Goal: Use online tool/utility: Utilize a website feature to perform a specific function

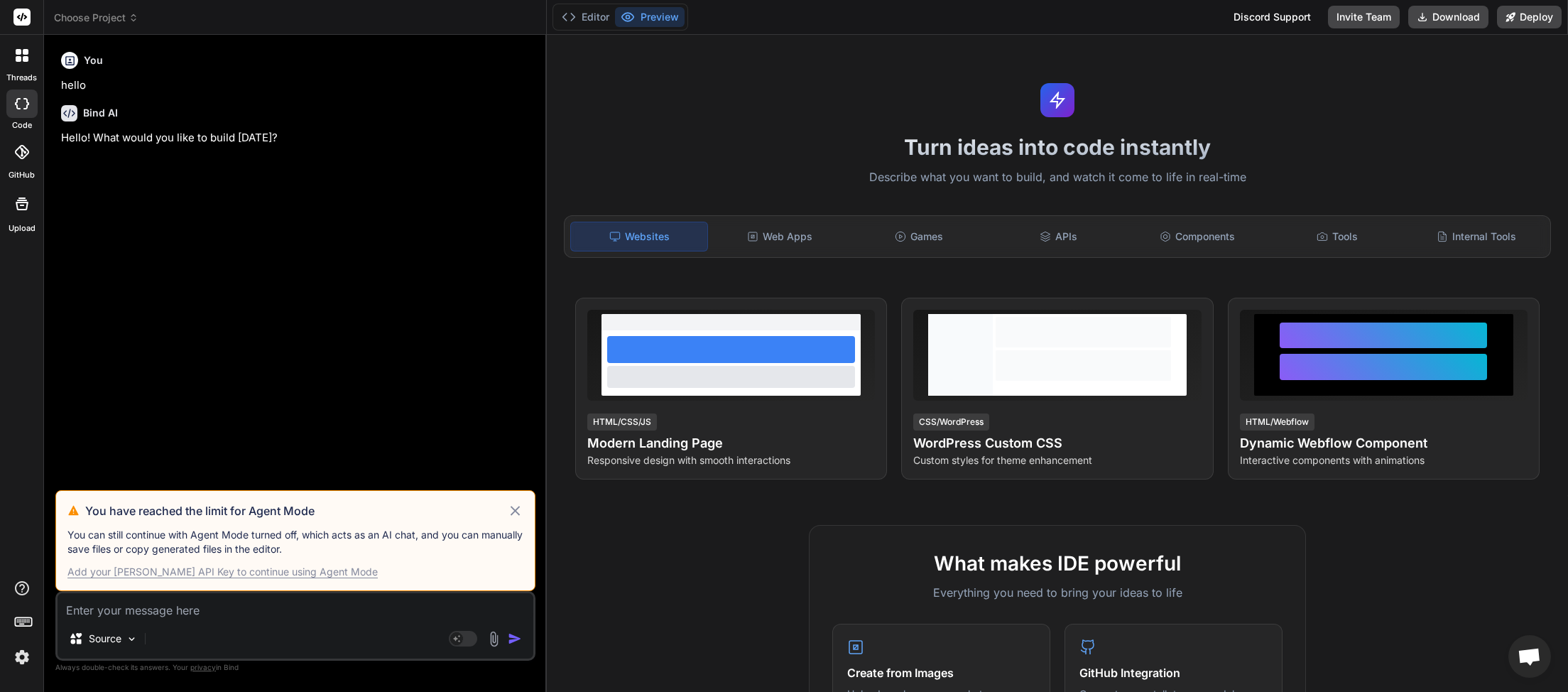
scroll to position [79, 0]
click at [517, 512] on icon at bounding box center [515, 511] width 16 height 17
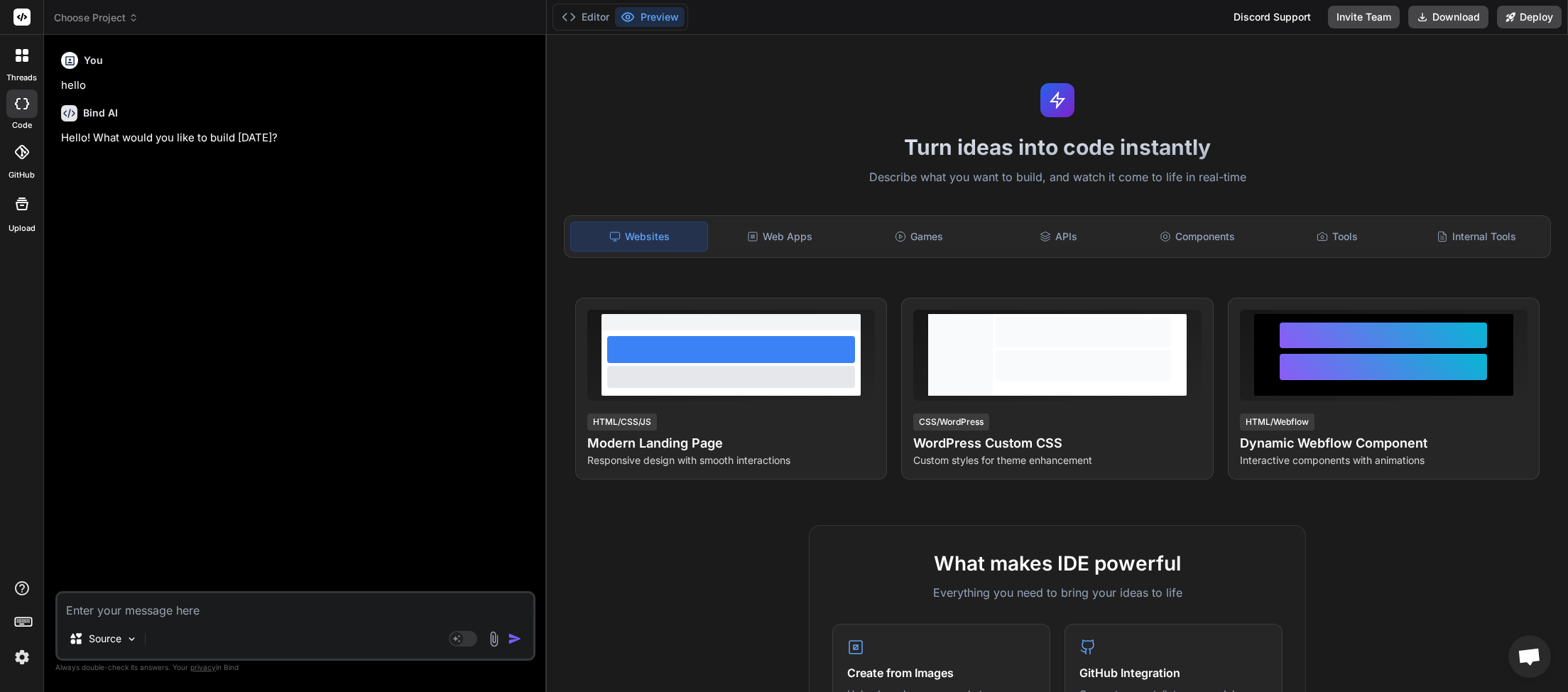
click at [132, 13] on icon at bounding box center [133, 17] width 10 height 10
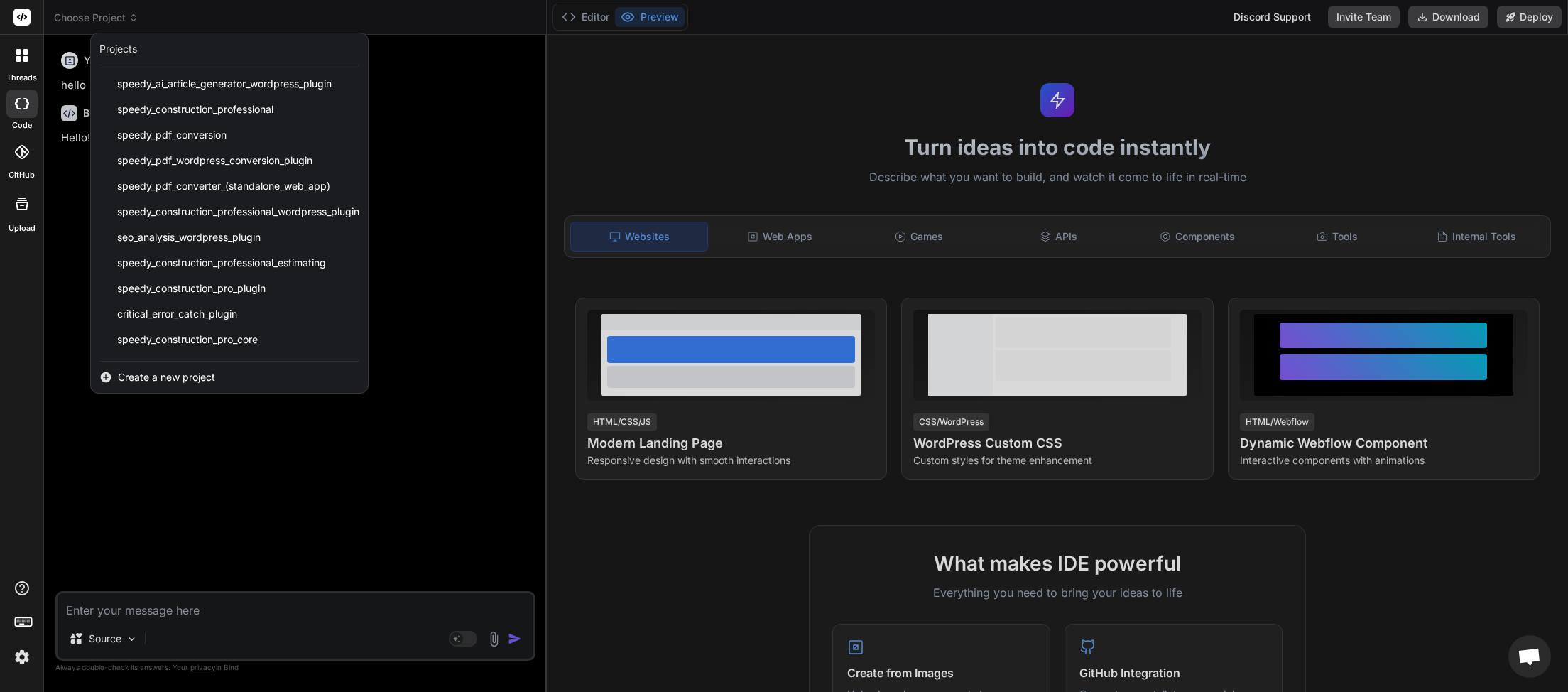
scroll to position [303, 0]
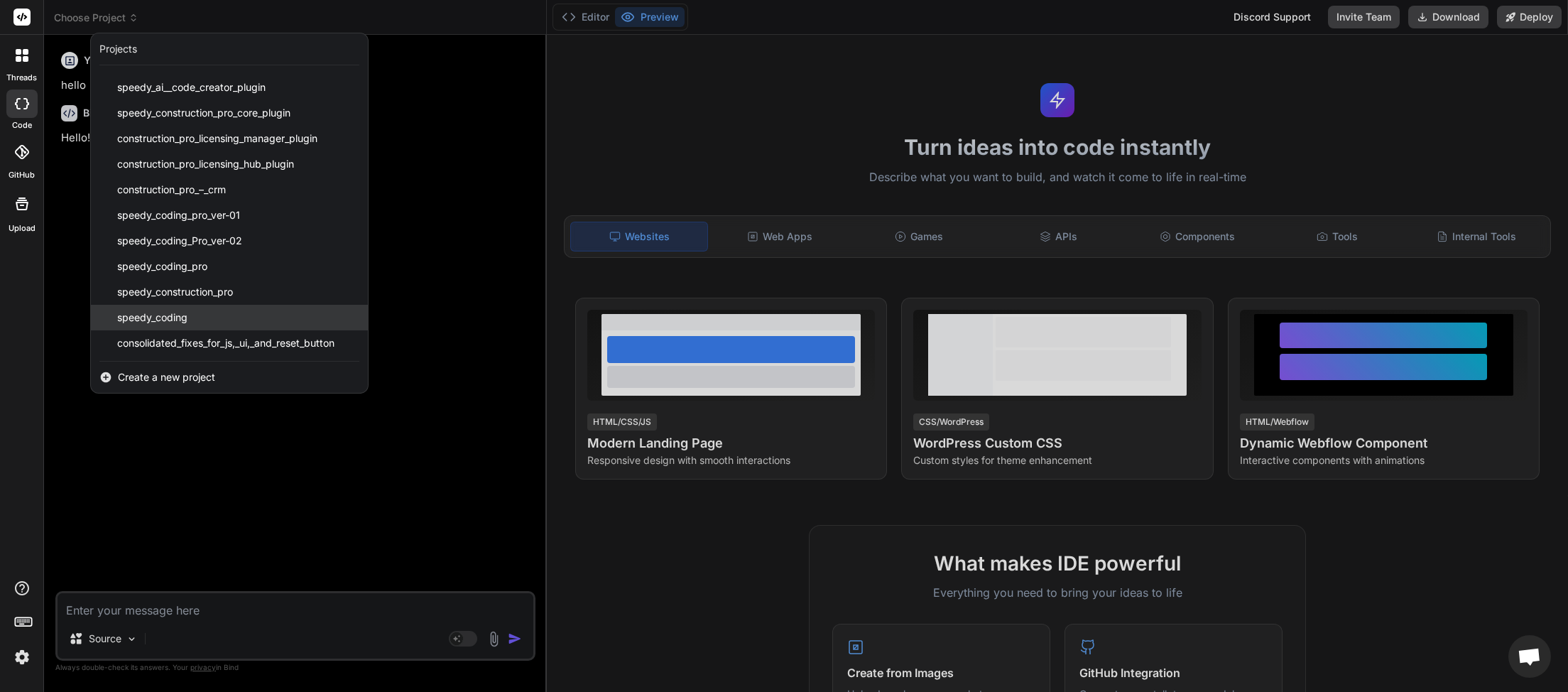
click at [180, 316] on span "speedy_coding" at bounding box center [152, 317] width 71 height 14
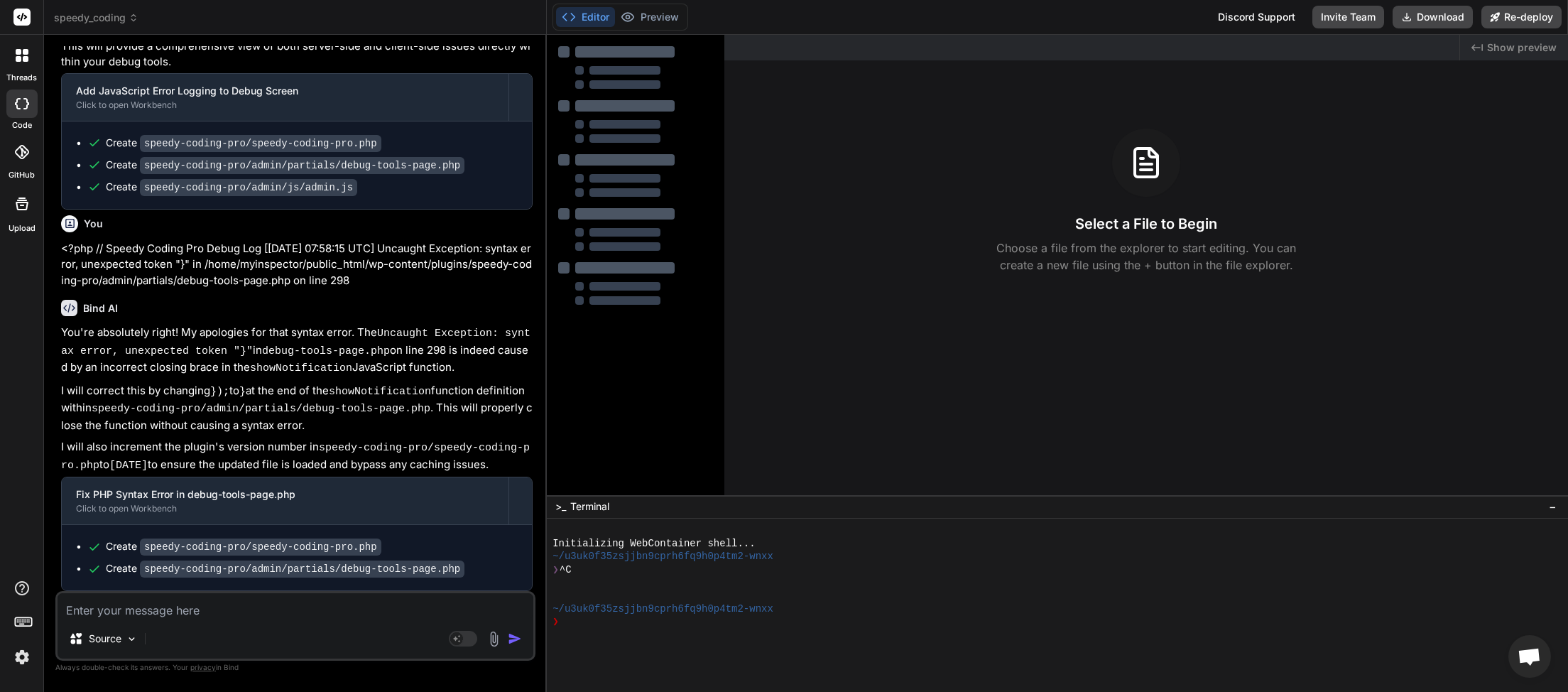
type textarea "x"
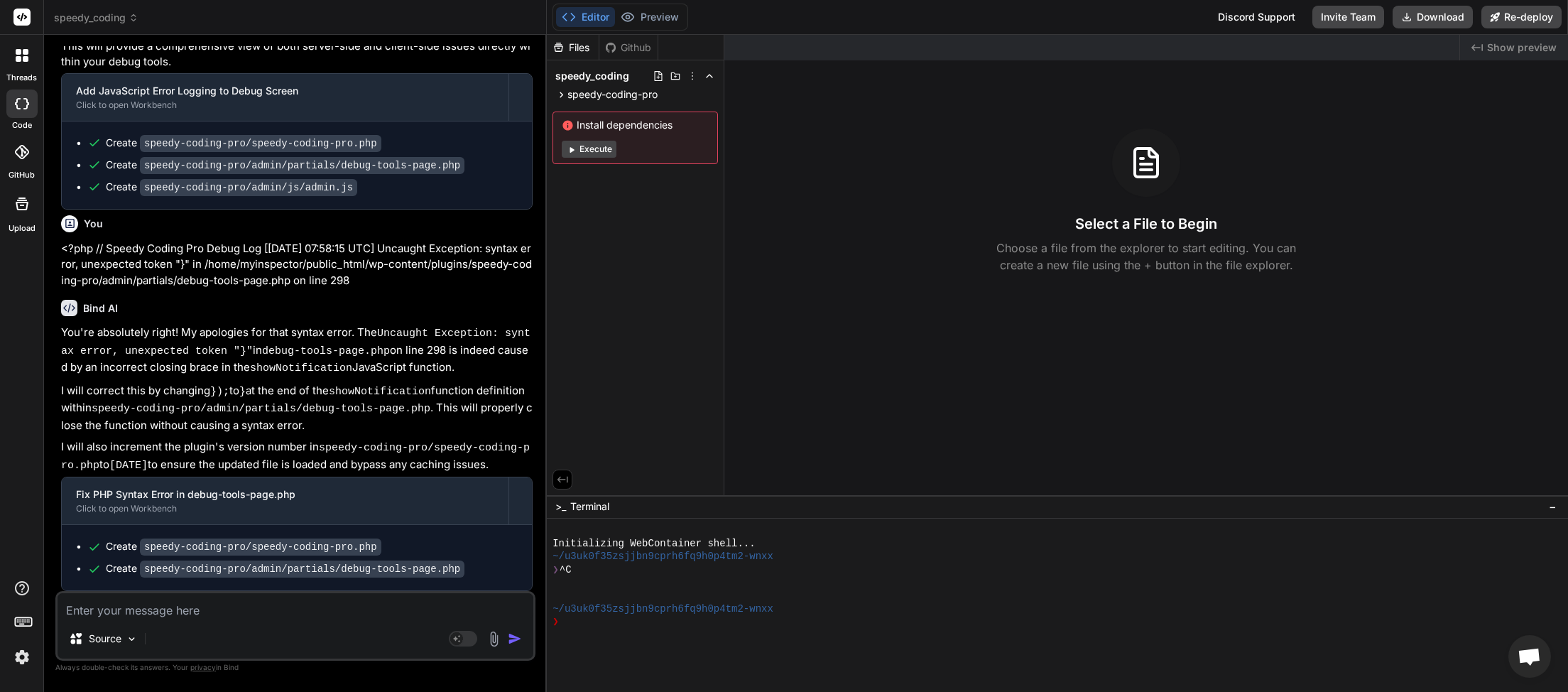
scroll to position [107230, 0]
click at [191, 616] on textarea at bounding box center [296, 606] width 476 height 26
type textarea "A"
type textarea "x"
type textarea "AI"
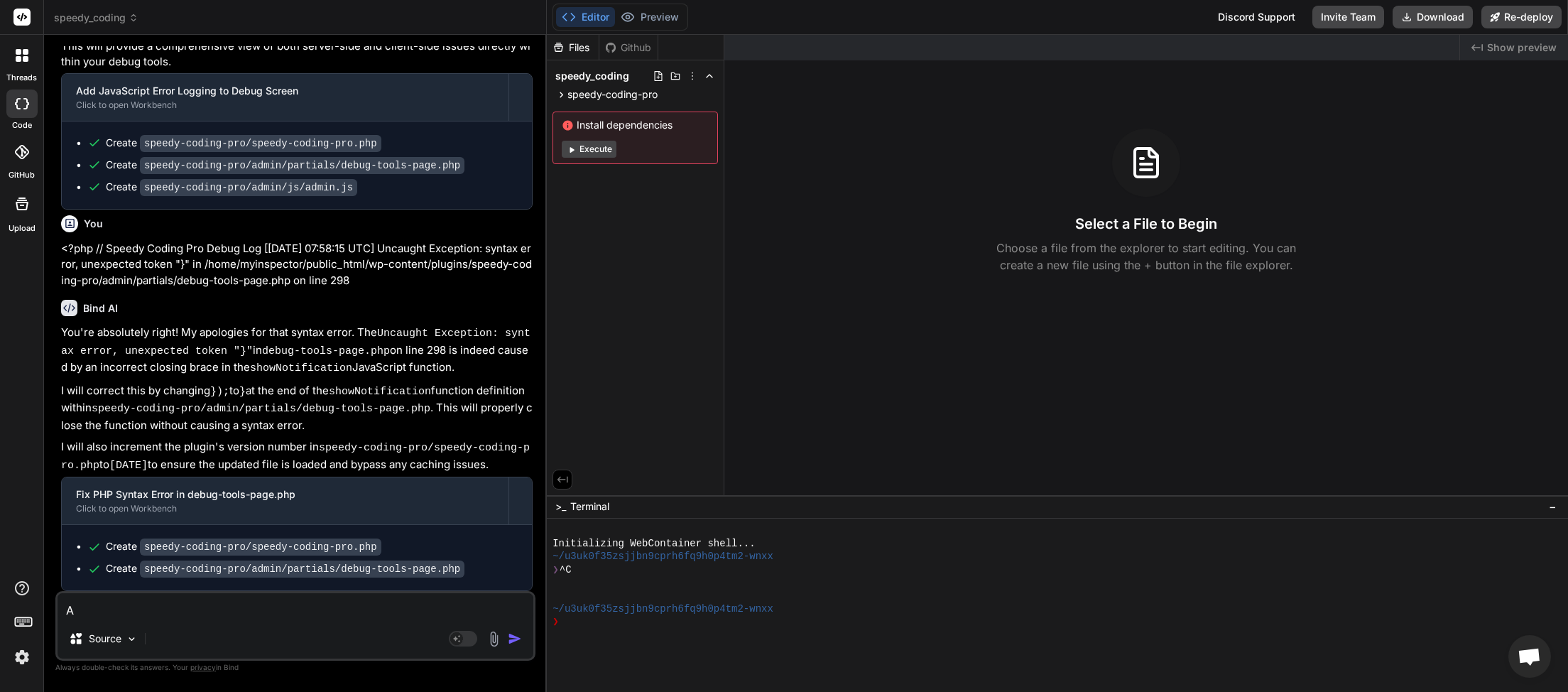
type textarea "x"
type textarea "AI"
type textarea "x"
type textarea "AI a"
type textarea "x"
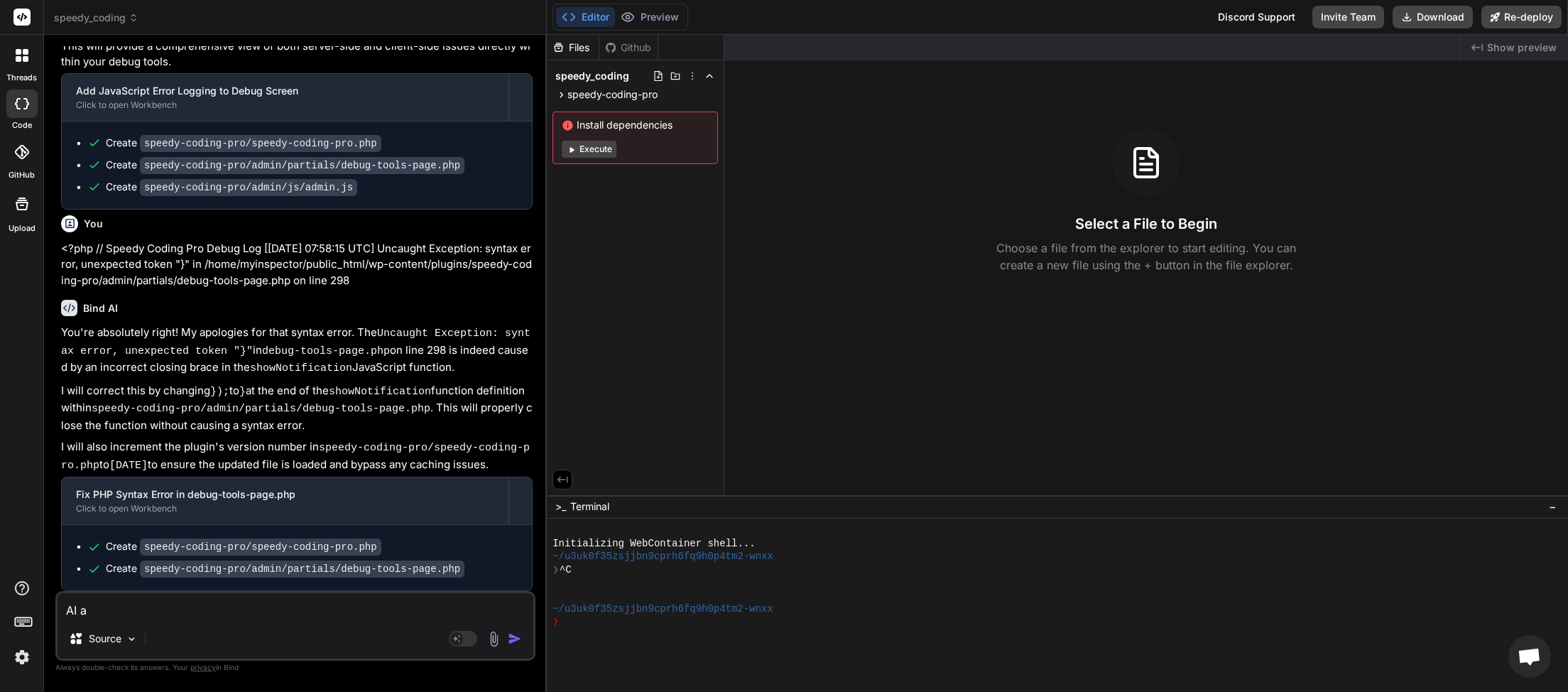
type textarea "AI as"
type textarea "x"
type textarea "AI ass"
type textarea "x"
type textarea "AI assi"
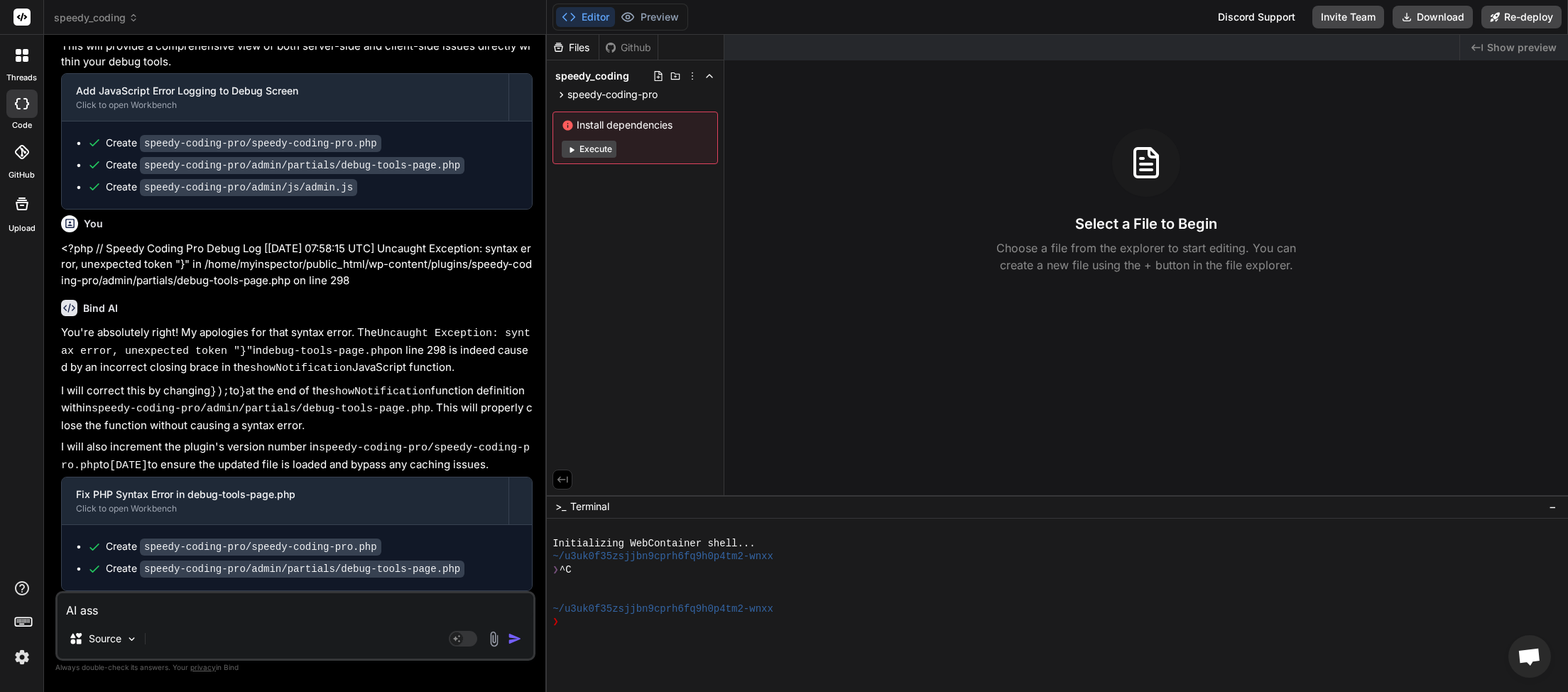
type textarea "x"
type textarea "AI assis"
type textarea "x"
type textarea "AI assist"
type textarea "x"
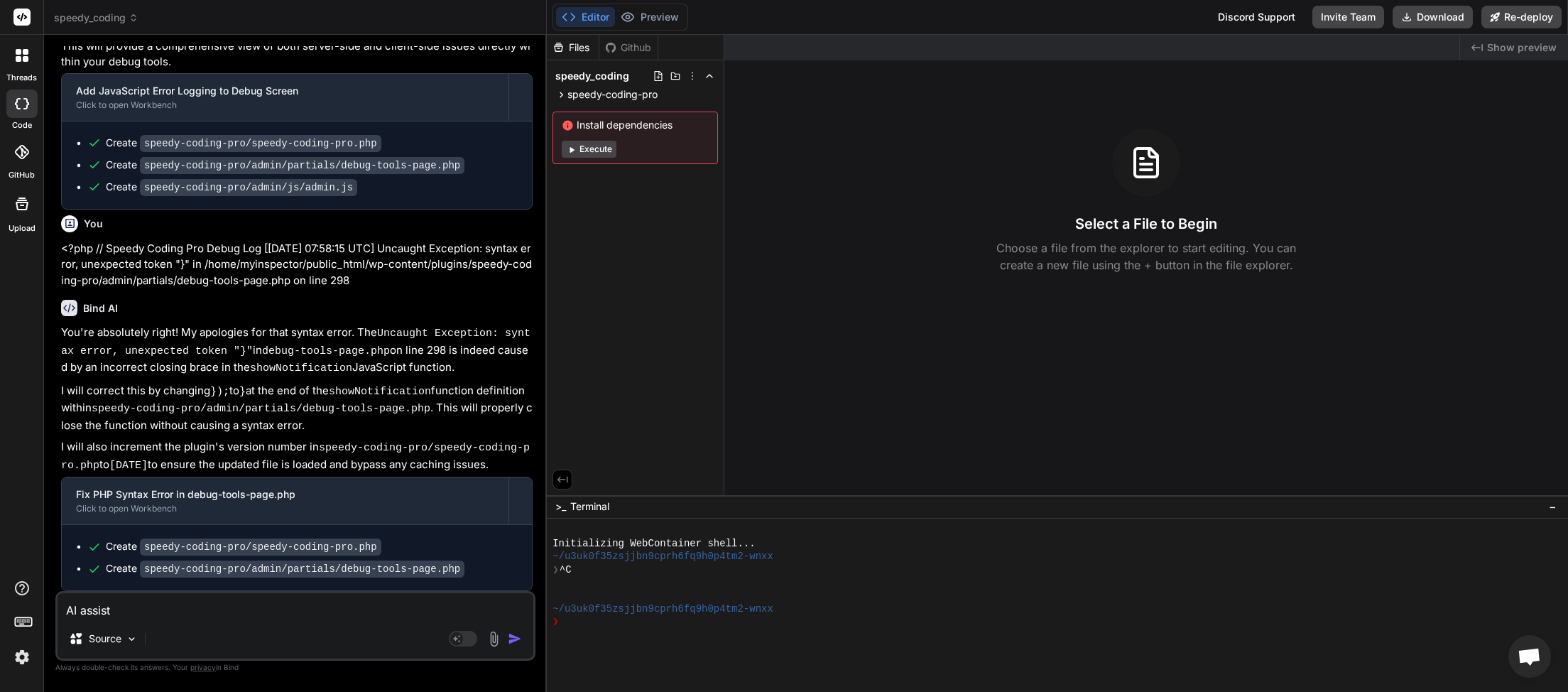
type textarea "AI assista"
type textarea "x"
type textarea "AI assistan"
type textarea "x"
type textarea "AI assistant"
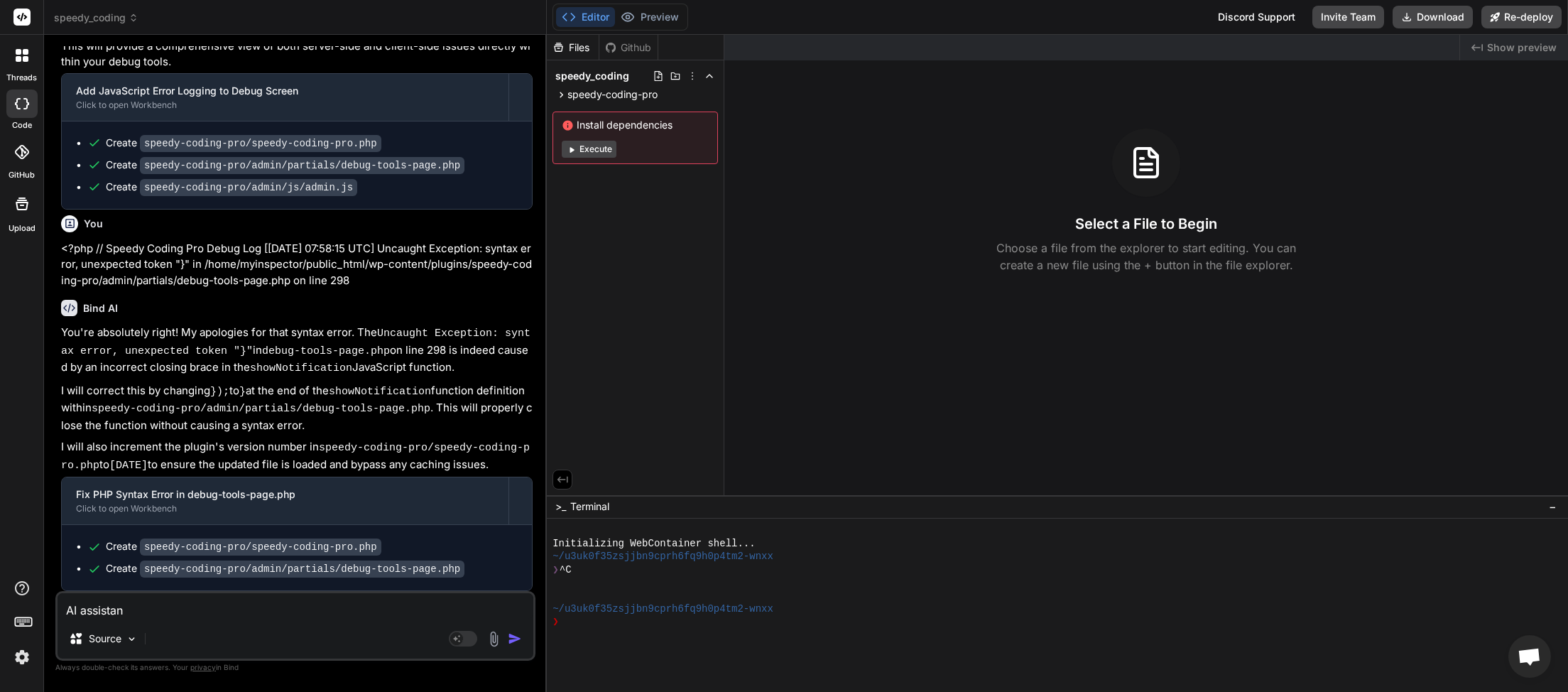
type textarea "x"
type textarea "AI assistant"
type textarea "x"
type textarea "AI assistant i"
type textarea "x"
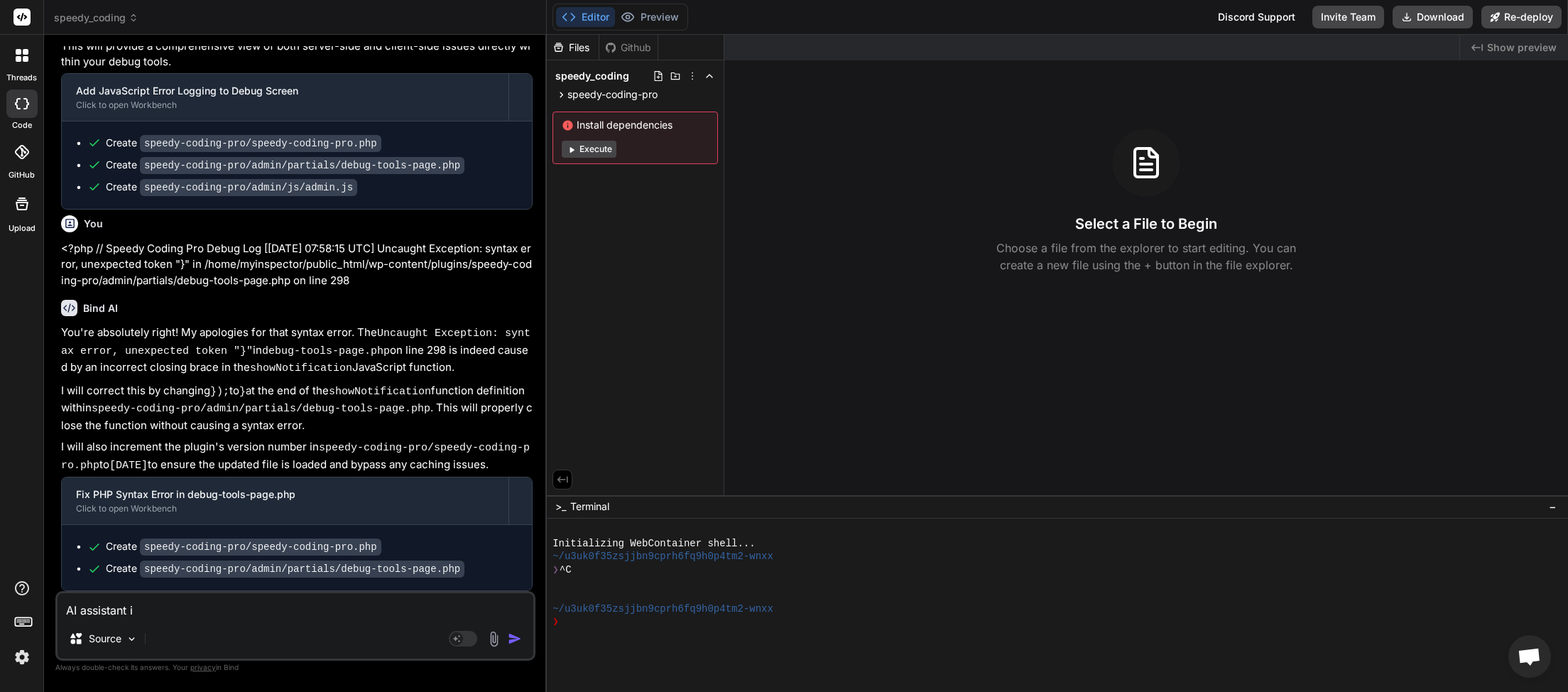
type textarea "AI assistant is"
type textarea "x"
type textarea "AI assistant is"
type textarea "x"
type textarea "AI assistant is w"
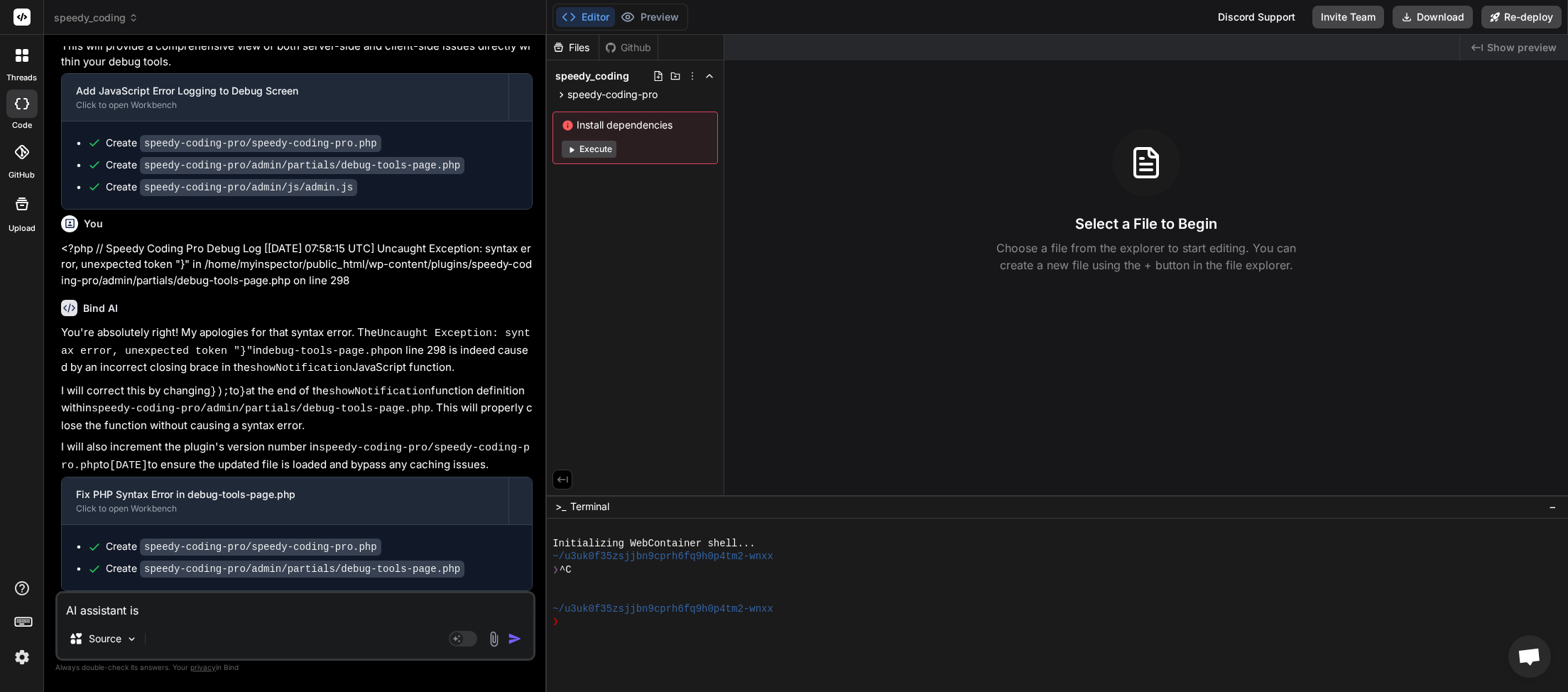
type textarea "x"
type textarea "AI assistant is wo"
type textarea "x"
type textarea "AI assistant is wor"
type textarea "x"
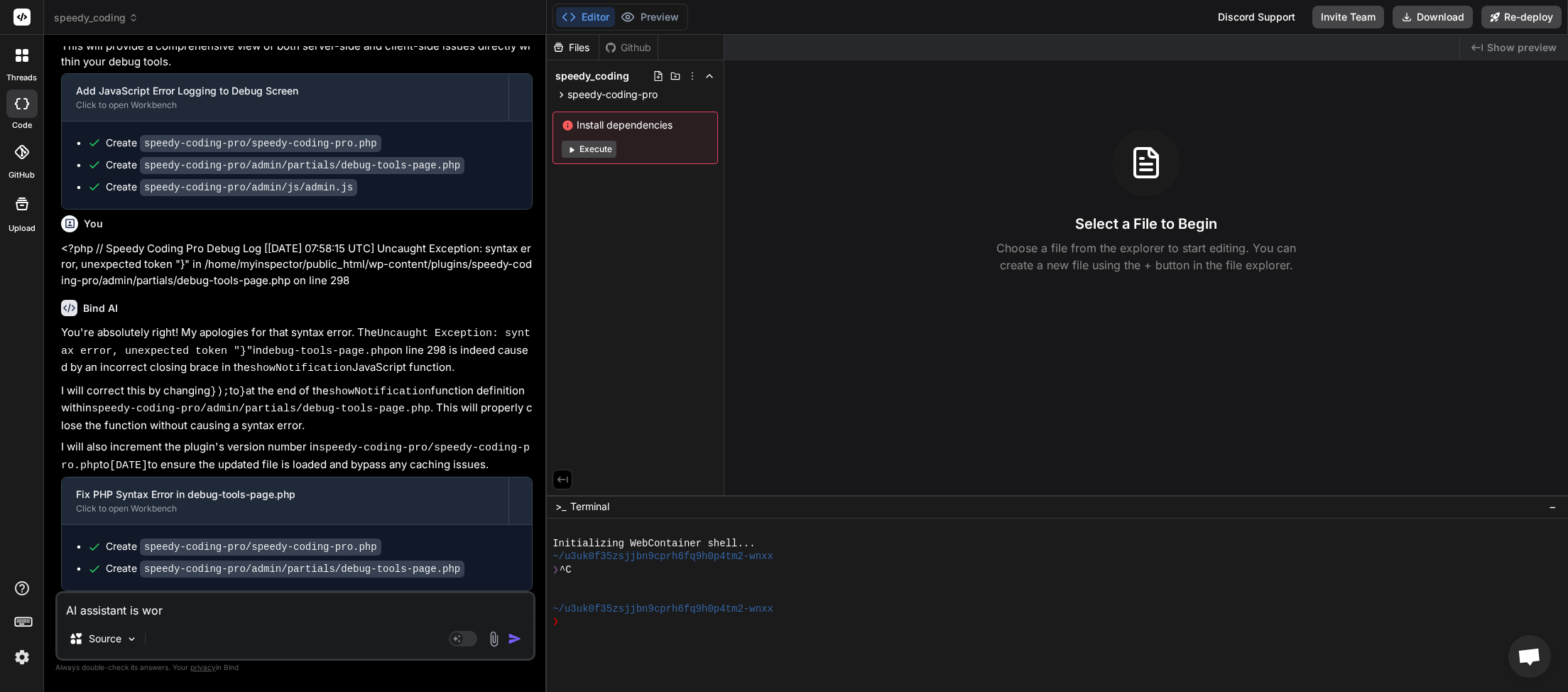
type textarea "AI assistant is work"
type textarea "x"
type textarea "AI assistant is worki"
type textarea "x"
type textarea "AI assistant is workin"
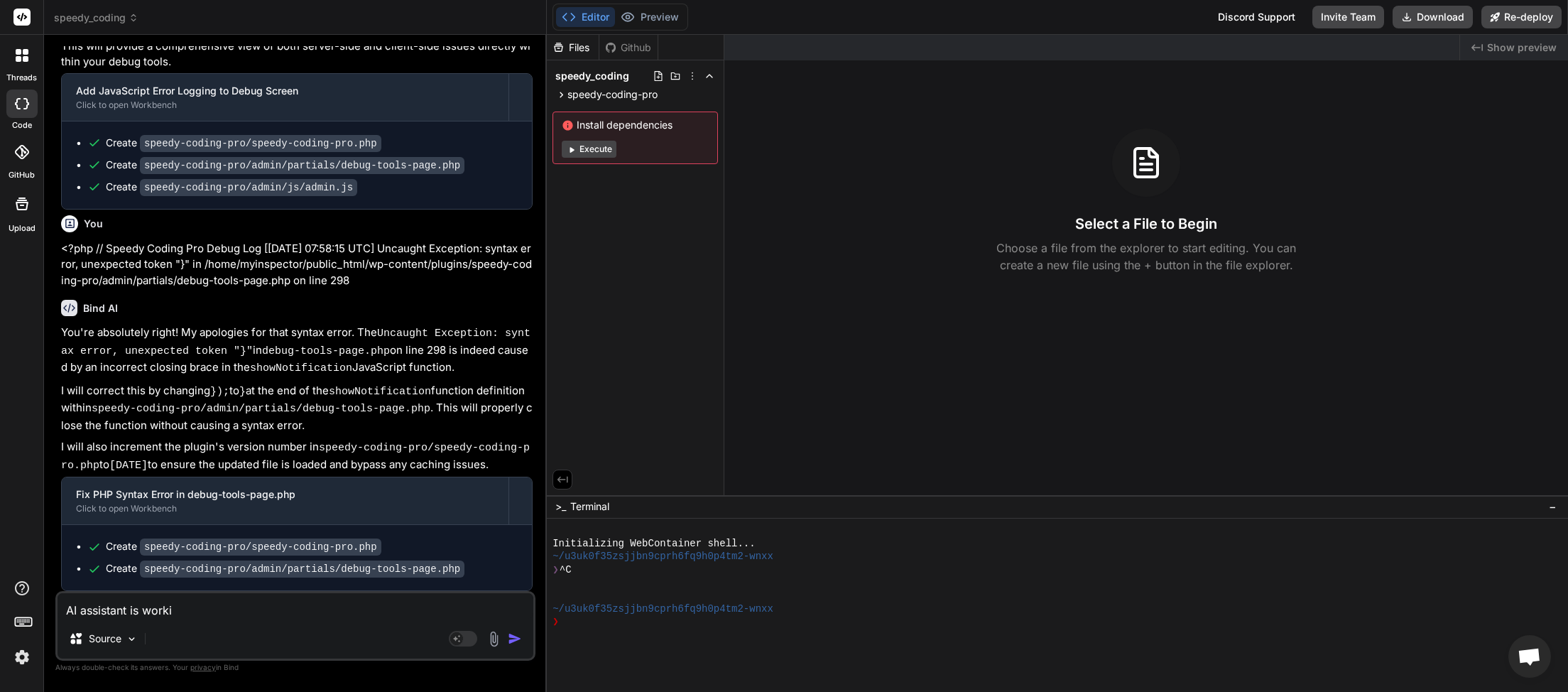
type textarea "x"
type textarea "AI assistant is working"
type textarea "x"
type textarea "AI assistant is working"
type textarea "x"
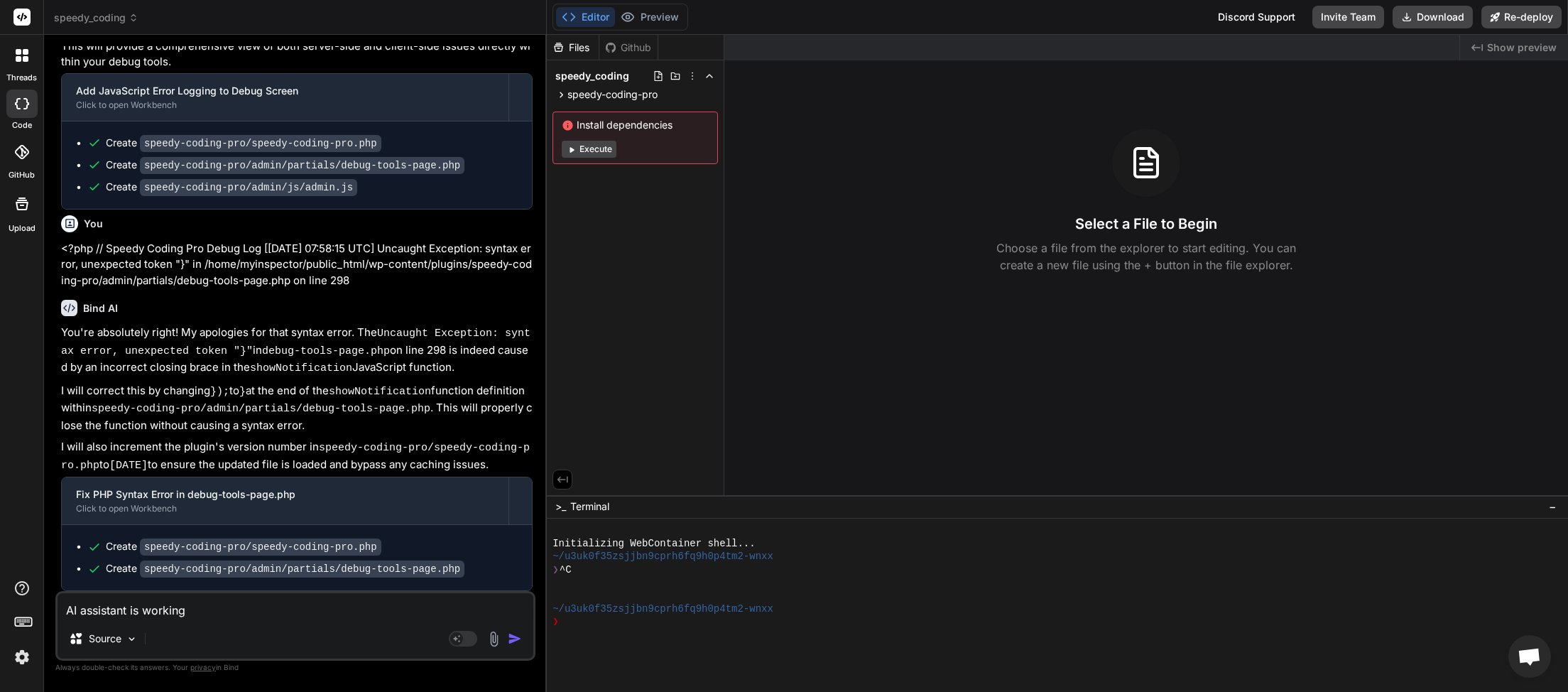
type textarea "AI assistant is working a"
type textarea "x"
type textarea "AI assistant is working an"
type textarea "x"
type textarea "AI assistant is working and"
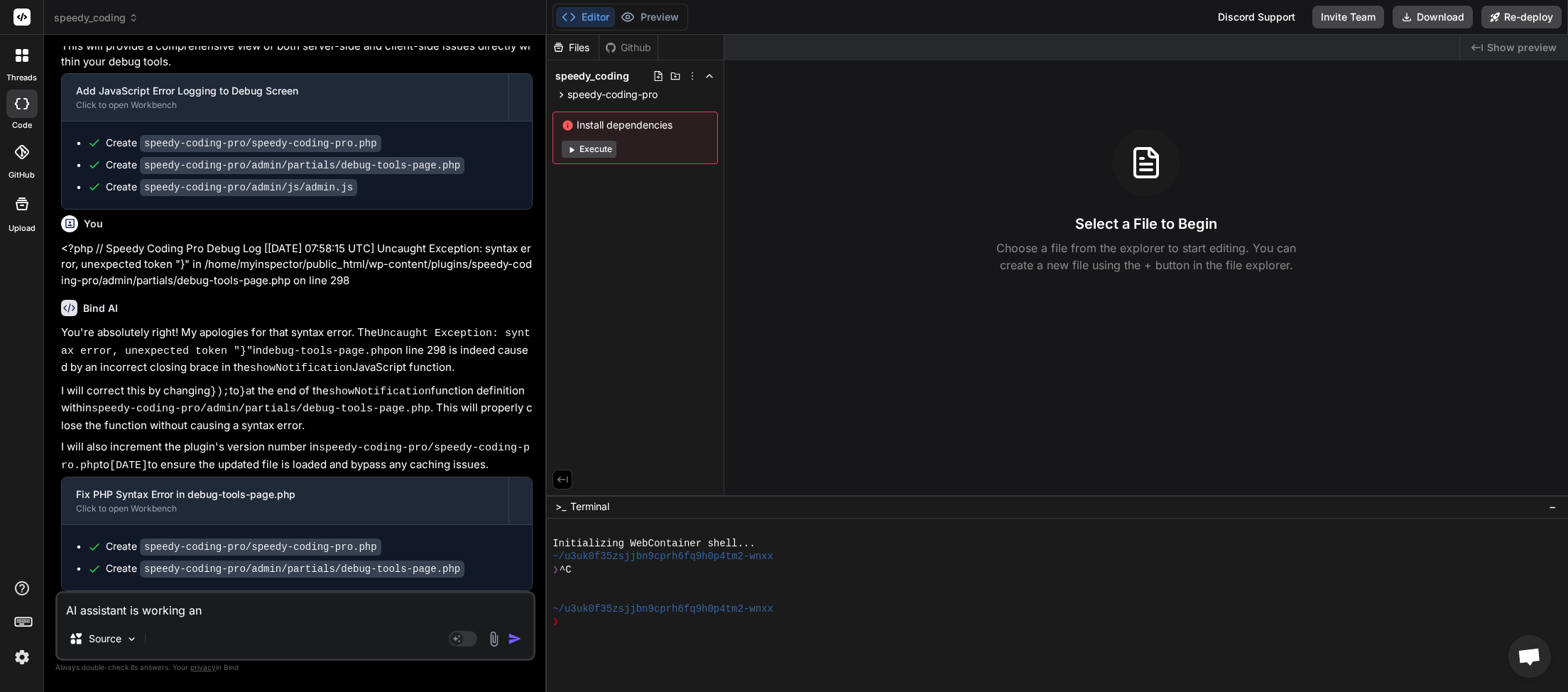
type textarea "x"
type textarea "AI assistant is working and"
type textarea "x"
type textarea "AI assistant is working and t"
type textarea "x"
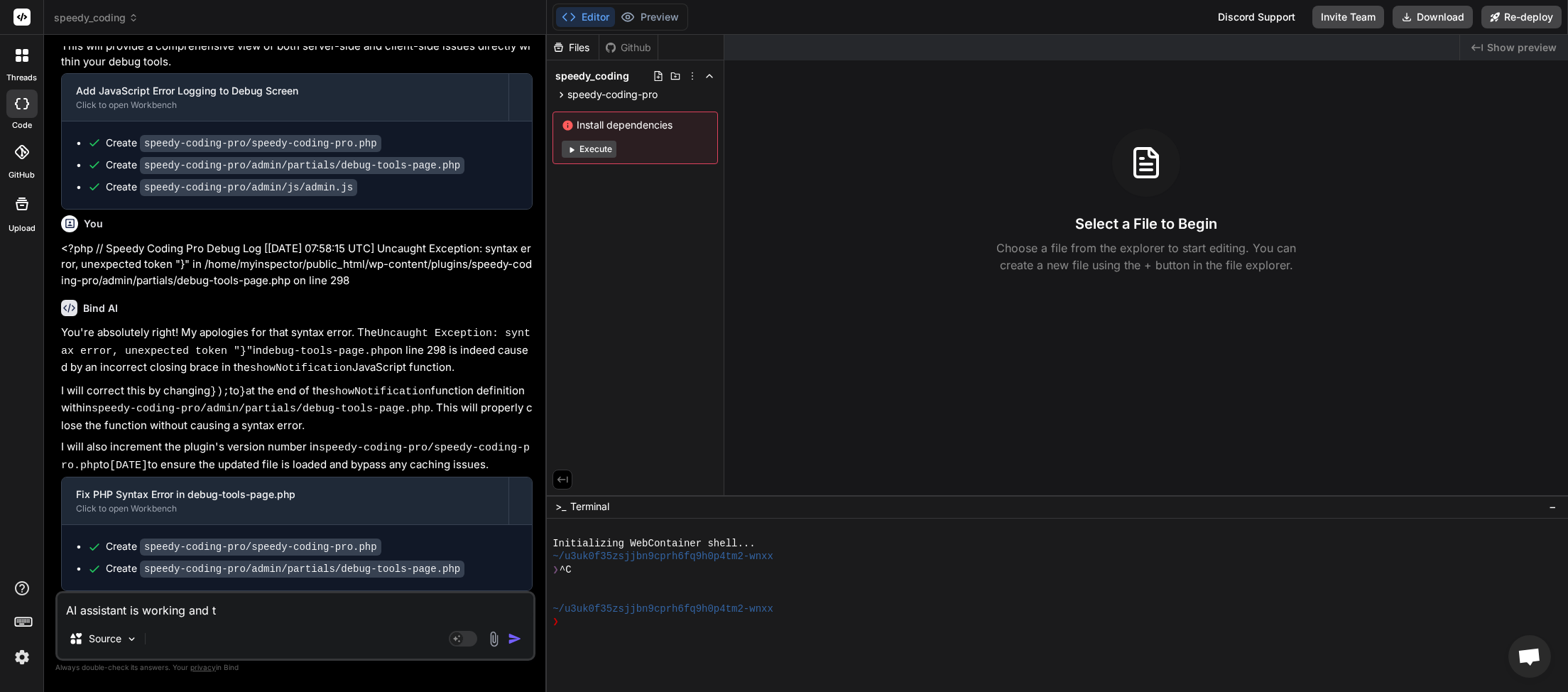
type textarea "AI assistant is working and th"
type textarea "x"
type textarea "AI assistant is working and the"
type textarea "x"
type textarea "AI assistant is working and the"
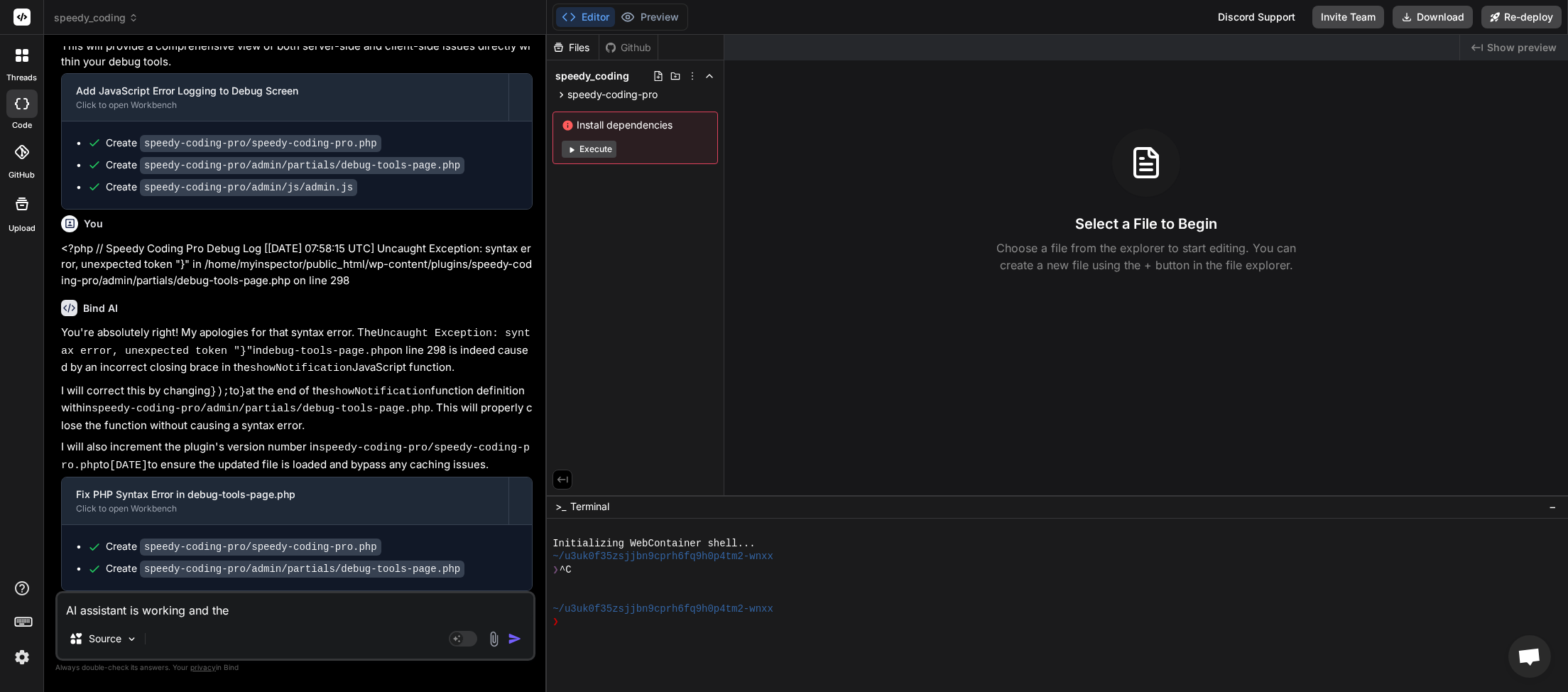
type textarea "x"
type textarea "AI assistant is working and the n"
type textarea "x"
type textarea "AI assistant is working and the na"
type textarea "x"
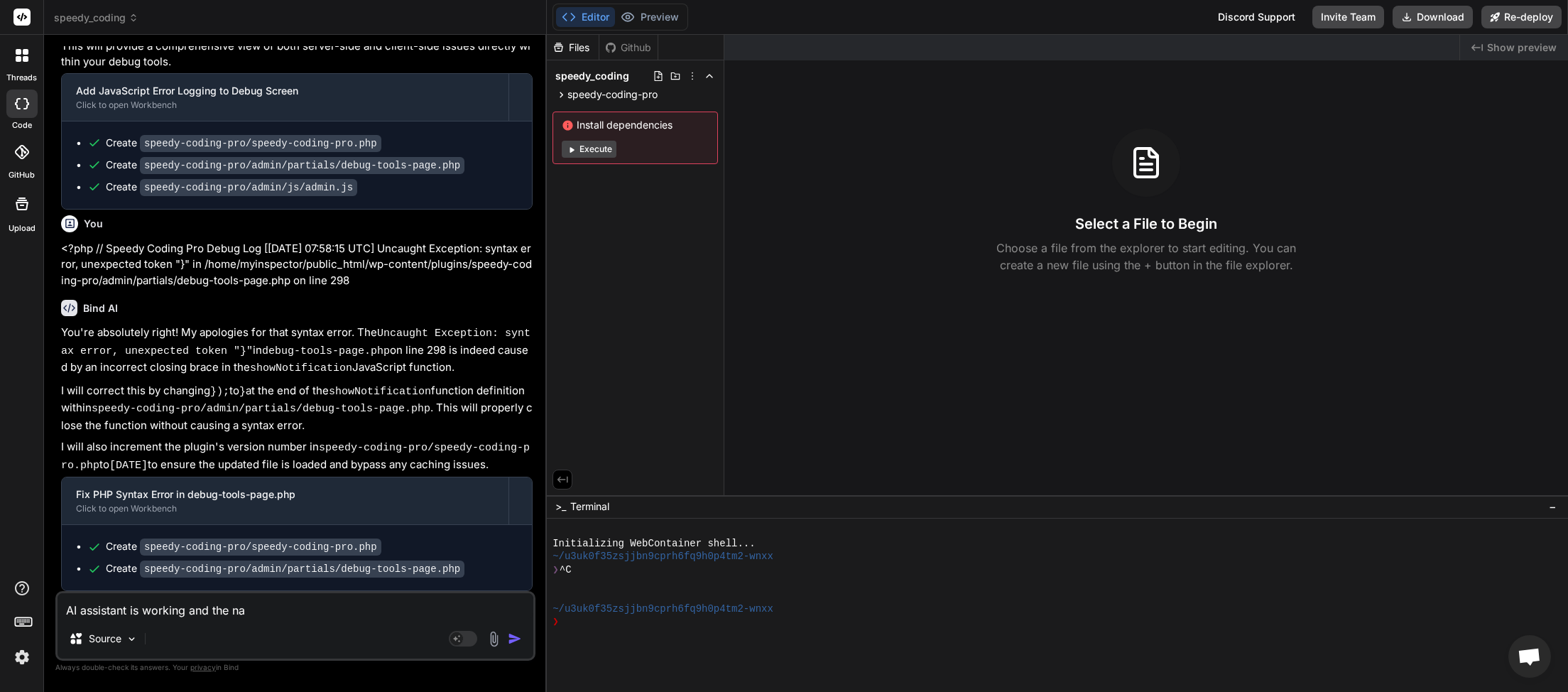
type textarea "AI assistant is working and the nam"
type textarea "x"
type textarea "AI assistant is working and the name"
type textarea "x"
type textarea "AI assistant is working and the name"
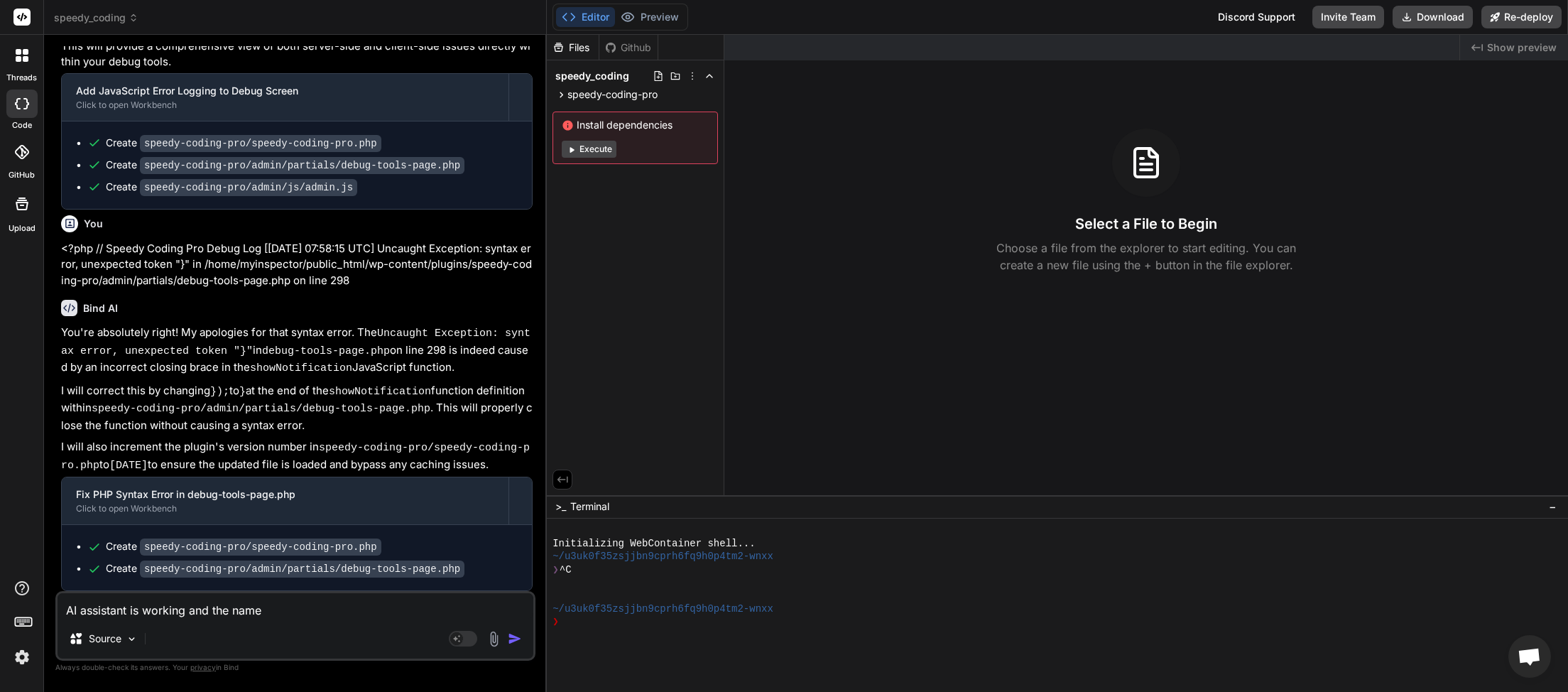
type textarea "x"
type textarea "AI assistant is working and the name i"
type textarea "x"
type textarea "AI assistant is working and the name is"
type textarea "x"
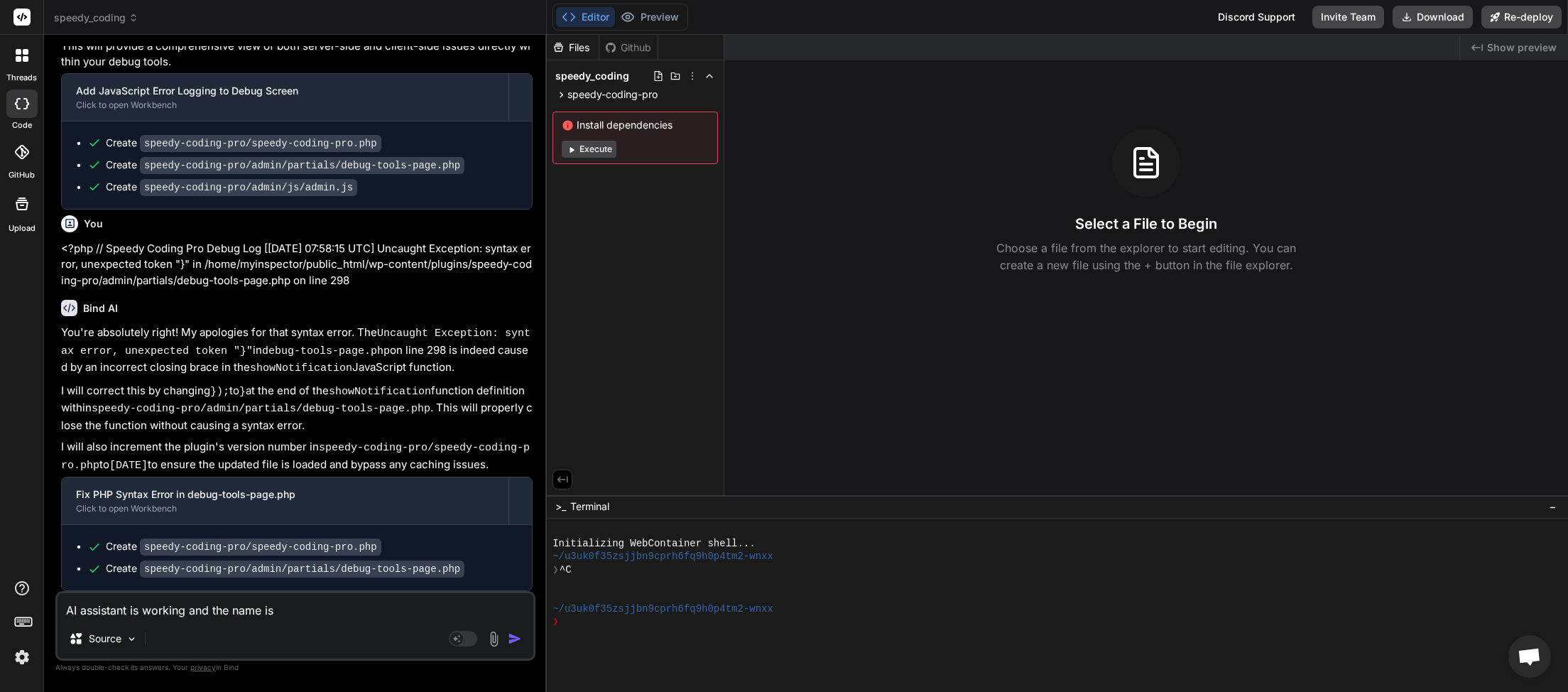
type textarea "AI assistant is working and the name is"
type textarea "x"
type textarea "AI assistant is working and the name is"
type textarea "x"
type textarea "AI assistant is working and the name o is"
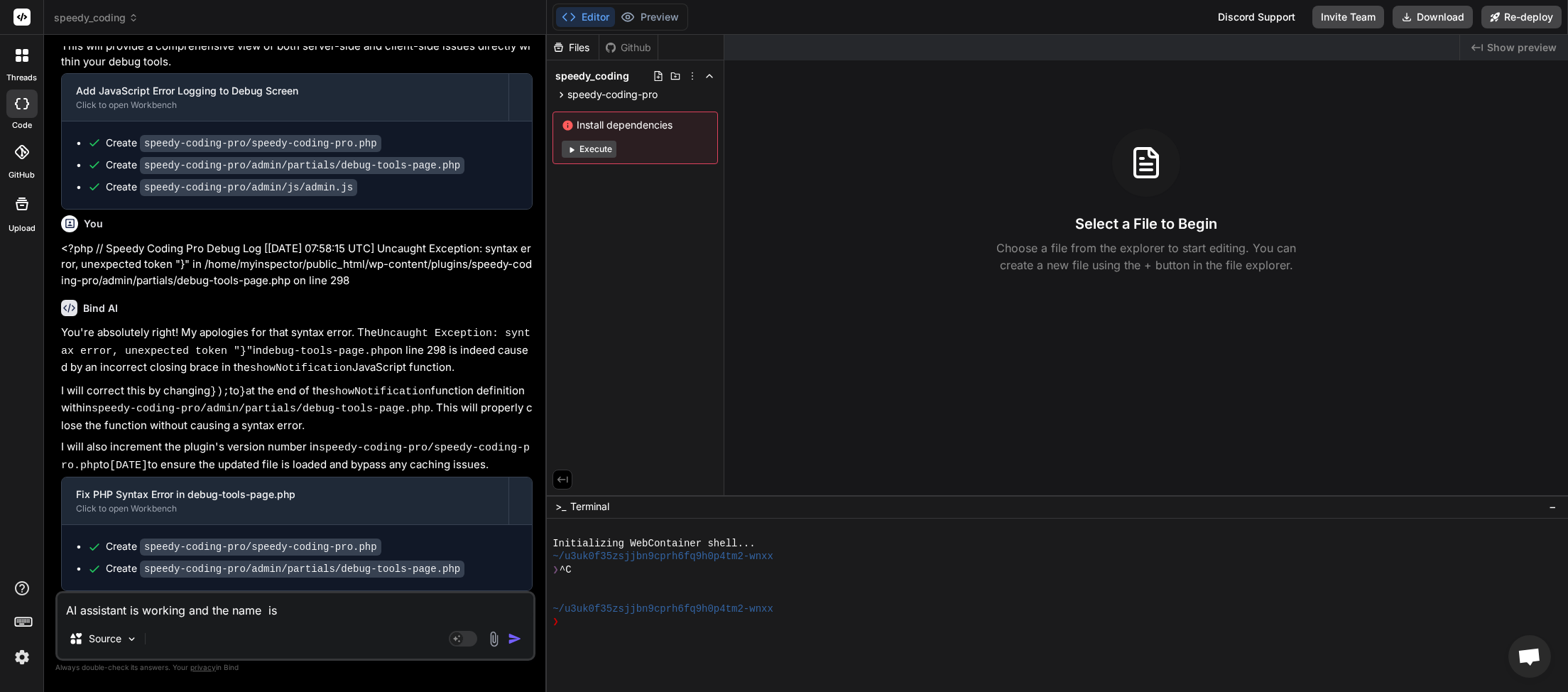
type textarea "x"
type textarea "AI assistant is working and the name of is"
type textarea "x"
type textarea "AI assistant is working and the name of is"
type textarea "x"
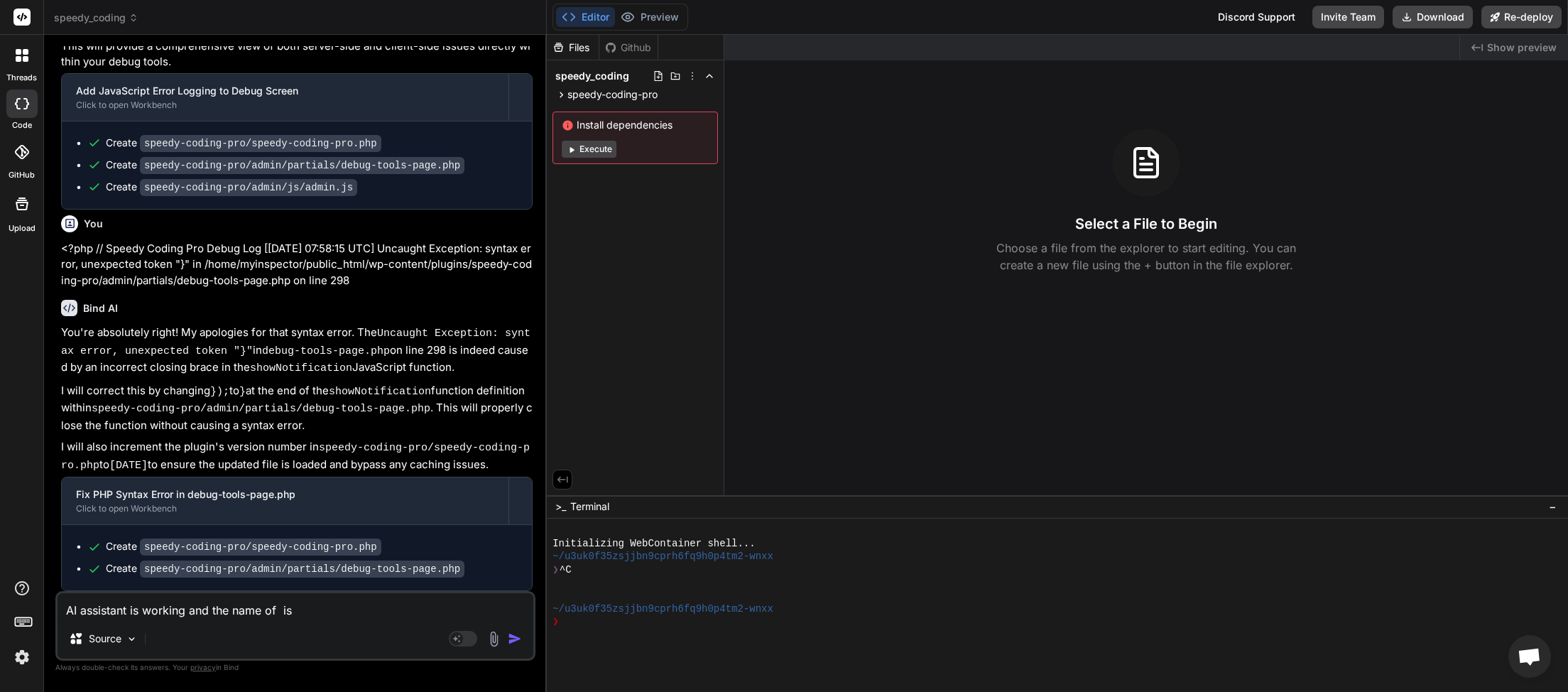
type textarea "AI assistant is working and the name of t is"
type textarea "x"
type textarea "AI assistant is working and the name of th is"
type textarea "x"
type textarea "AI assistant is working and the name of the is"
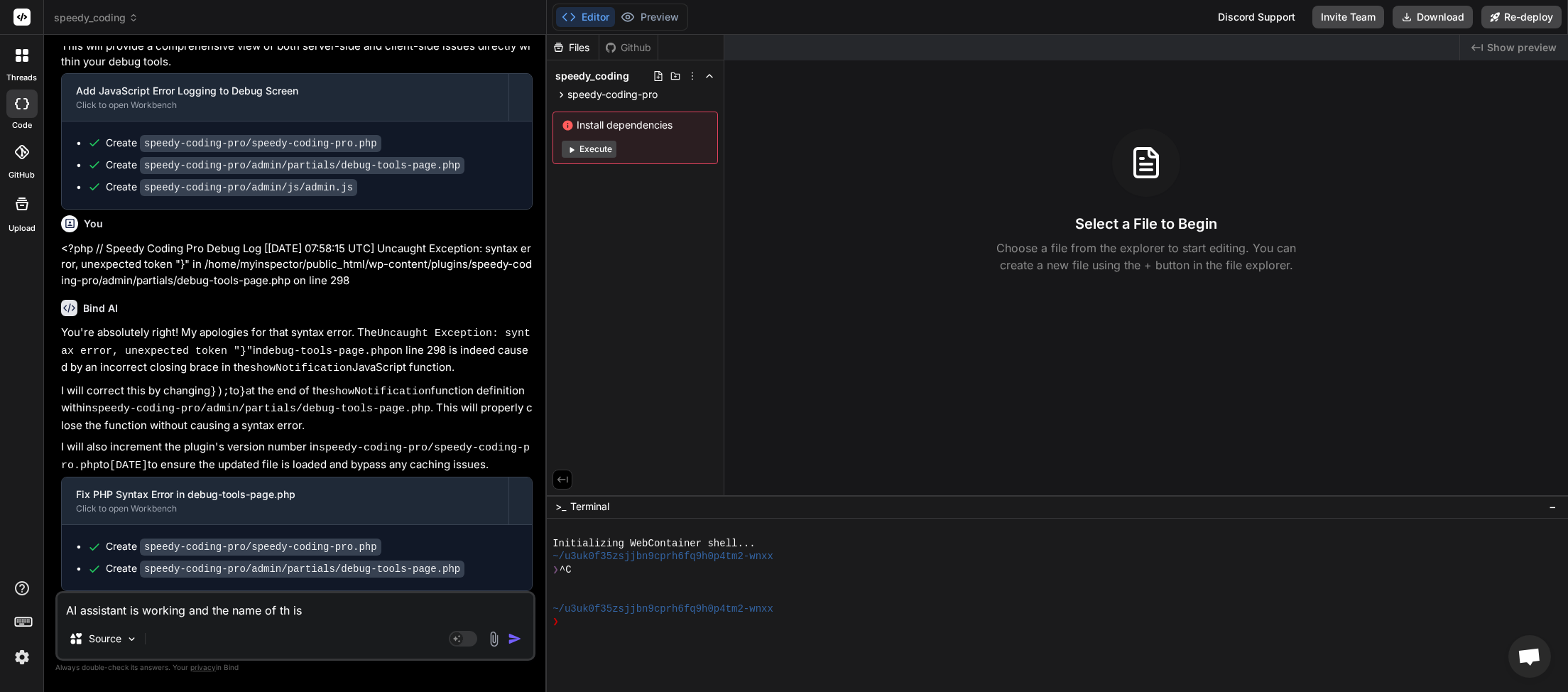
type textarea "x"
type textarea "AI assistant is working and the name of the is"
type textarea "x"
type textarea "AI assistant is working and the name of the A is"
type textarea "x"
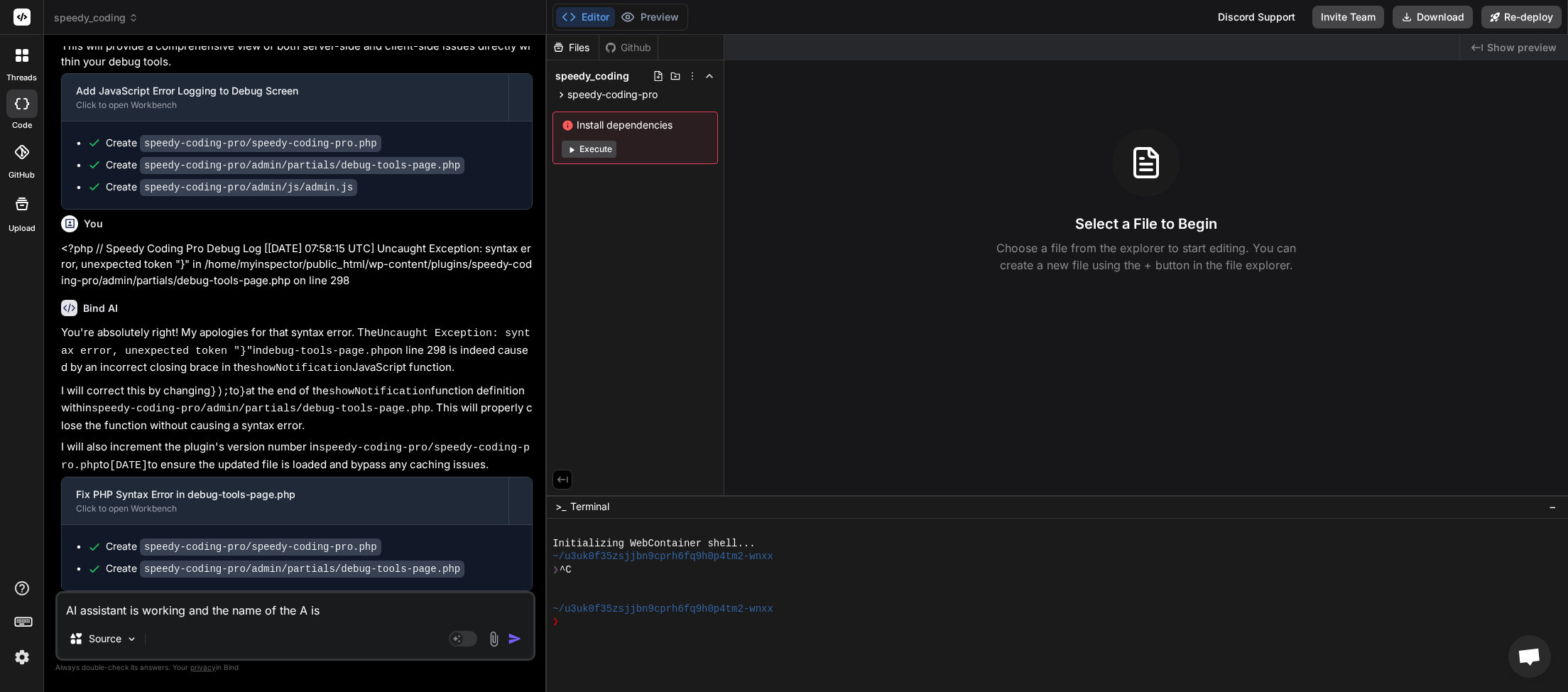
type textarea "AI assistant is working and the name of the AI is"
type textarea "x"
type textarea "AI assistant is working and the name of the AI is"
type textarea "x"
type textarea "AI assistant is working and the name of the AI a is"
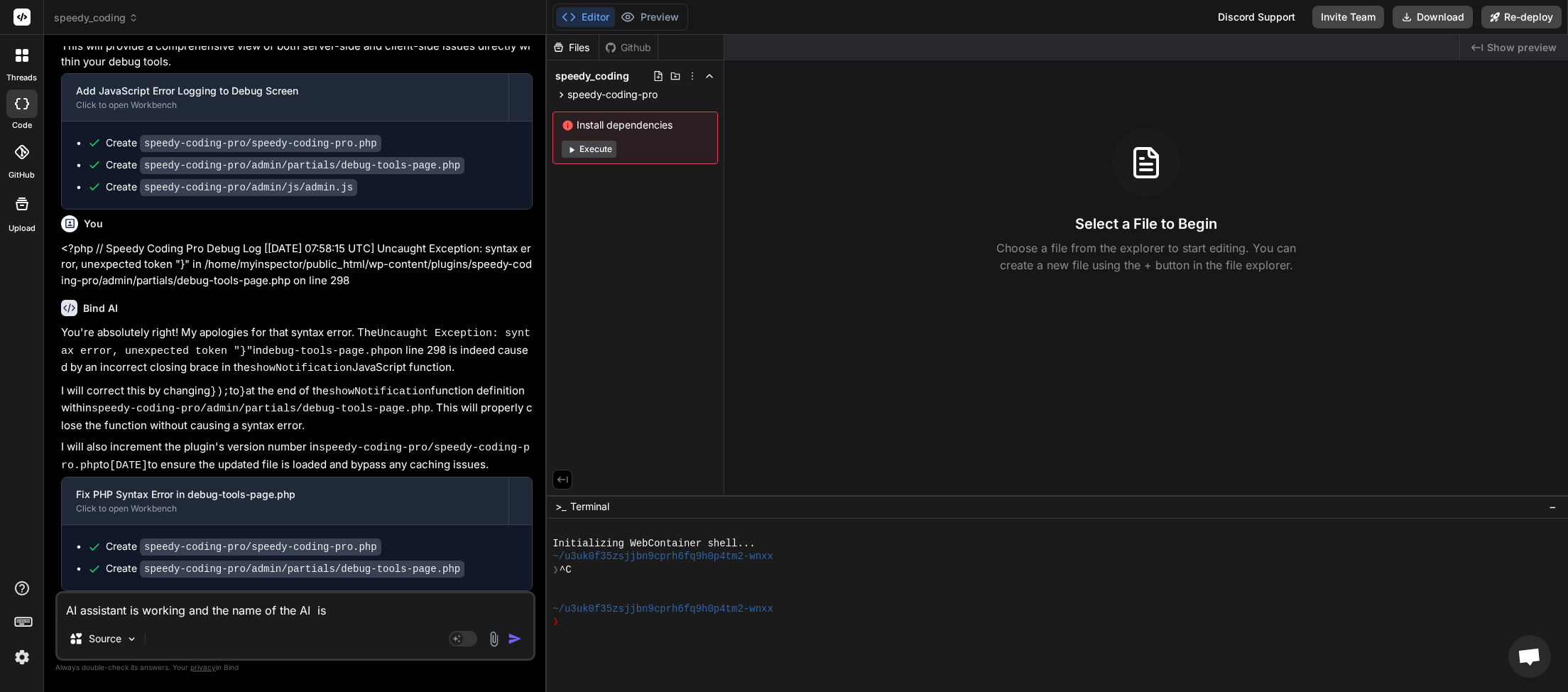
type textarea "x"
type textarea "AI assistant is working and the name of the AI an is"
type textarea "x"
type textarea "AI assistant is working and the name of the AI ans is"
type textarea "x"
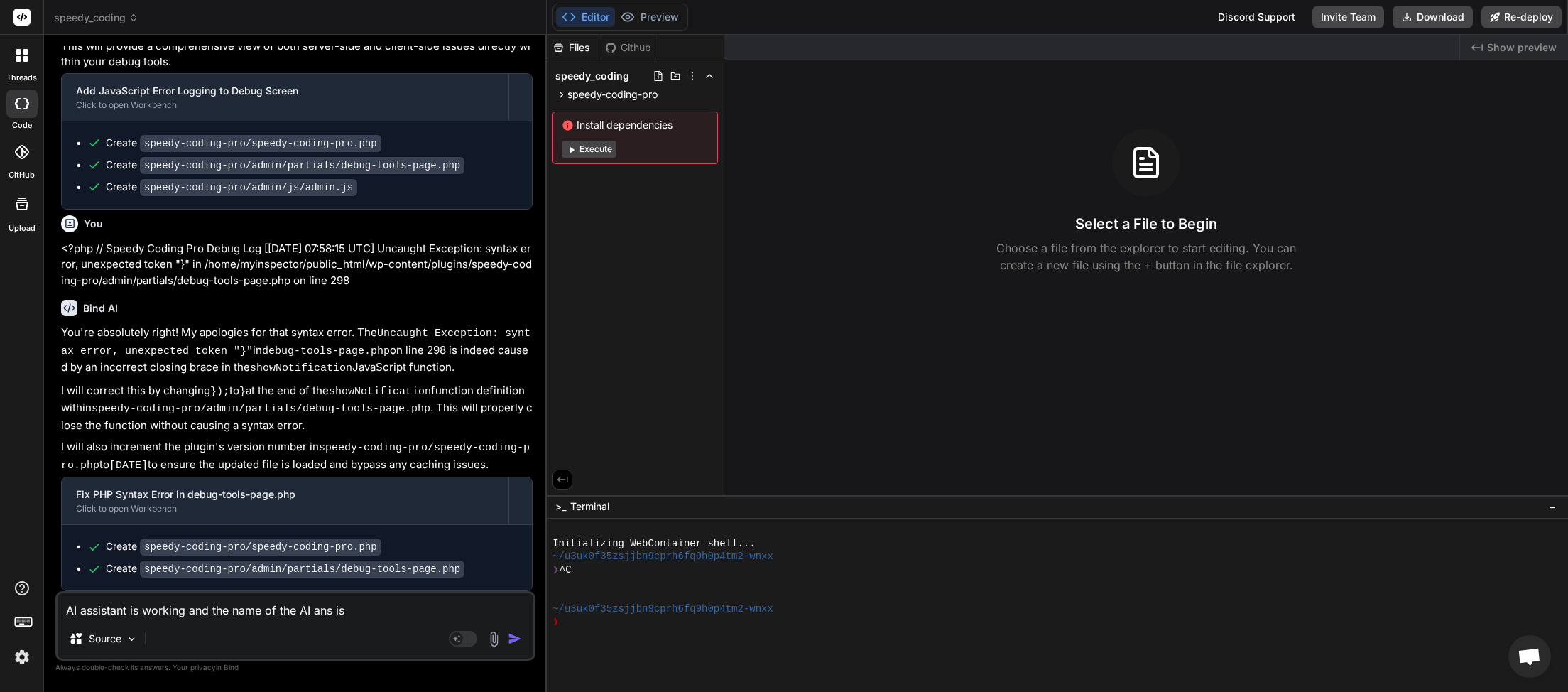
type textarea "AI assistant is working and the name of the AI answ is"
type textarea "x"
type textarea "AI assistant is working and the name of the AI answe is"
type textarea "x"
type textarea "AI assistant is working and the name of the AI answer is"
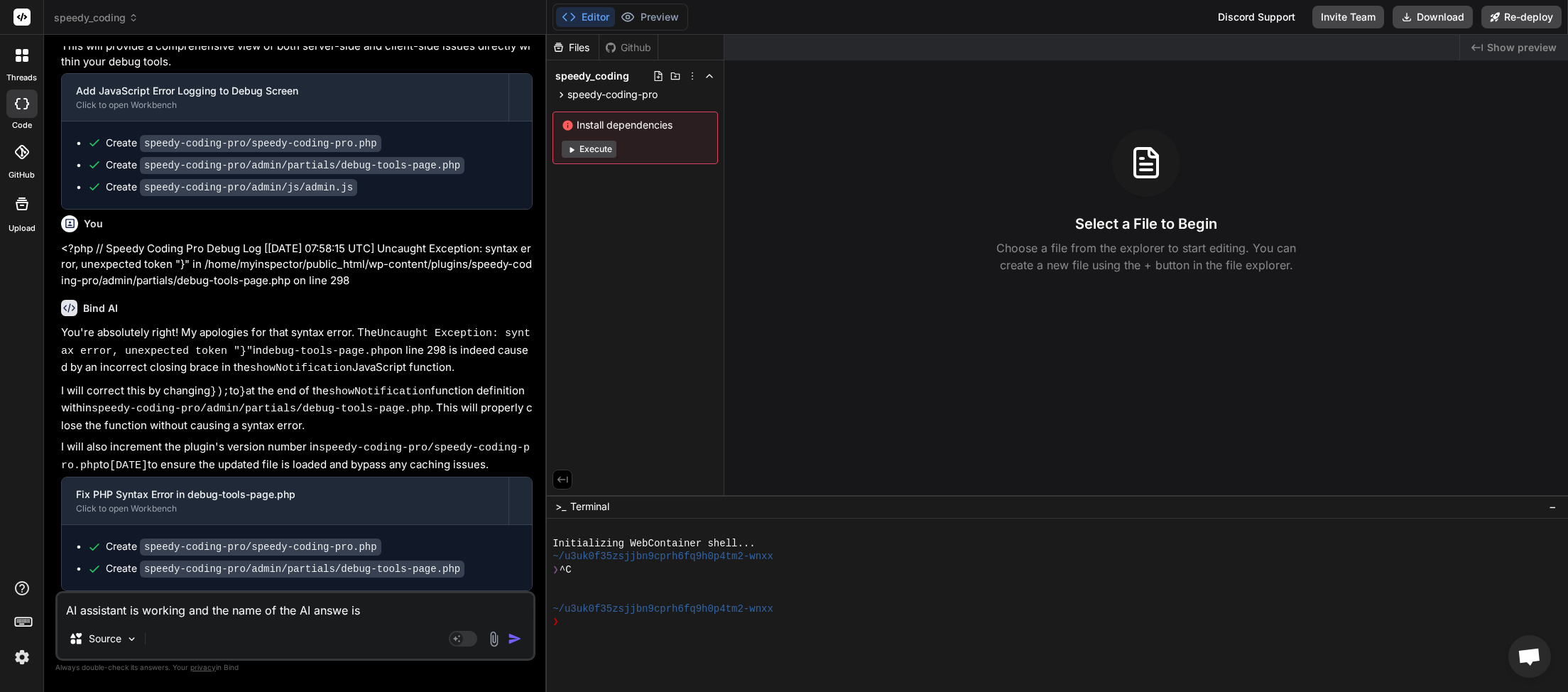
type textarea "x"
type textarea "AI assistant is working and the name of the AI answeri is"
type textarea "x"
type textarea "AI assistant is working and the name of the AI answerin is"
type textarea "x"
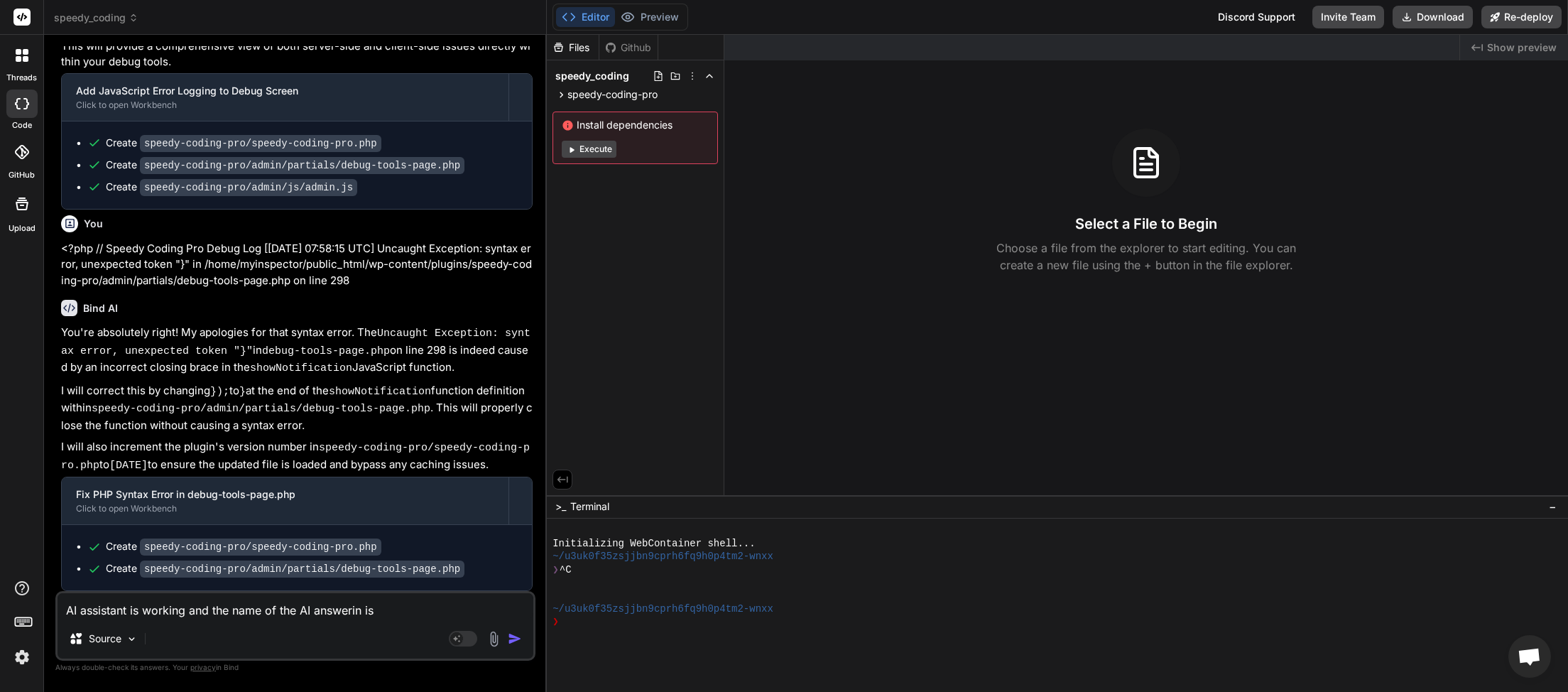
type textarea "AI assistant is working and the name of the AI answering is"
type textarea "x"
type textarea "AI assistant is working and the name of the AI answering is d"
type textarea "x"
type textarea "AI assistant is working and the name of the AI answering is di"
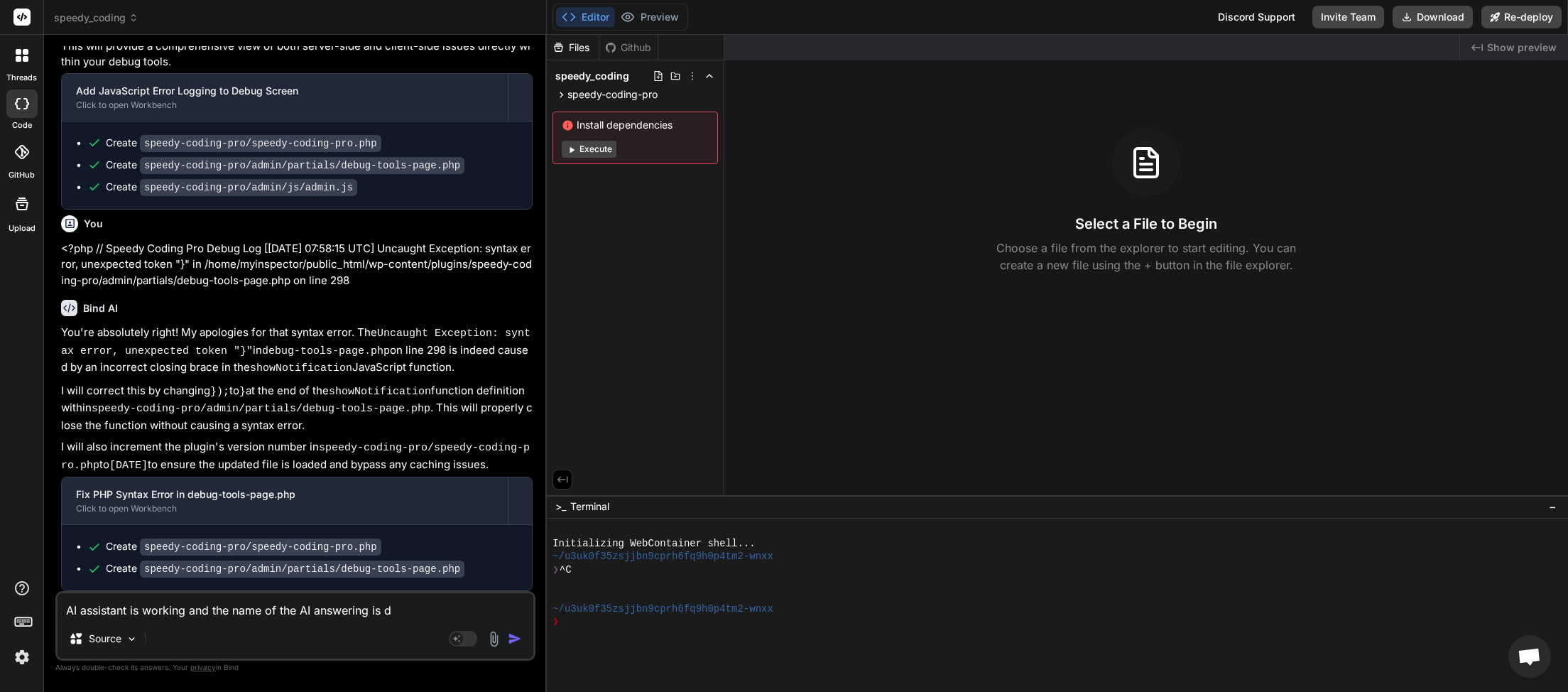
type textarea "x"
type textarea "AI assistant is working and the name of the AI answering is dis"
type textarea "x"
type textarea "AI assistant is working and the name of the AI answering is disp"
type textarea "x"
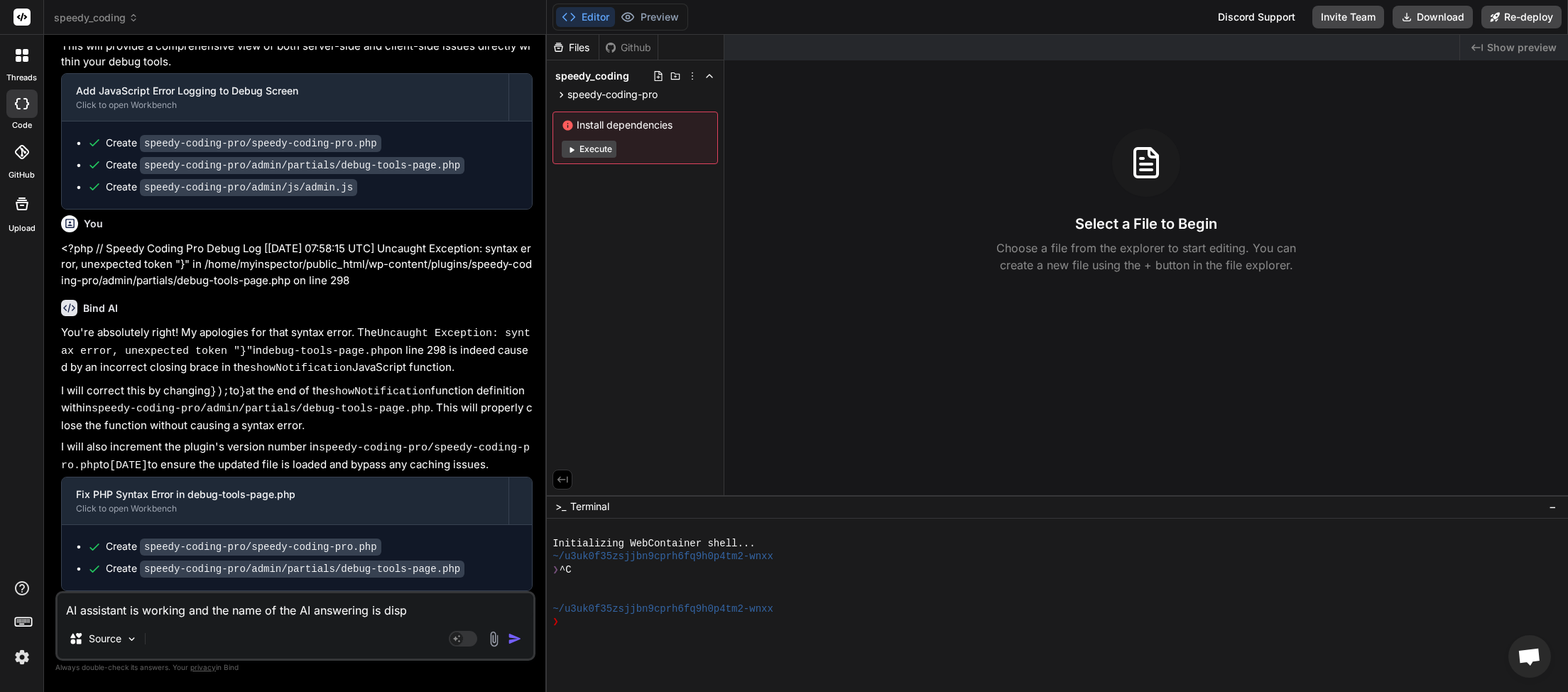
type textarea "AI assistant is working and the name of the AI answering is displ"
type textarea "x"
type textarea "AI assistant is working and the name of the AI answering is displa"
type textarea "x"
type textarea "AI assistant is working and the name of the AI answering is display"
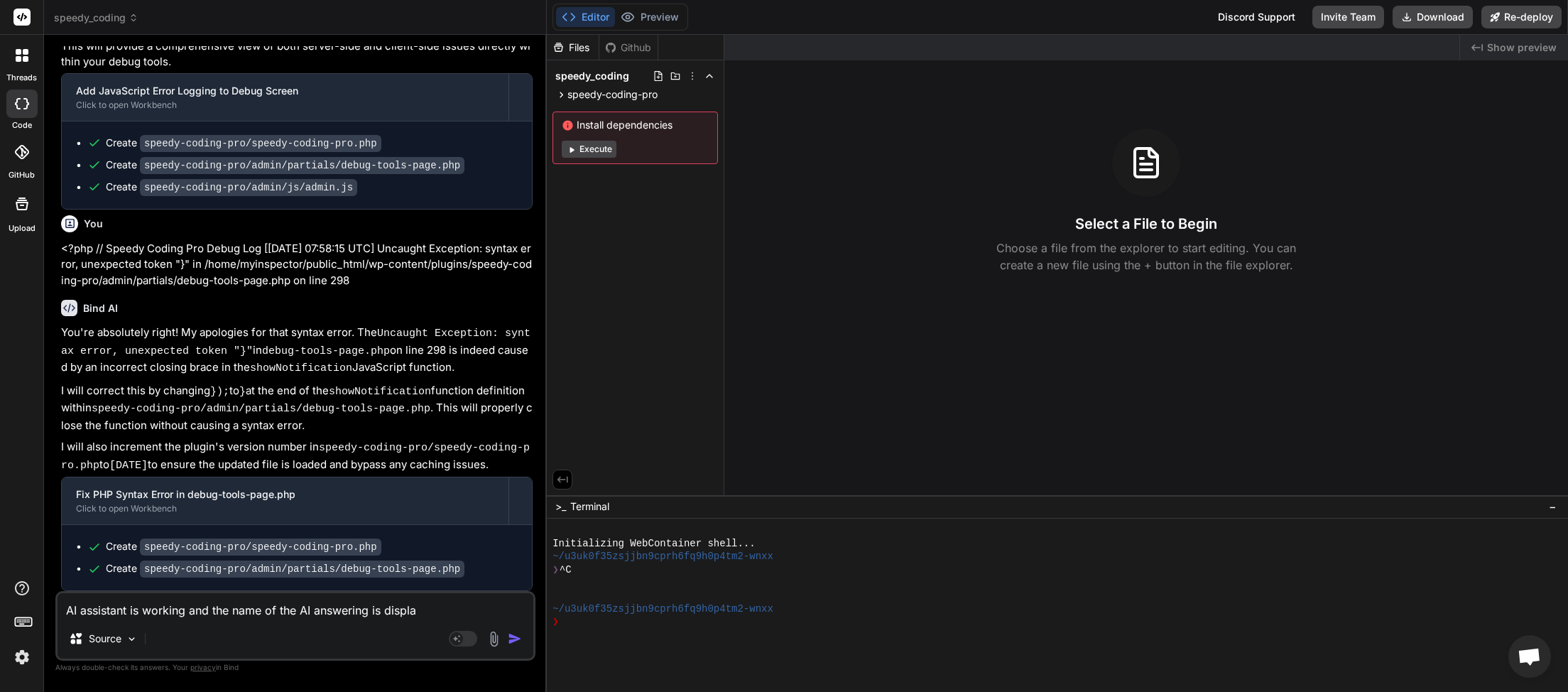
type textarea "x"
type textarea "AI assistant is working and the name of the AI answering is displaye"
type textarea "x"
type textarea "AI assistant is working and the name of the AI answering is displayed"
type textarea "x"
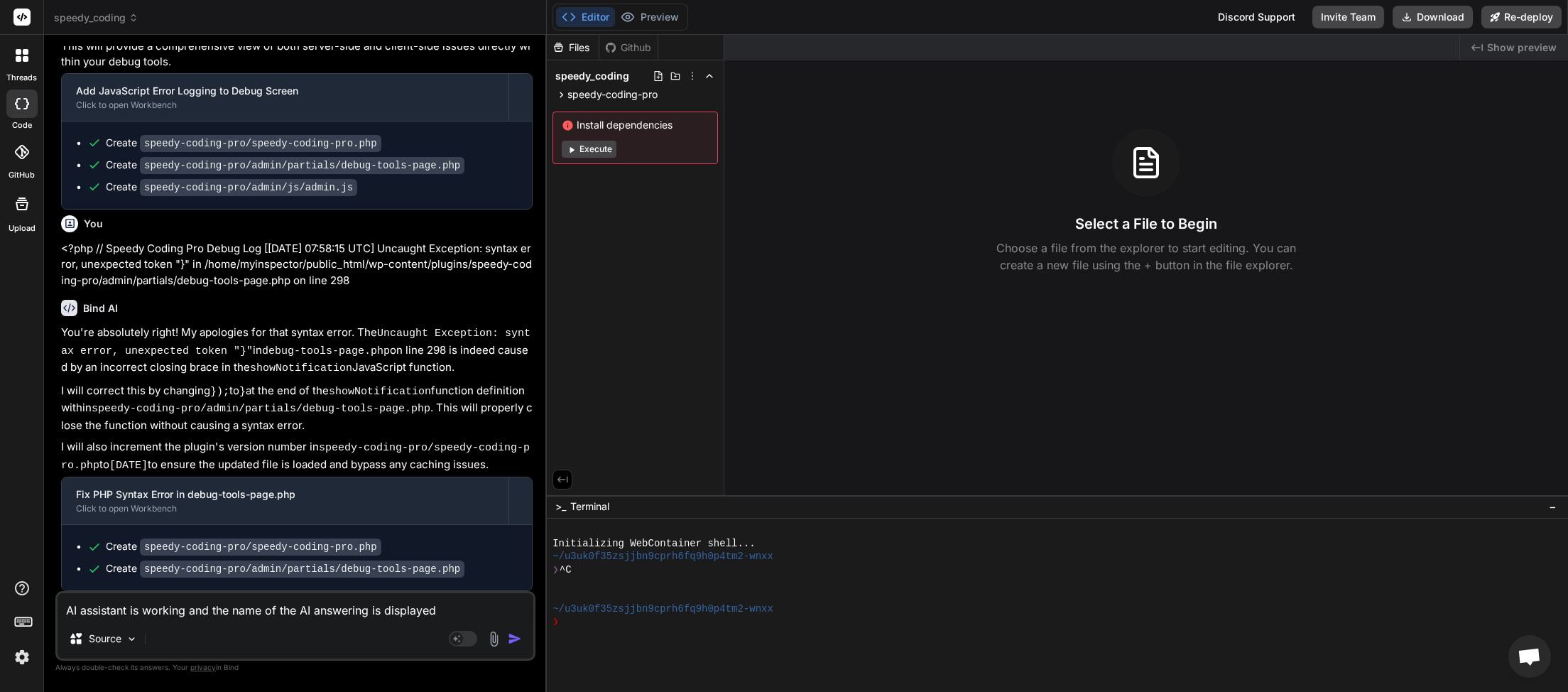
type textarea "AI assistant is working and the name of the AI answering is displayed."
type textarea "x"
type textarea "AI assistant is working and the name of the AI answering is displayed."
type textarea "x"
type textarea "AI assistant is working and the name of the AI answering is displayed. P"
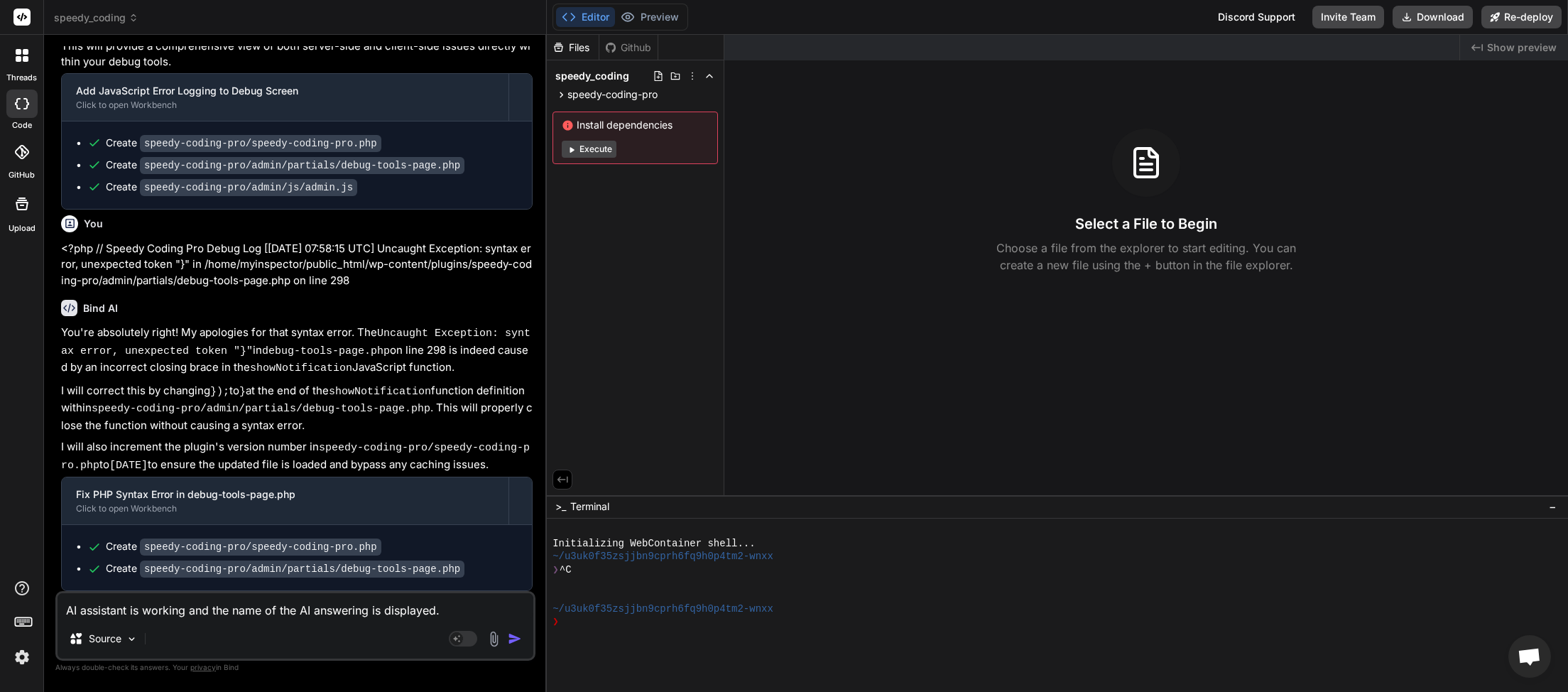
type textarea "x"
type textarea "AI assistant is working and the name of the AI answering is displayed. Pl"
type textarea "x"
type textarea "AI assistant is working and the name of the AI answering is displayed. Ple"
type textarea "x"
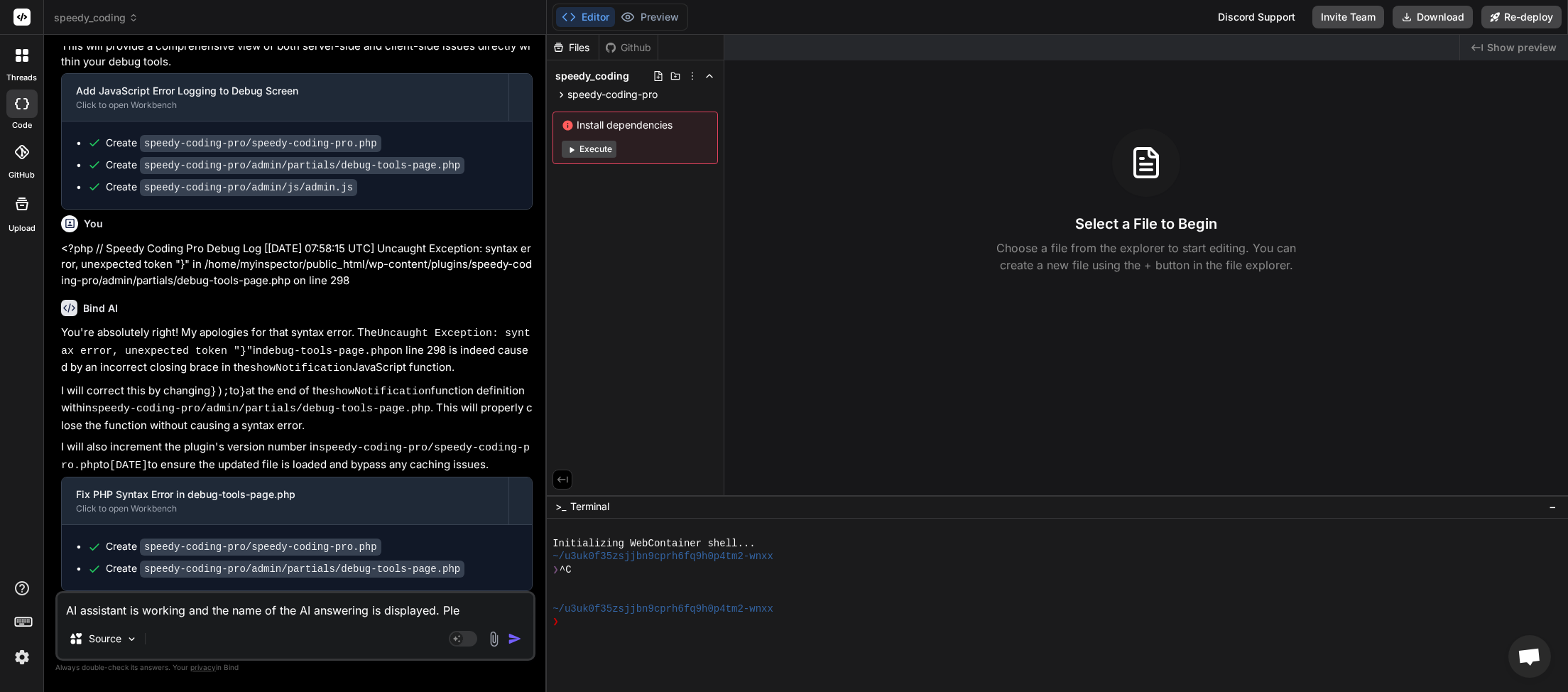
type textarea "AI assistant is working and the name of the AI answering is displayed. [GEOGRAP…"
type textarea "x"
type textarea "AI assistant is working and the name of the AI answering is displayed. Pleas"
type textarea "x"
type textarea "AI assistant is working and the name of the AI answering is displayed. Please"
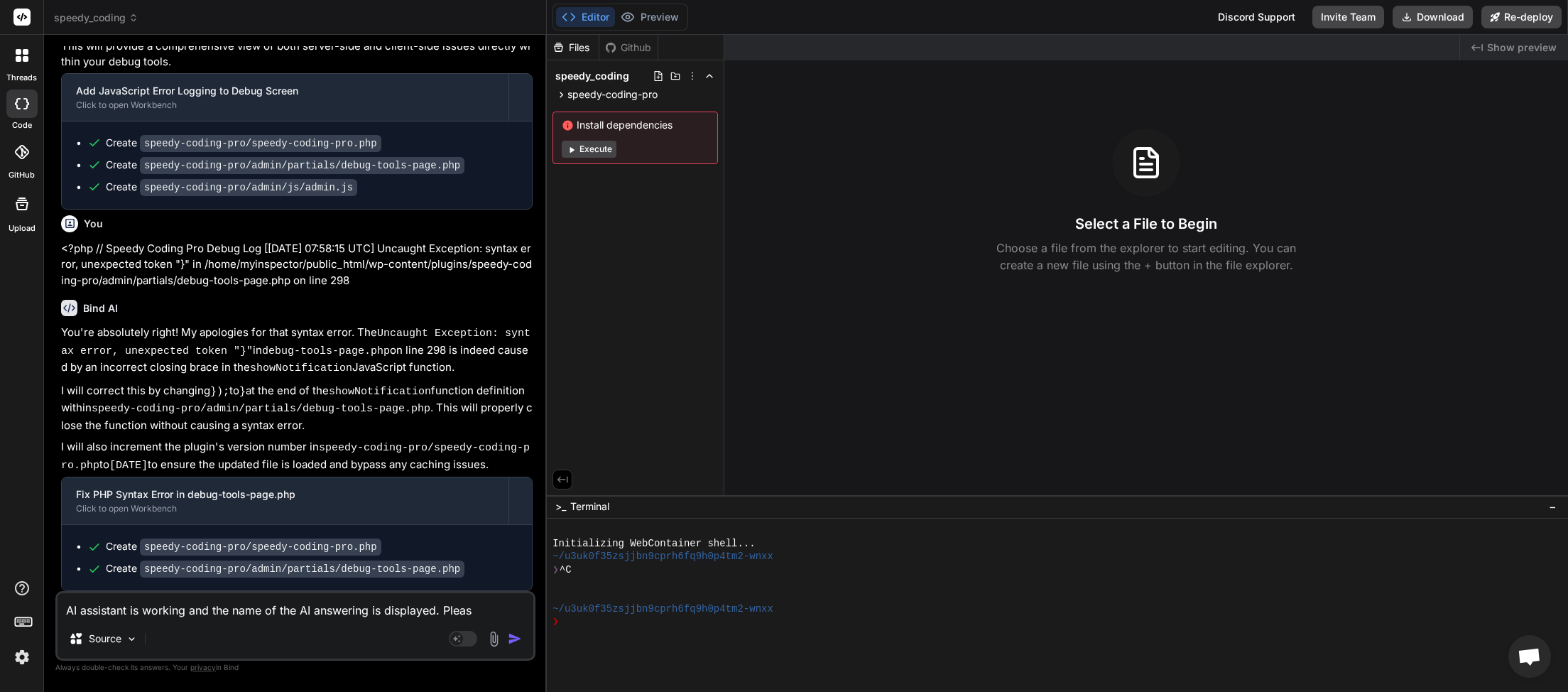
type textarea "x"
type textarea "AI assistant is working and the name of the AI answering is displayed. Please"
type textarea "x"
type textarea "AI assistant is working and the name of the AI answering is displayed. Please c"
type textarea "x"
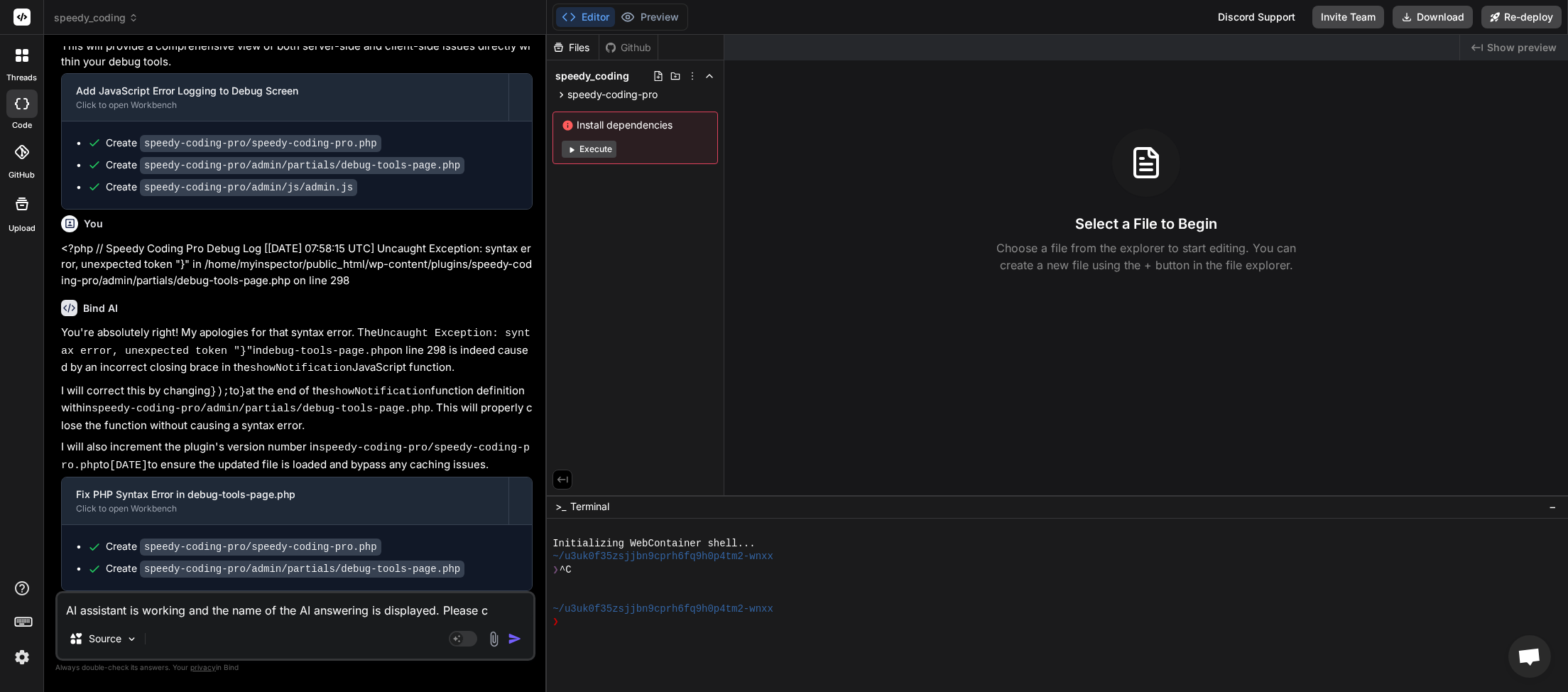
type textarea "AI assistant is working and the name of the AI answering is displayed. Please ch"
type textarea "x"
type textarea "AI assistant is working and the name of the AI answering is displayed. Please c…"
type textarea "x"
type textarea "AI assistant is working and the name of the AI answering is displayed. Please c…"
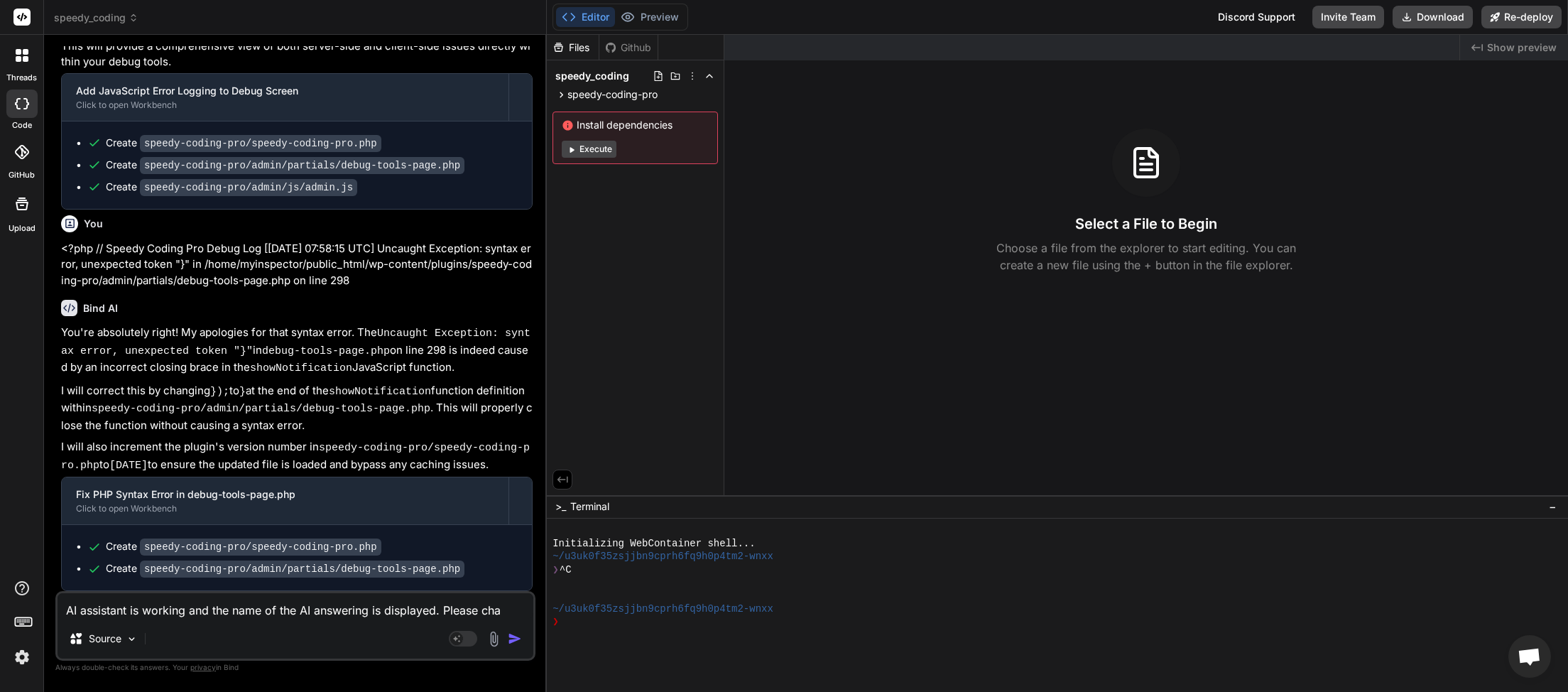
type textarea "x"
type textarea "AI assistant is working and the name of the AI answering is displayed. Please […"
type textarea "x"
type textarea "AI assistant is working and the name of the AI answering is displayed. Please c…"
type textarea "x"
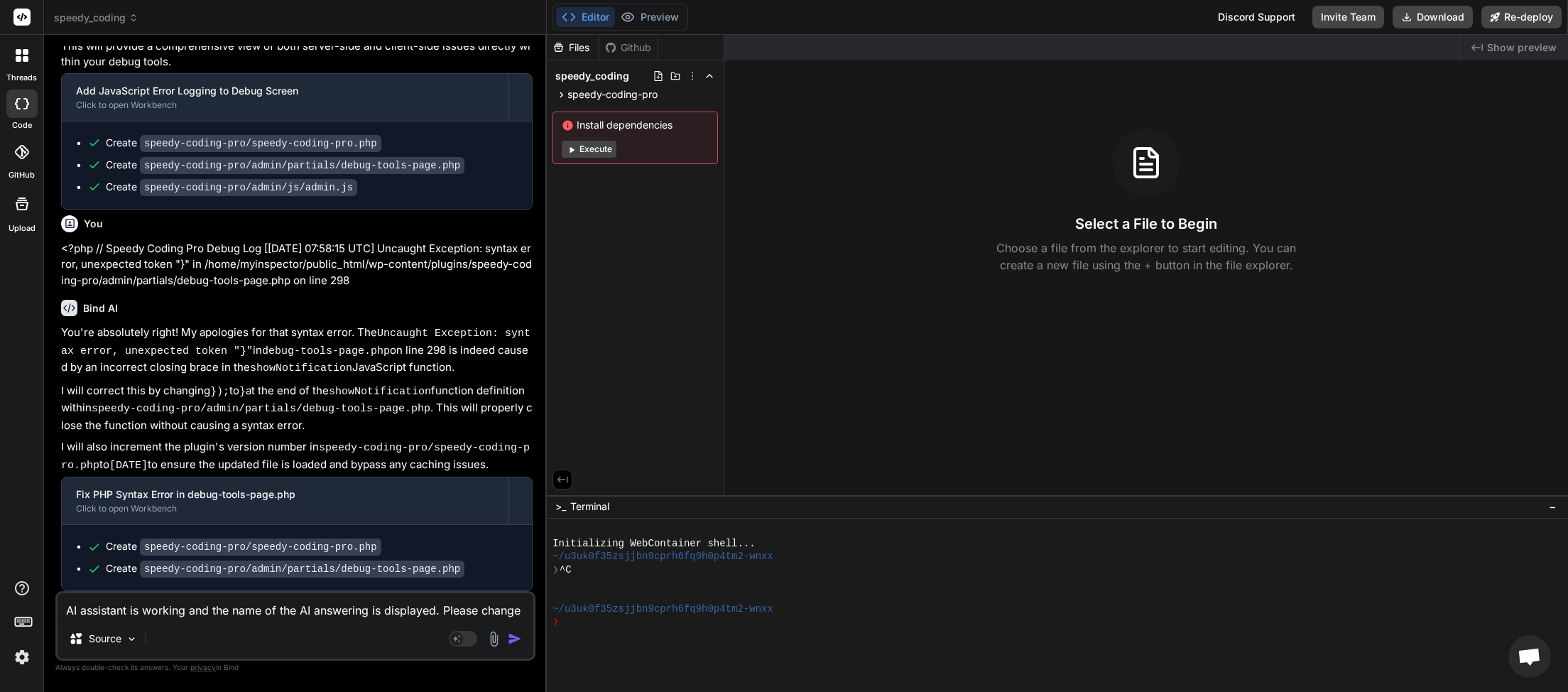
type textarea "AI assistant is working and the name of the AI answering is displayed Please ch…"
type textarea "x"
type textarea "AI assistant is working and the name of the AI answering is displayed Please ch…"
type textarea "x"
type textarea "AI assistant is working and the name of the AI answering is displayed Please ch…"
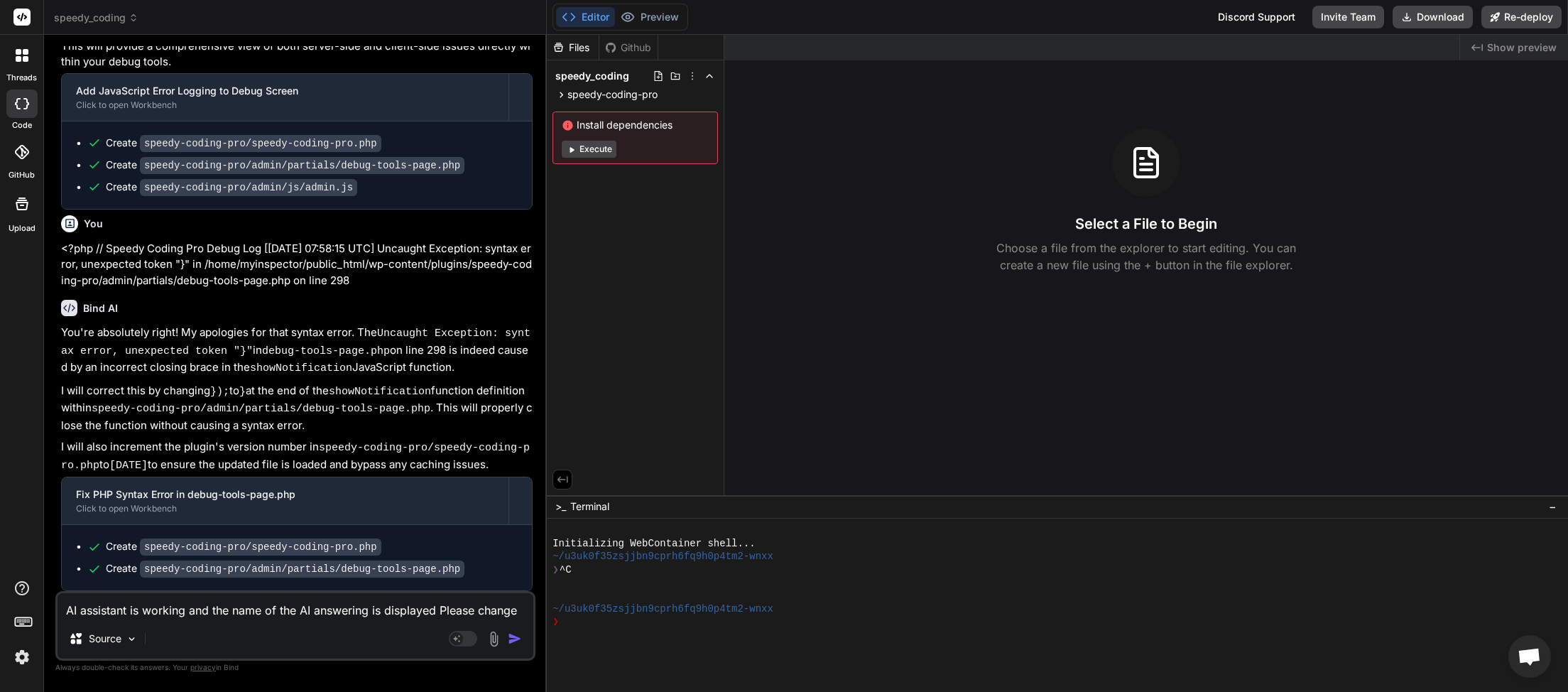
type textarea "x"
type textarea "AI assistant is working and the name of the AI answering is displayed Please ch…"
type textarea "x"
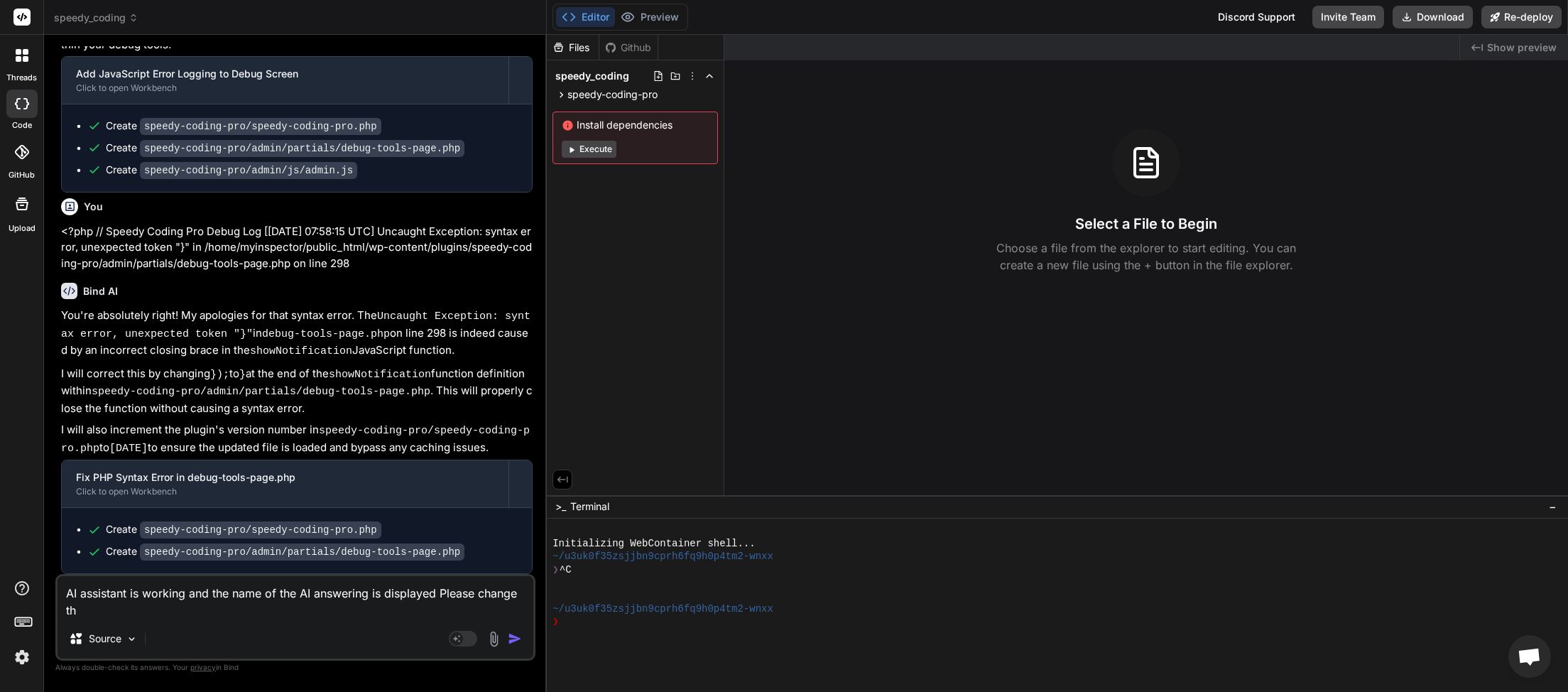
type textarea "AI assistant is working and the name of the AI answering is displayed Please ch…"
type textarea "x"
type textarea "AI assistant is working and the name of the AI answering is displayed Please ch…"
type textarea "x"
type textarea "AI assistant is working and the name of the AI answering is displayed Please ch…"
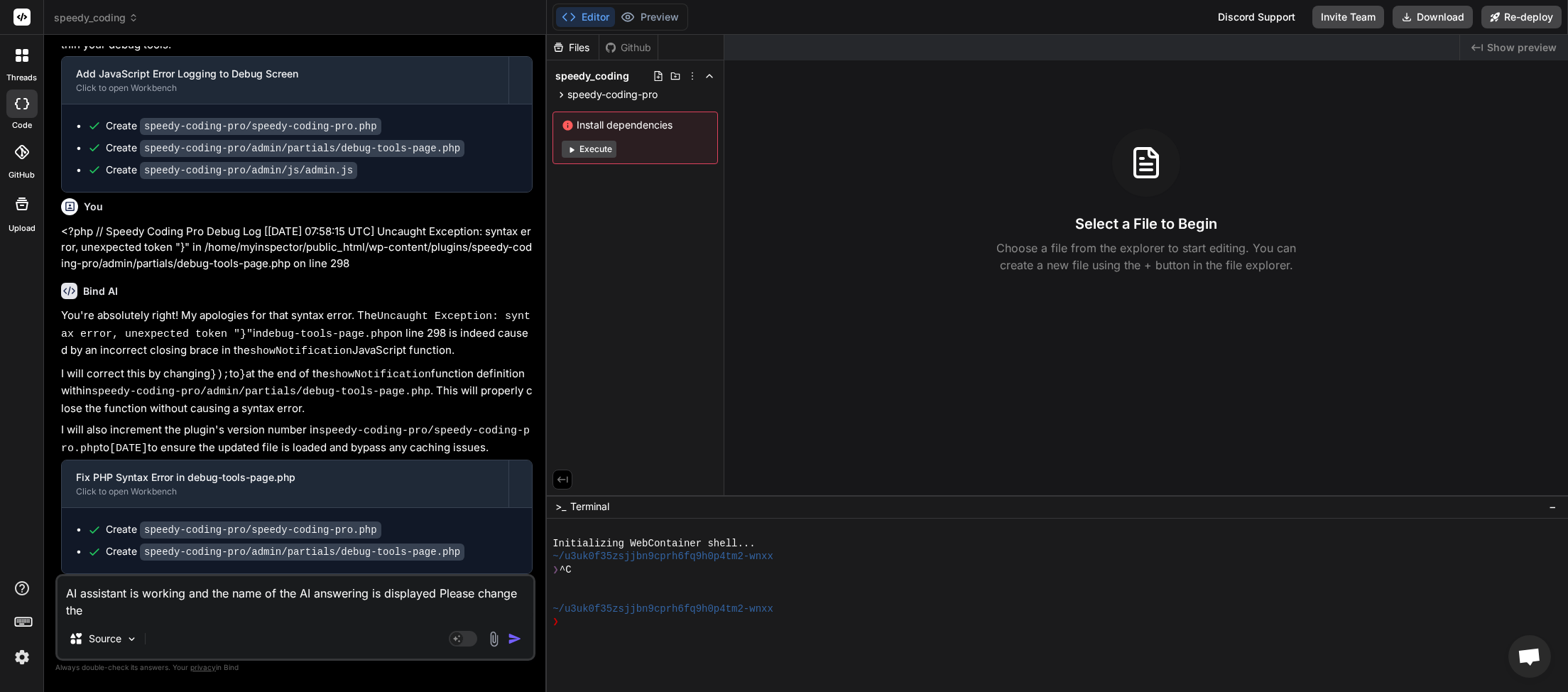
type textarea "x"
type textarea "AI assistant is working and the name of the AI answering is displayed Please ch…"
type textarea "x"
type textarea "AI assistant is working and the name of the AI answering is displayed Please ch…"
type textarea "x"
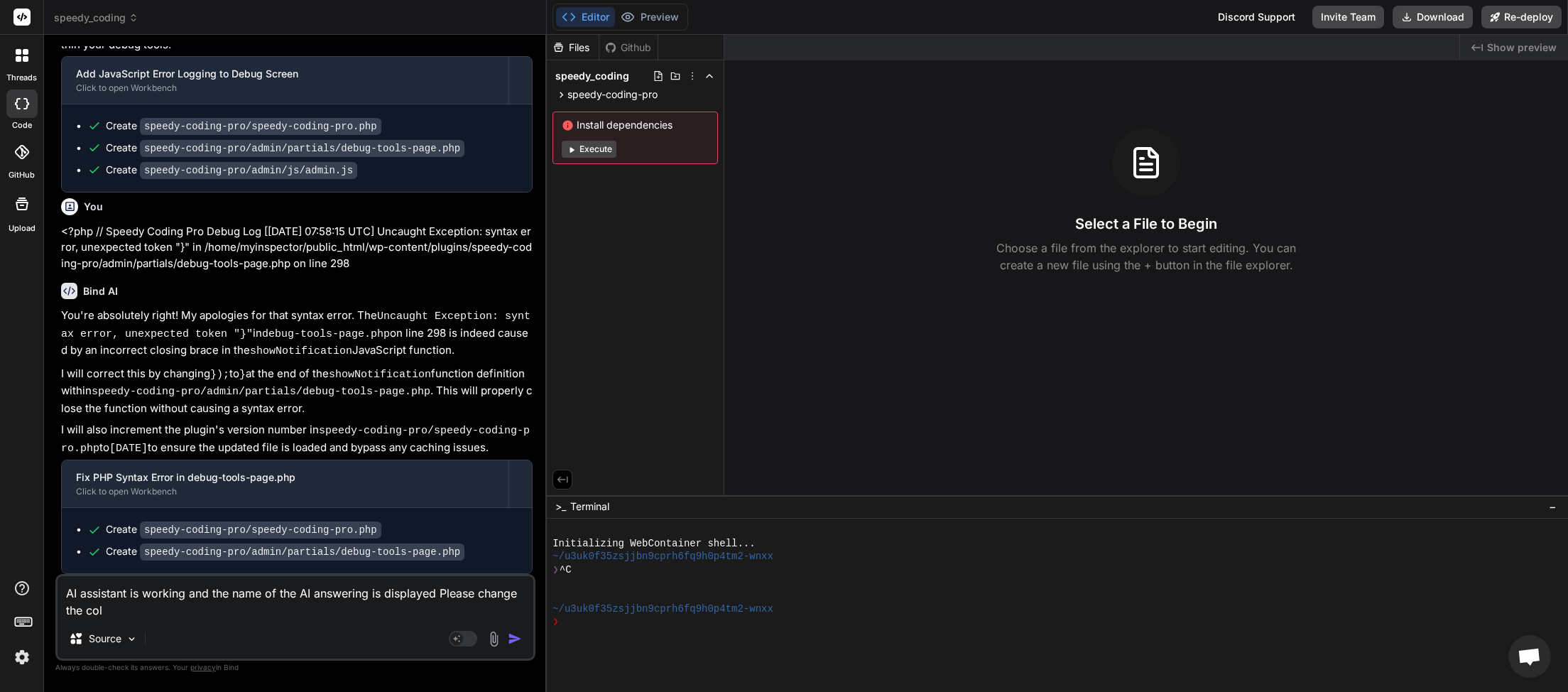
type textarea "AI assistant is working and the name of the AI answering is displayed Please ch…"
type textarea "x"
type textarea "AI assistant is working and the name of the AI answering is displayed Please ch…"
type textarea "x"
type textarea "AI assistant is working and the name of the AI answering is displayed Please ch…"
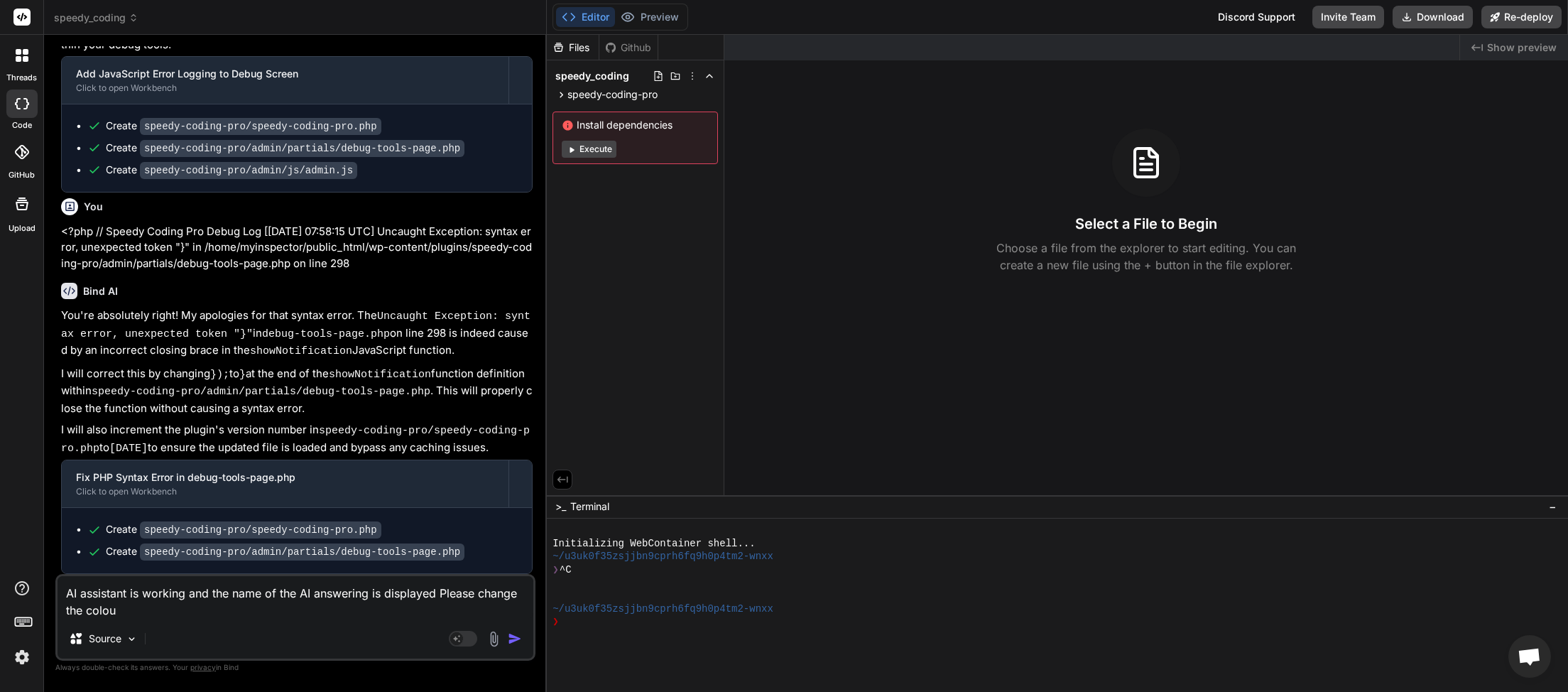
type textarea "x"
type textarea "AI assistant is working and the name of the AI answering is displayed Please ch…"
type textarea "x"
type textarea "AI assistant is working and the name of the AI answering is displayed Please ch…"
type textarea "x"
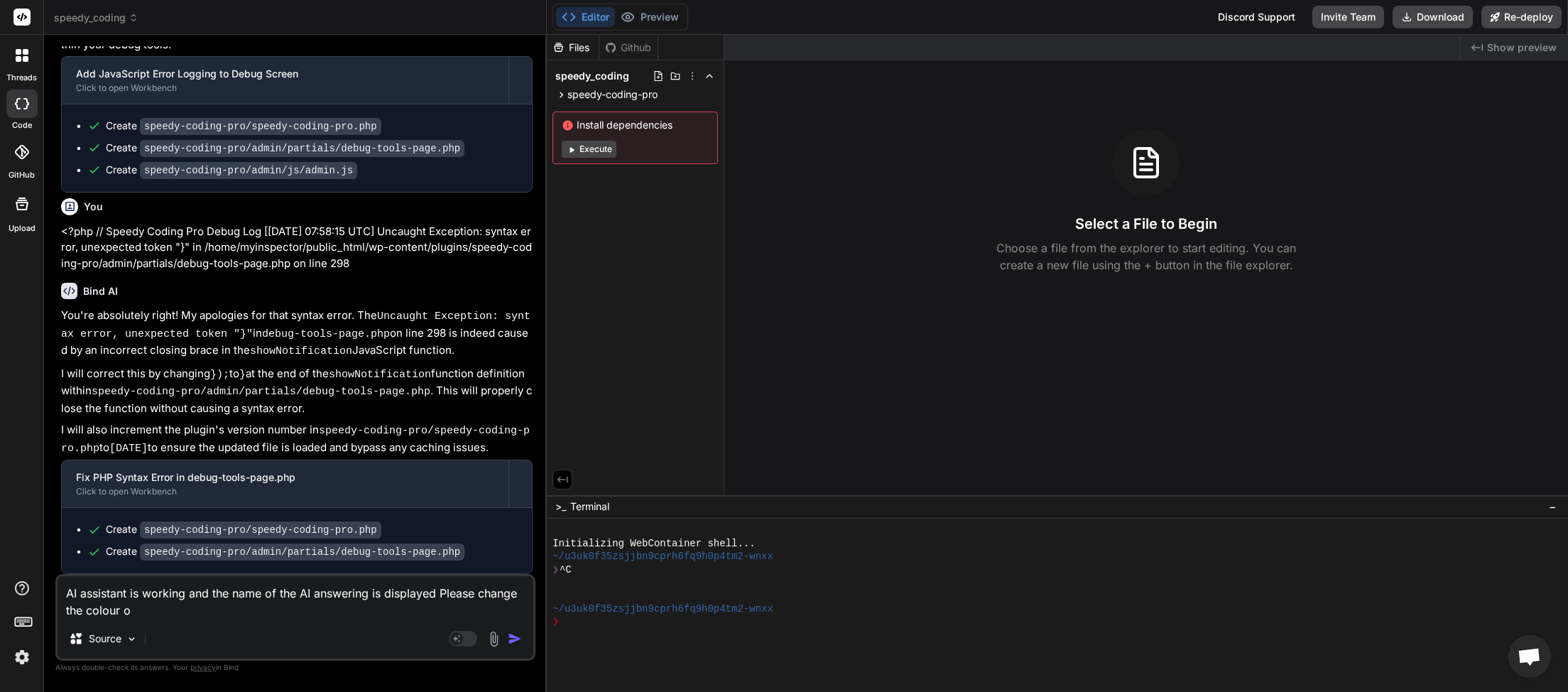
type textarea "AI assistant is working and the name of the AI answering is displayed Please ch…"
type textarea "x"
type textarea "AI assistant is working and the name of the AI answering is displayed Please ch…"
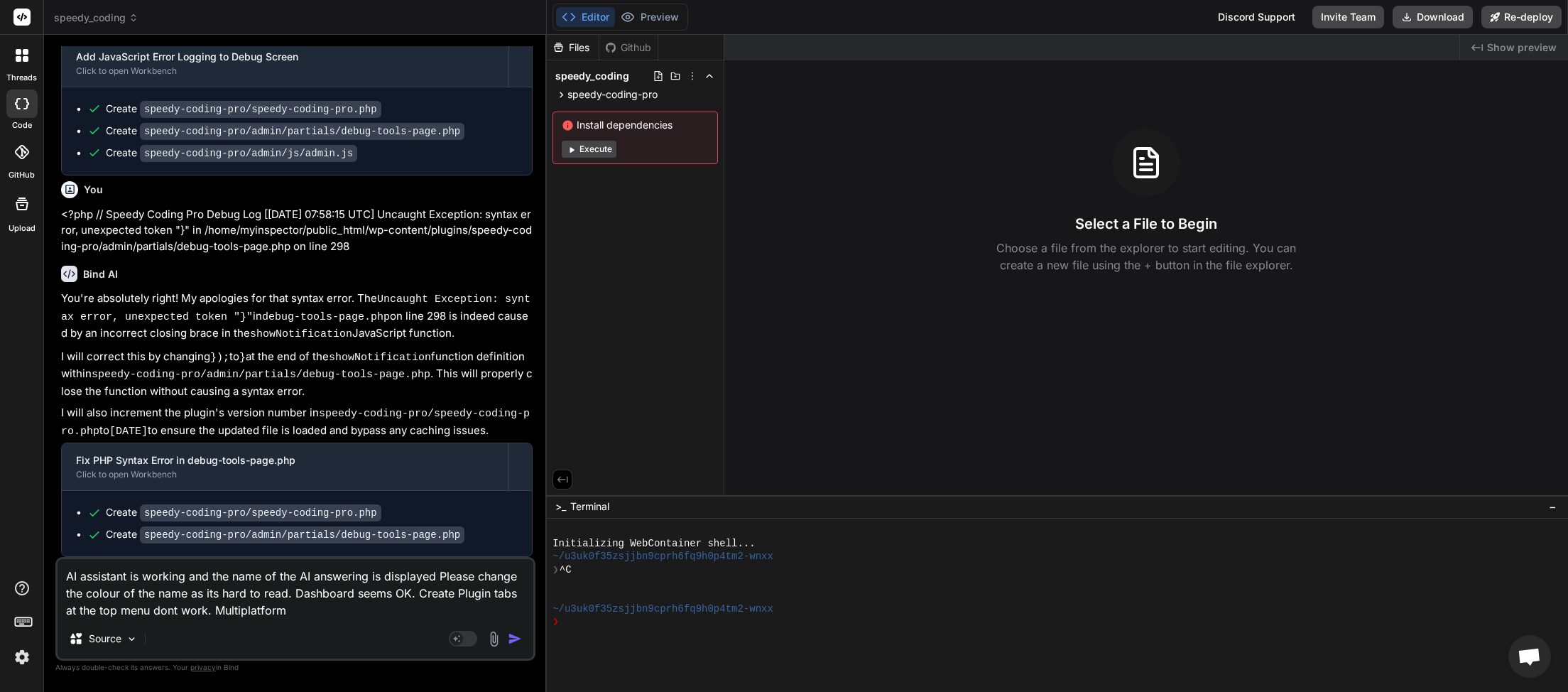
paste textarea "Source WordPress Plugin"
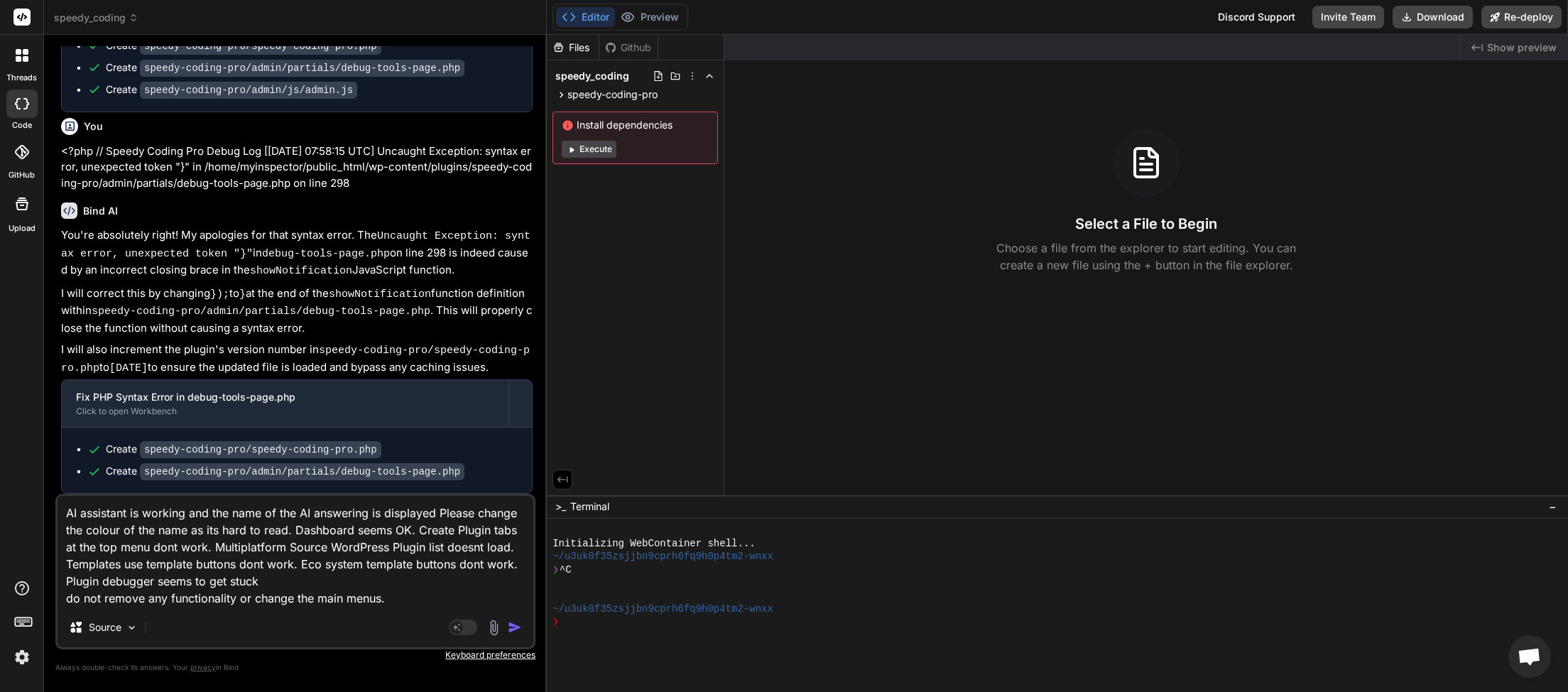
paste textarea "Analyzing.."
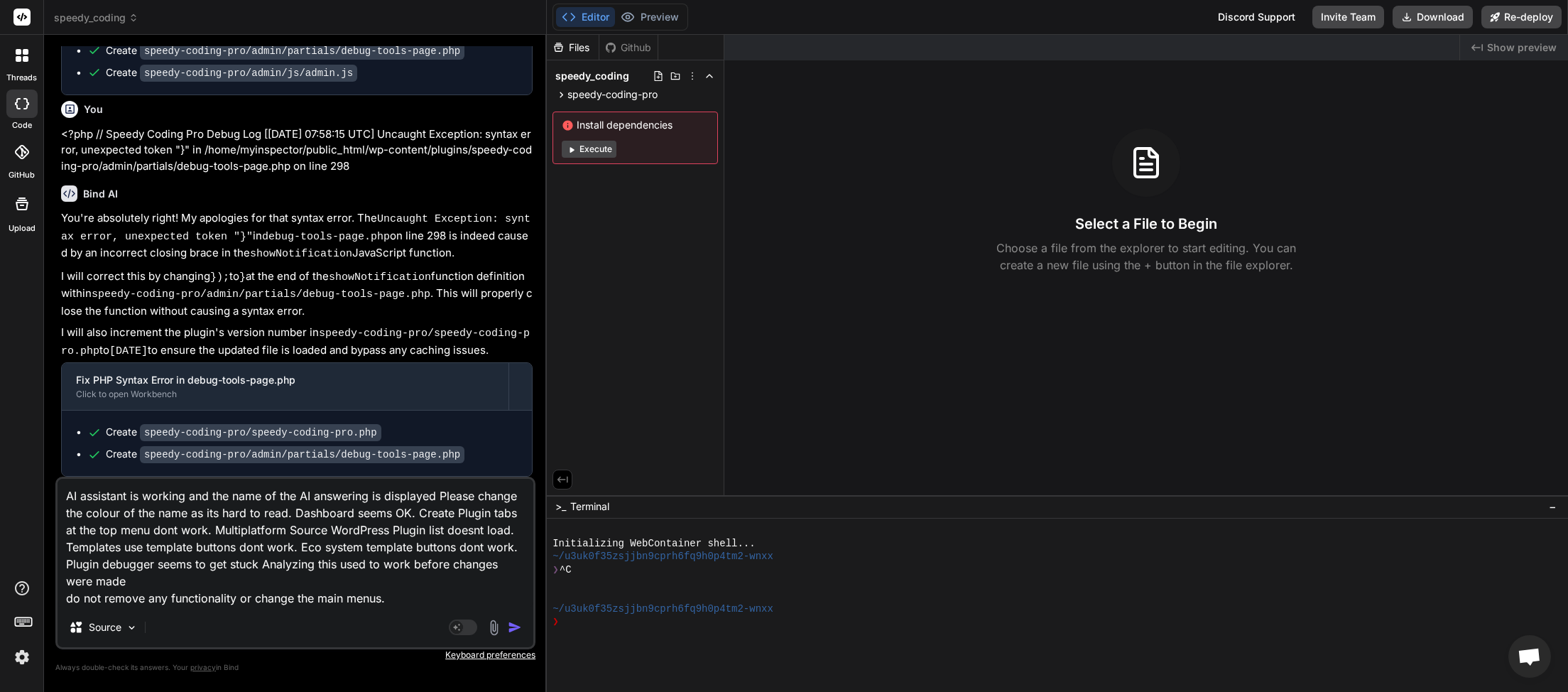
click at [160, 583] on textarea "AI assistant is working and the name of the AI answering is displayed Please ch…" at bounding box center [296, 543] width 476 height 129
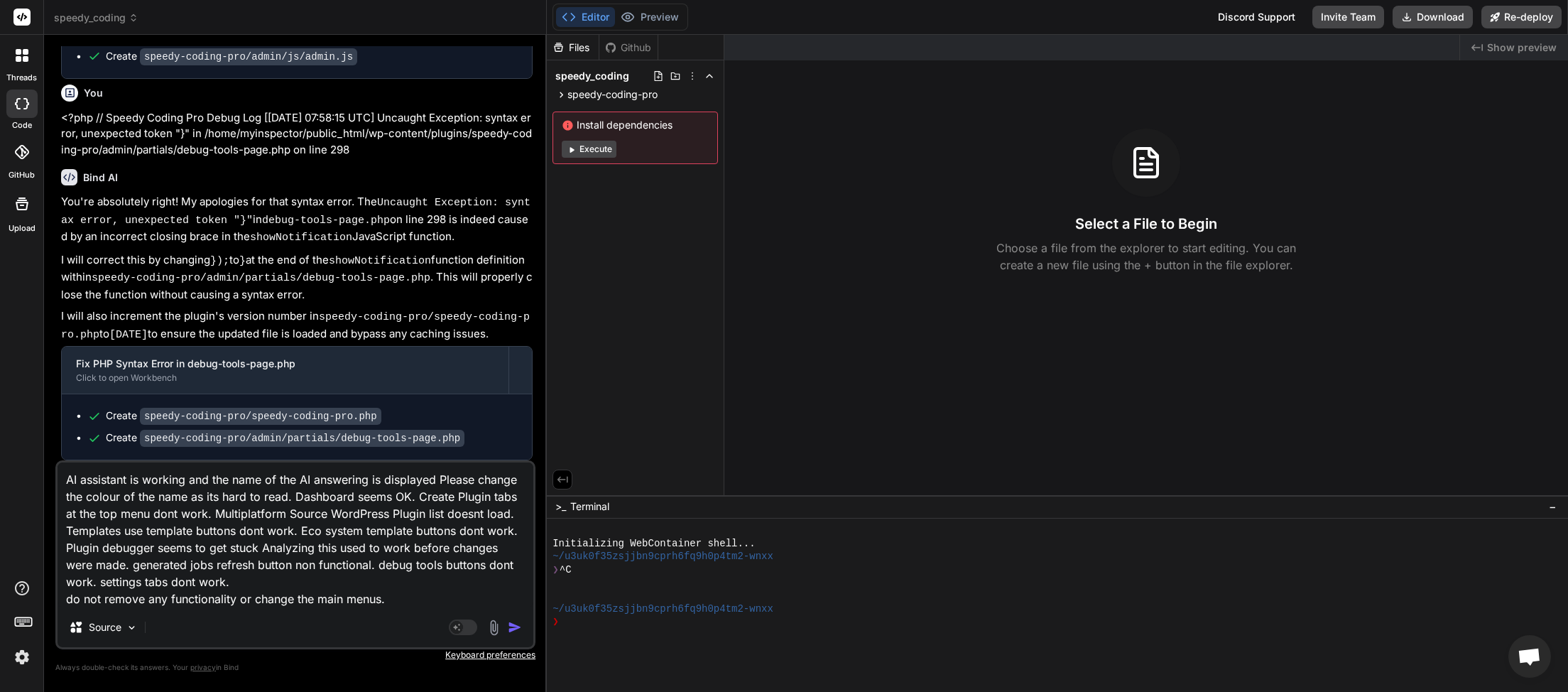
click at [518, 622] on img "button" at bounding box center [515, 627] width 14 height 14
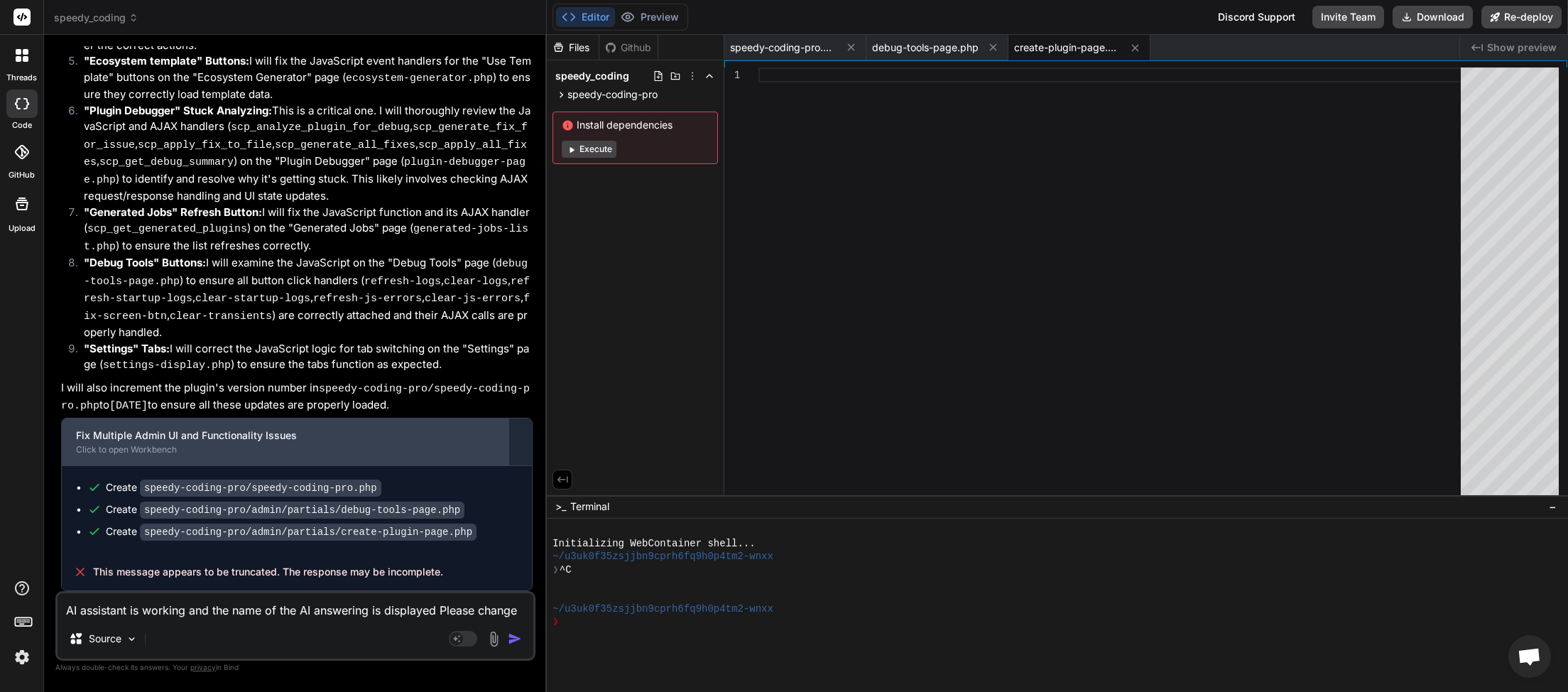
scroll to position [108181, 0]
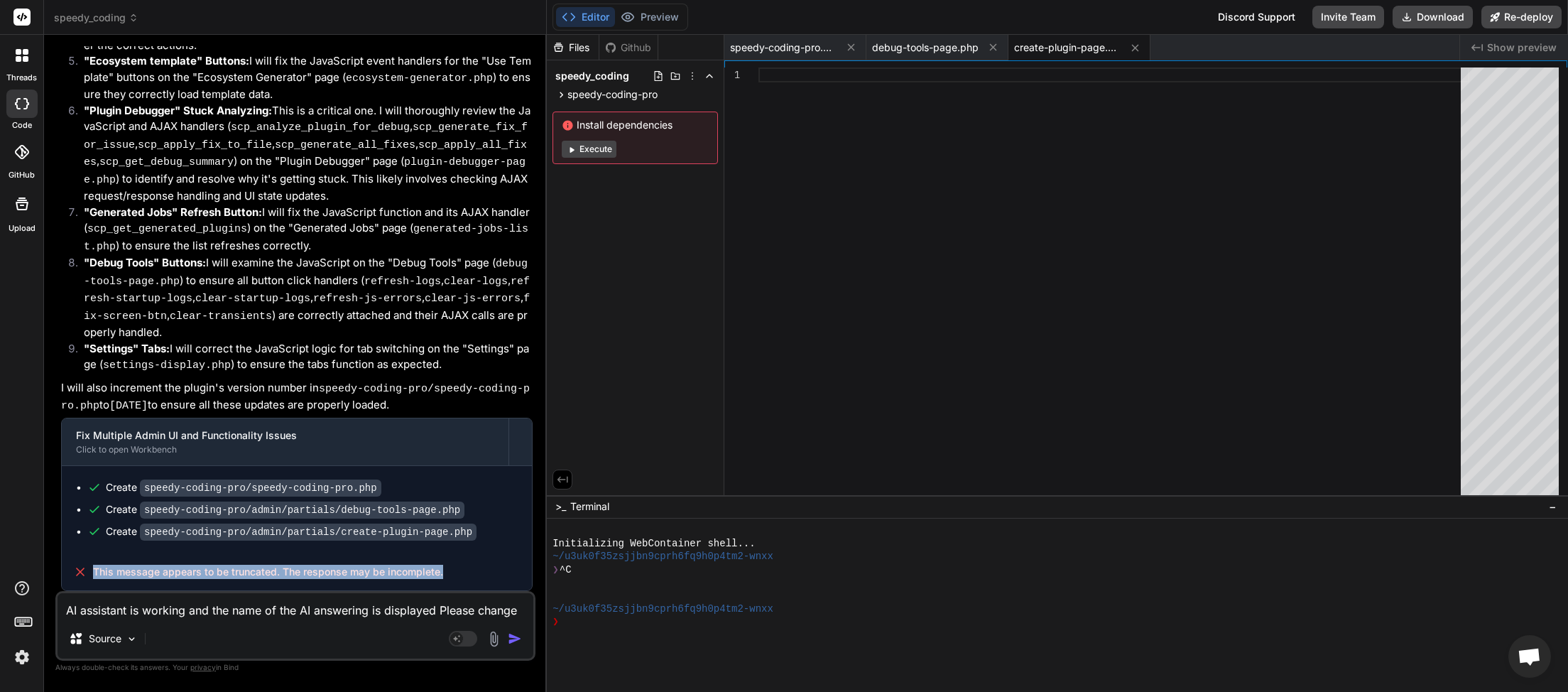
drag, startPoint x: 455, startPoint y: 576, endPoint x: 103, endPoint y: 570, distance: 352.1
click at [82, 568] on div "This message appears to be truncated. The response may be incomplete." at bounding box center [296, 572] width 470 height 37
copy div "This message appears to be truncated. The response may be incomplete."
click at [123, 617] on textarea "AI assistant is working and the name of the AI answering is displayed Please ch…" at bounding box center [296, 606] width 476 height 26
paste textarea "This message appears to be truncated. The response may be incomplete"
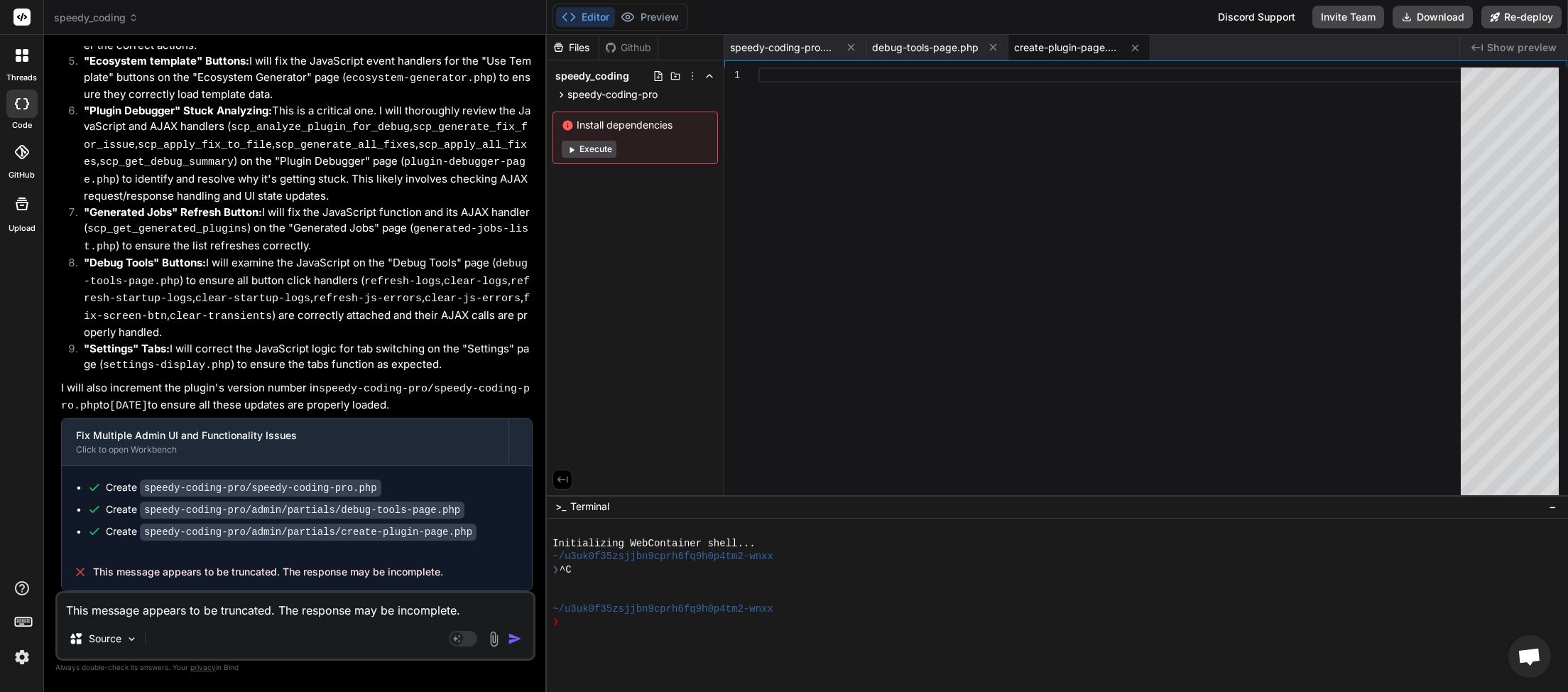
click at [517, 640] on img "button" at bounding box center [515, 639] width 14 height 14
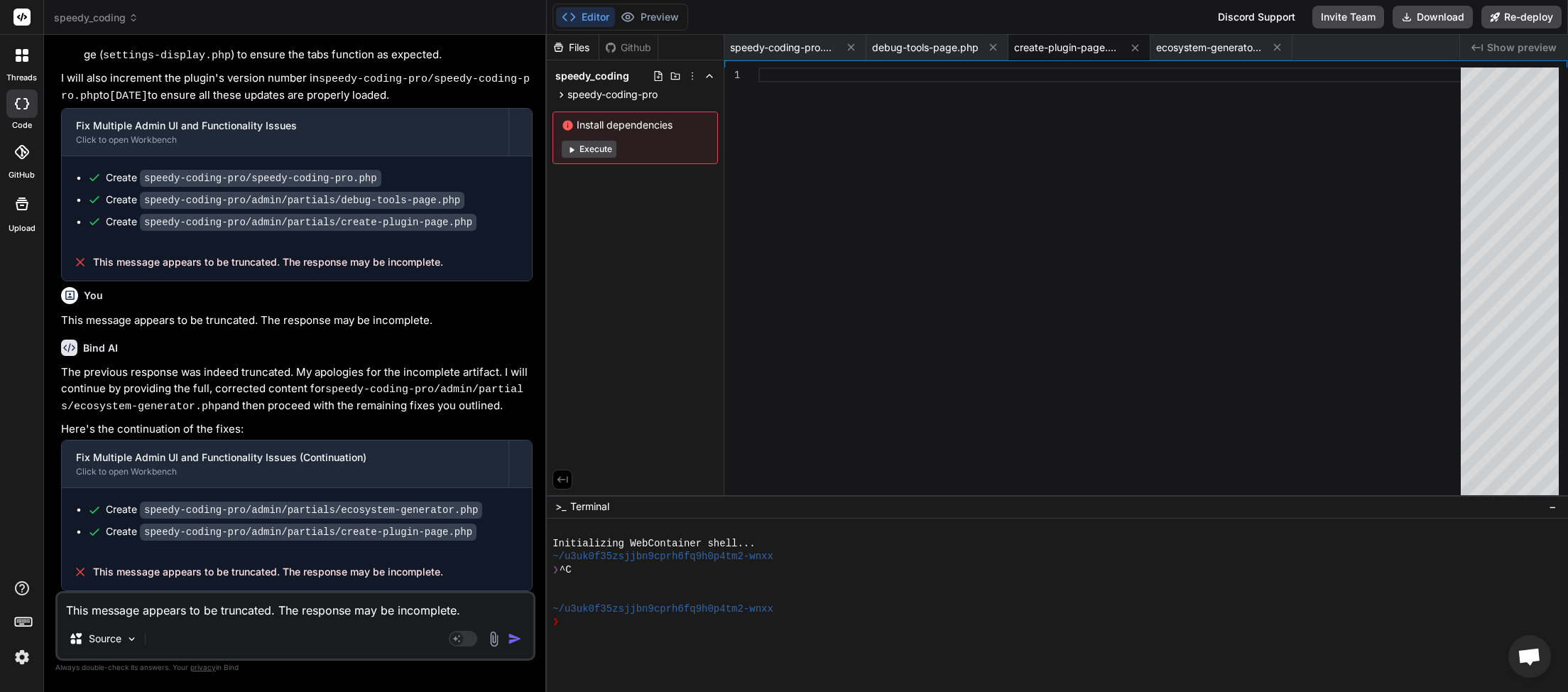
scroll to position [108488, 0]
paste textarea
click at [515, 643] on img "button" at bounding box center [515, 639] width 14 height 14
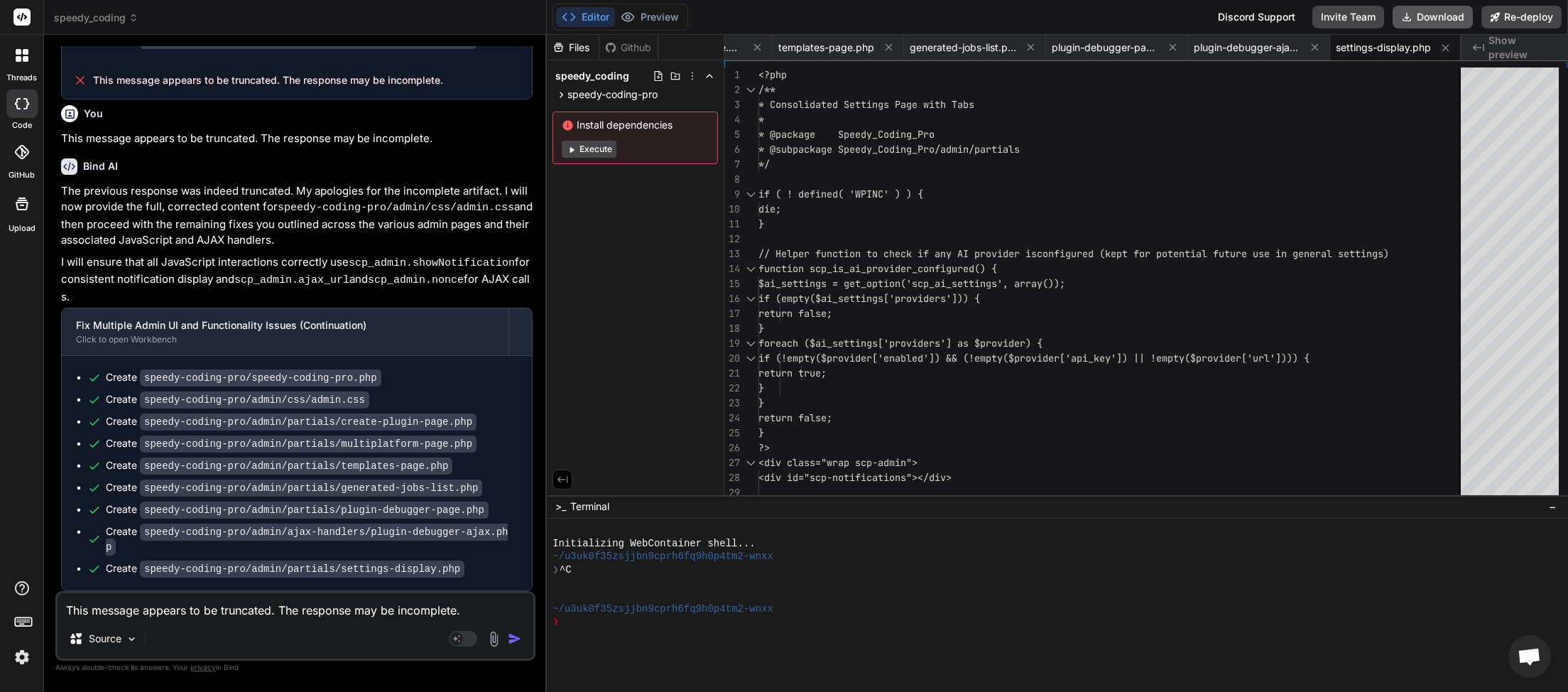
scroll to position [0, 747]
click at [1427, 18] on button "Download" at bounding box center [1433, 17] width 81 height 23
paste textarea "<?php // Speedy Coding Pro Debug Log [[DATE] 18:42:20 UTC] Uncaught Exception: …"
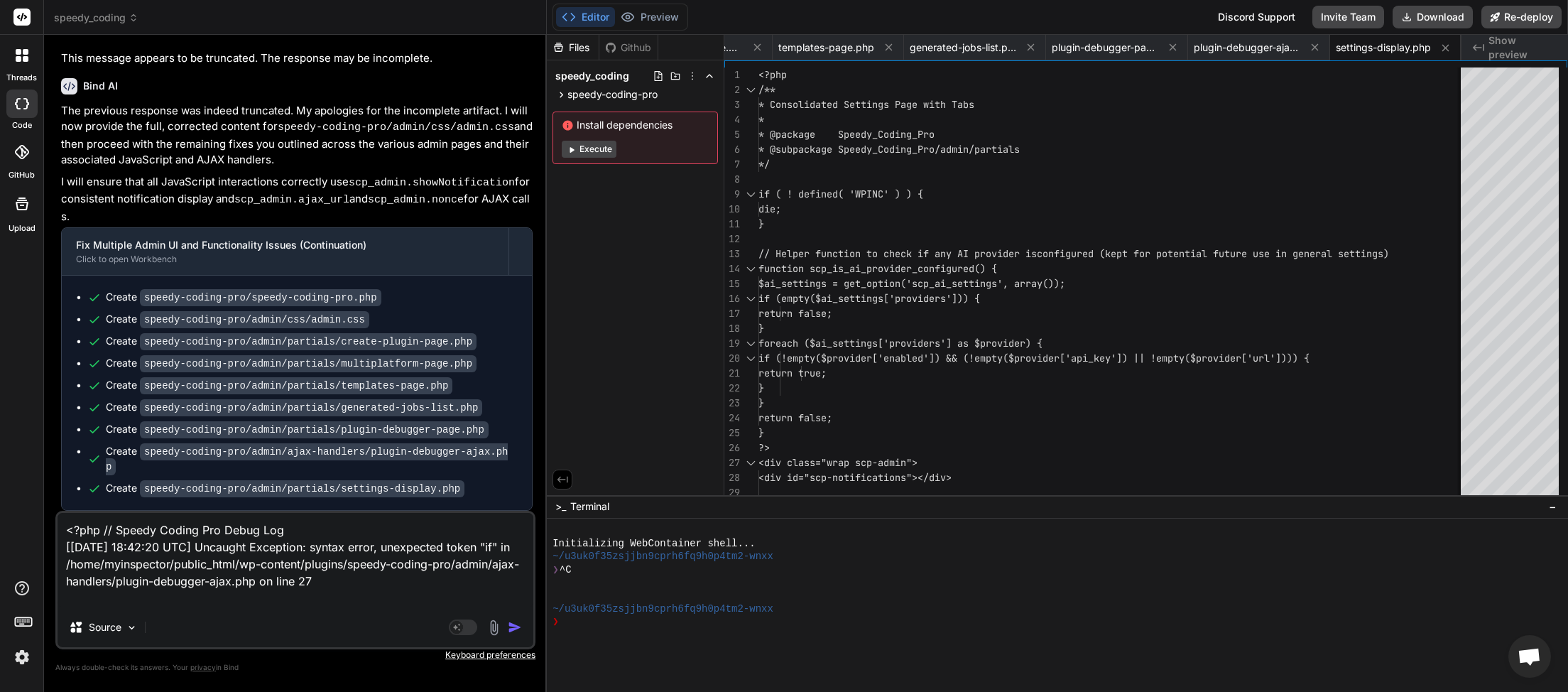
click at [511, 626] on img "button" at bounding box center [515, 627] width 14 height 14
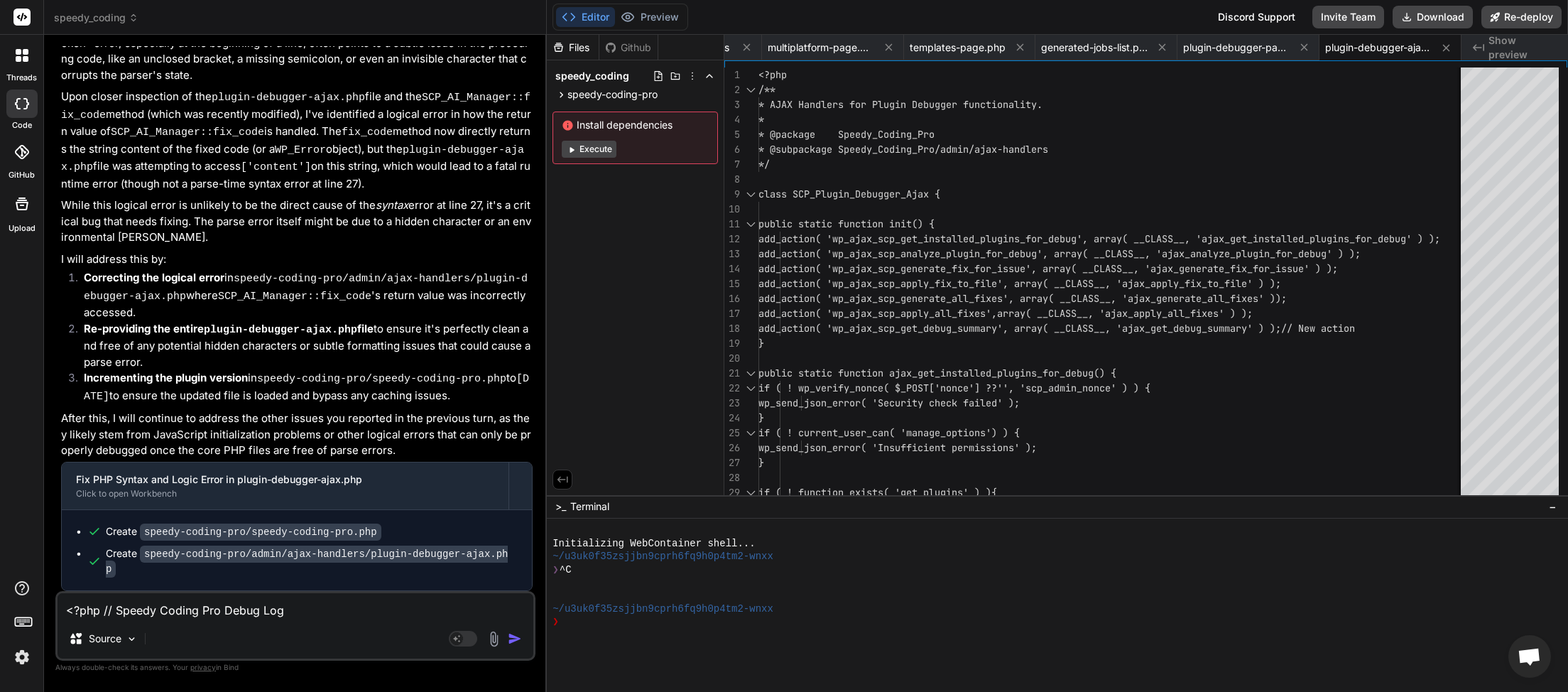
scroll to position [109677, 0]
click at [1425, 15] on button "Download" at bounding box center [1433, 17] width 81 height 23
click at [104, 609] on textarea "<?php // Speedy Coding Pro Debug Log [[DATE] 18:42:20 UTC] Uncaught Exception: …" at bounding box center [296, 606] width 476 height 26
paste textarea "JQMIGRATE: Migrate is installed, version 3.4.1 load-scripts.php:5:981 Speedy Co…"
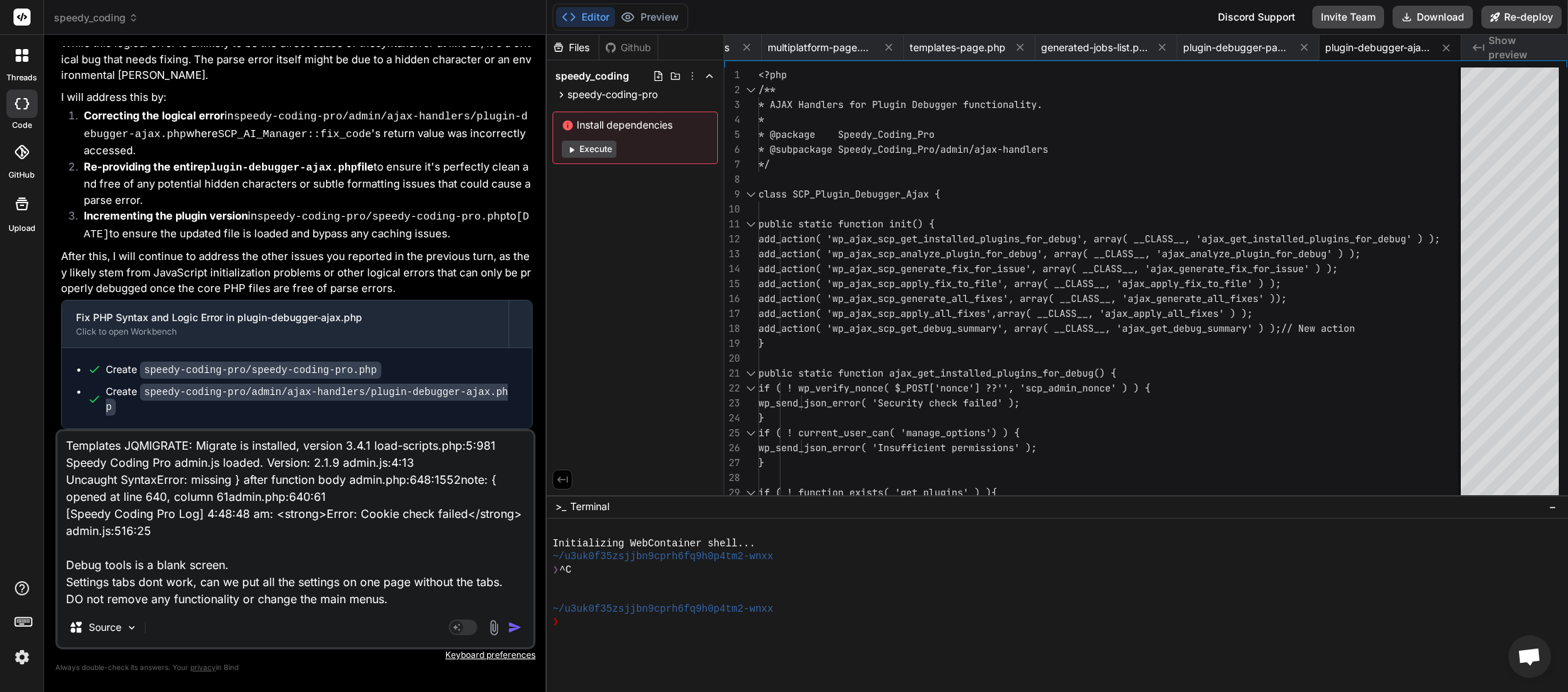
click at [512, 624] on img "button" at bounding box center [515, 627] width 14 height 14
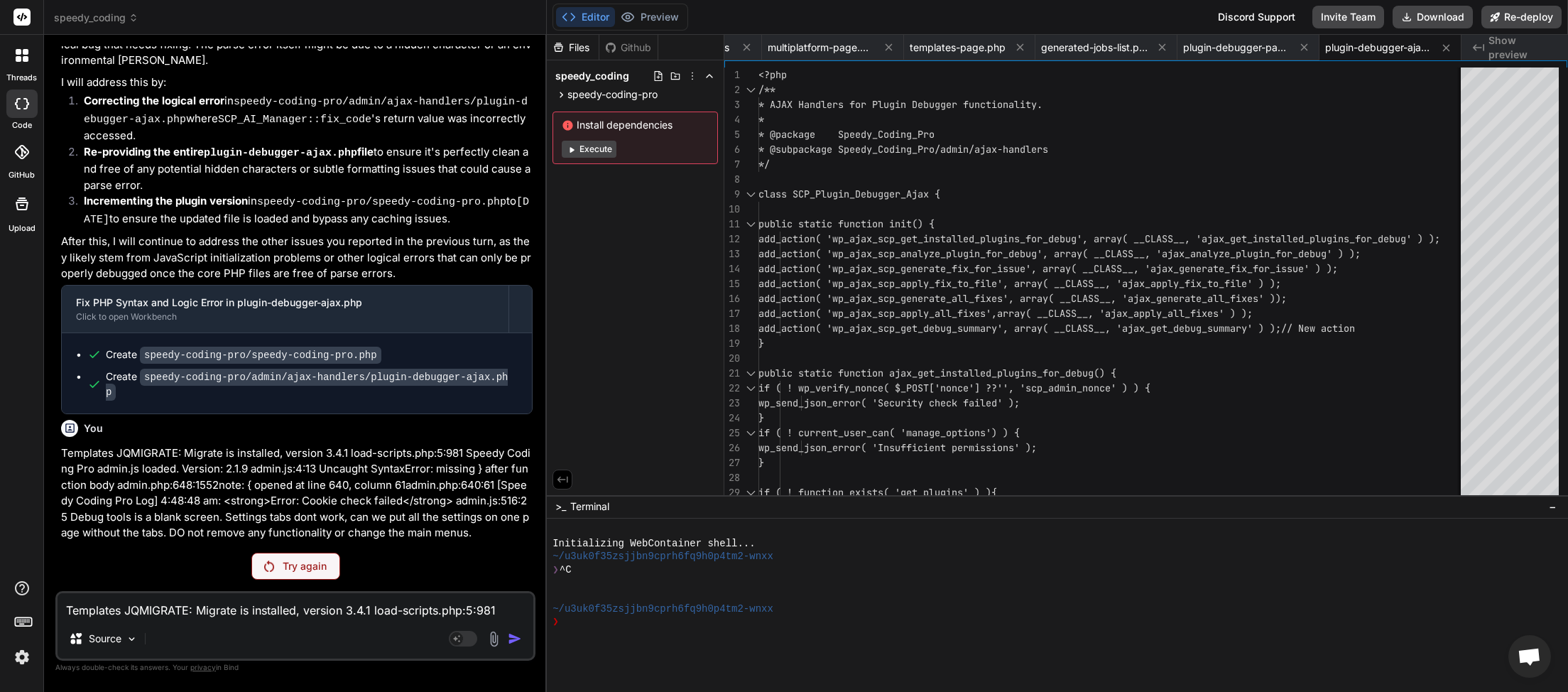
scroll to position [109569, 0]
click at [290, 557] on div "Try again" at bounding box center [296, 567] width 89 height 27
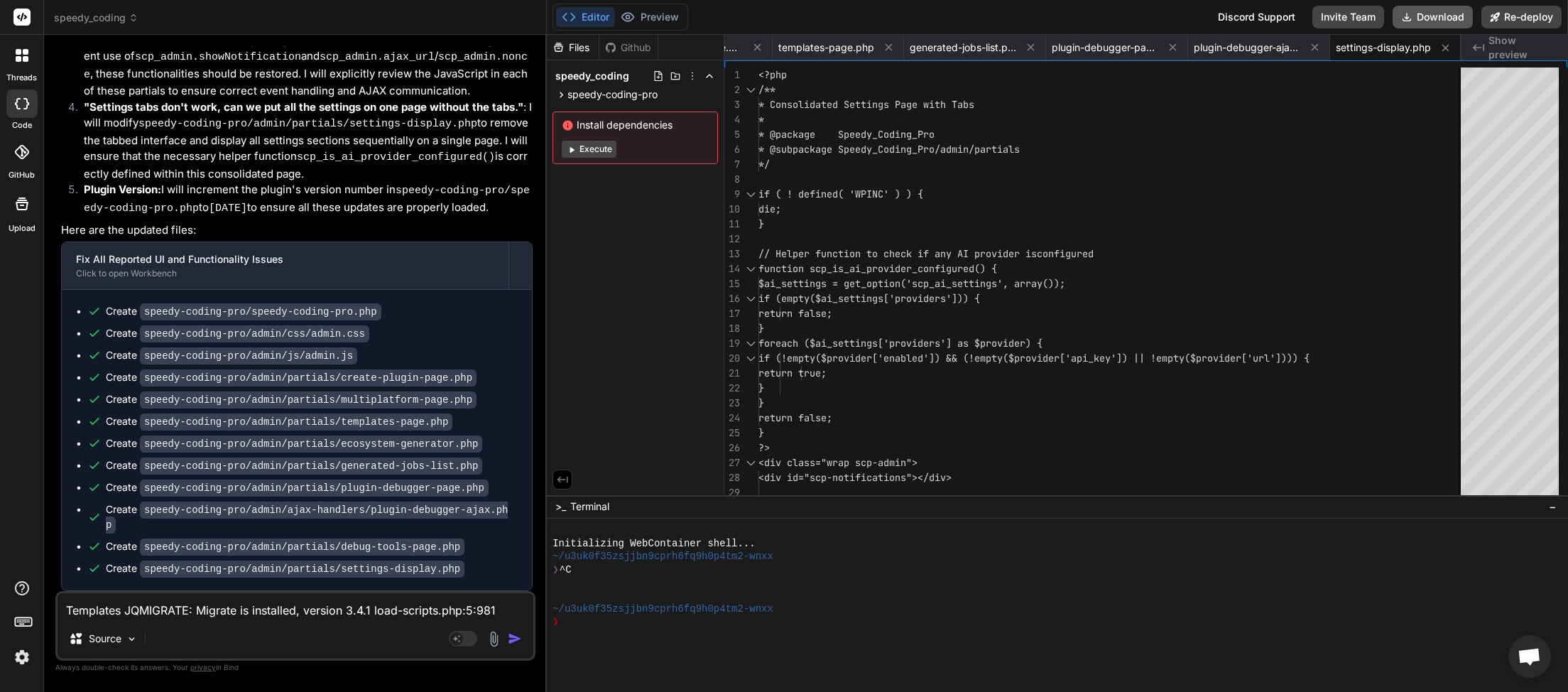
scroll to position [0, 747]
click at [1443, 21] on button "Download" at bounding box center [1433, 17] width 81 height 23
click at [157, 613] on textarea "Templates JQMIGRATE: Migrate is installed, version 3.4.1 load-scripts.php:5:981…" at bounding box center [296, 606] width 476 height 26
paste textarea "Plugin Debugger"
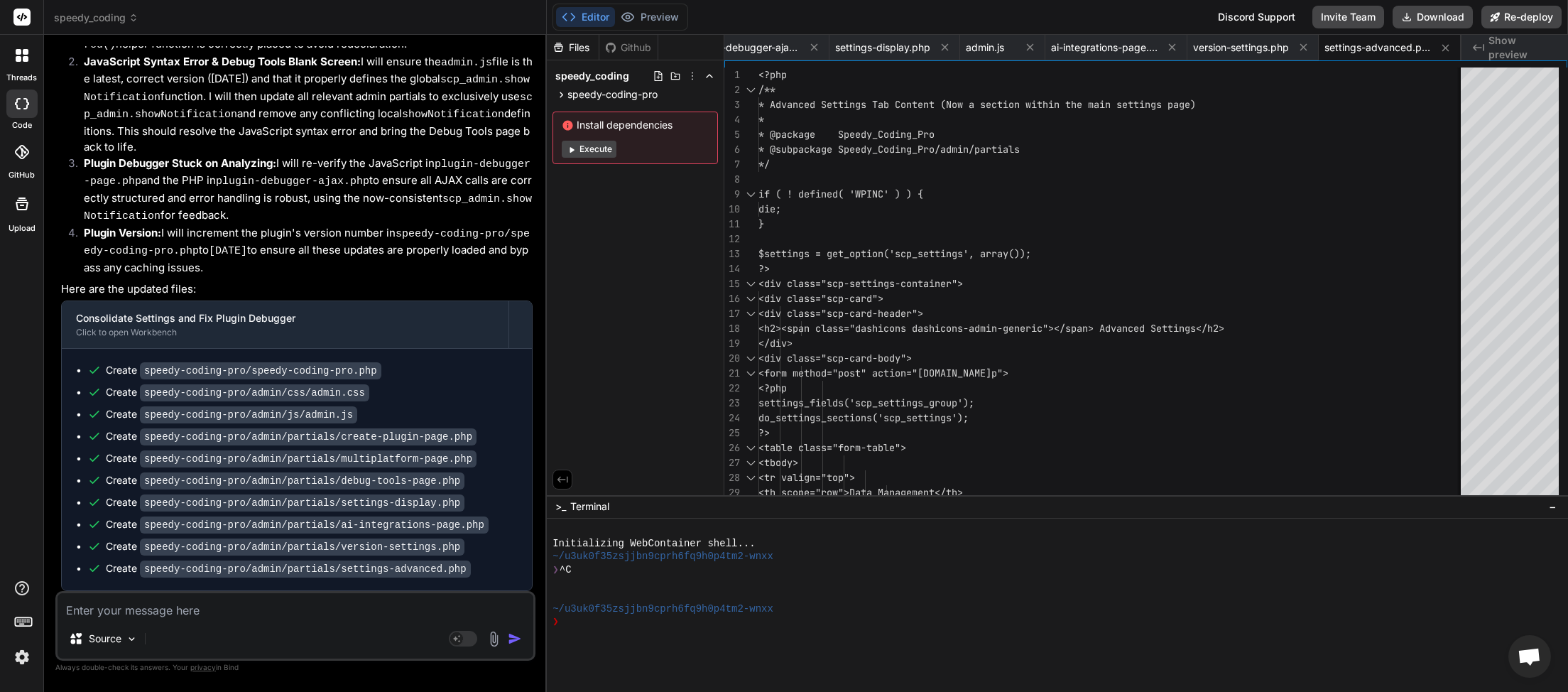
scroll to position [0, 1249]
click at [1407, 11] on icon at bounding box center [1407, 17] width 16 height 16
drag, startPoint x: 59, startPoint y: 148, endPoint x: 223, endPoint y: 165, distance: 164.9
click at [225, 165] on div "You Bind AI You're absolutely right! My apologies for that oversight. The TypeE…" at bounding box center [297, 319] width 477 height 545
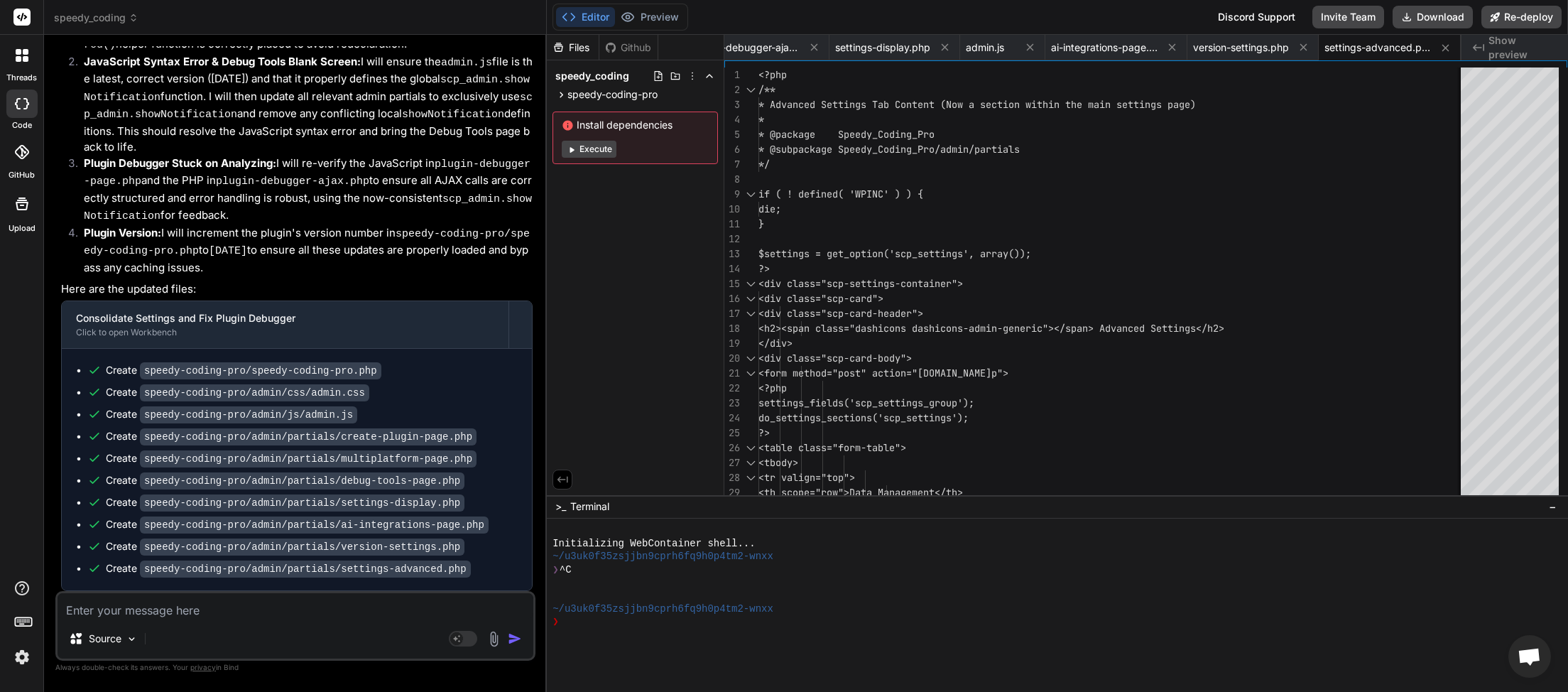
copy p "settings please put all the settings options on the one screen instead of two s…"
paste textarea "settings please put all the settings options on the one screen instead of two s…"
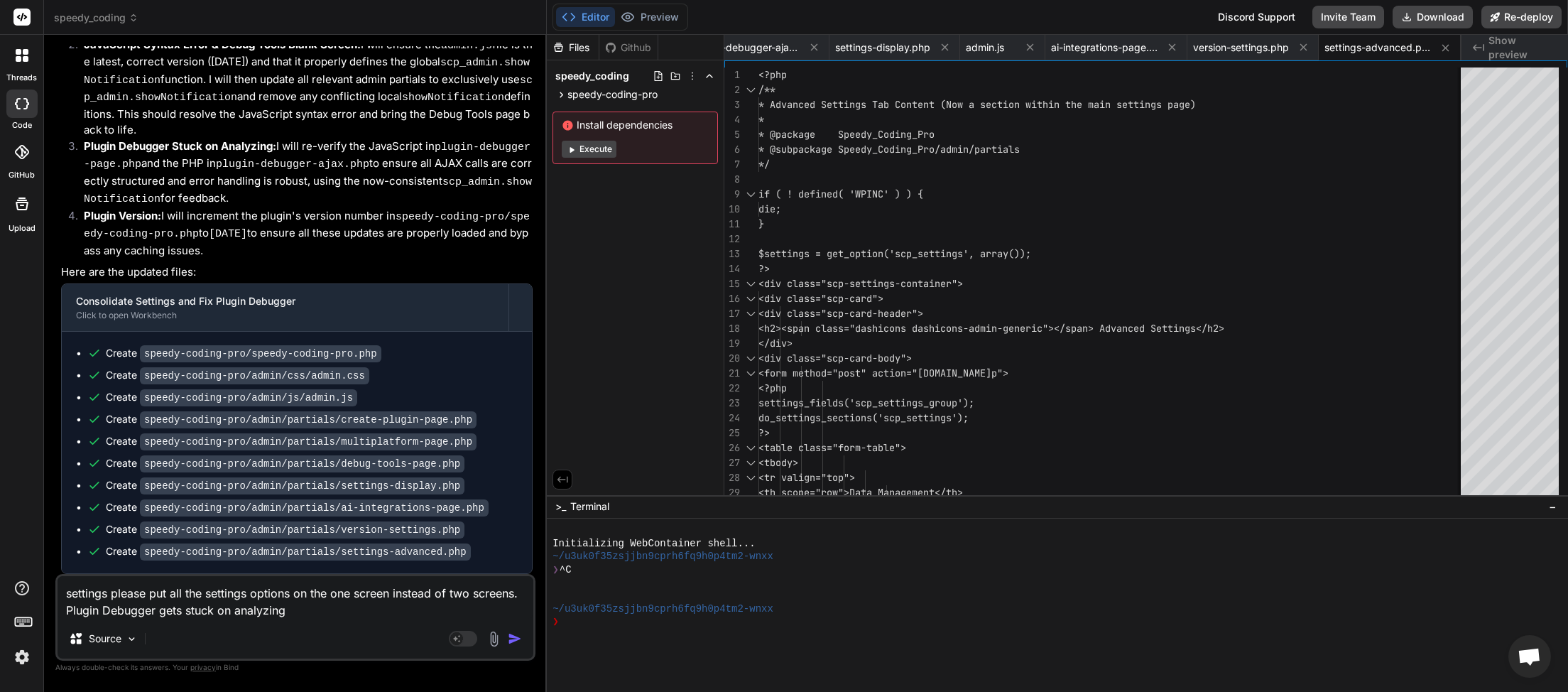
click at [514, 640] on img "button" at bounding box center [515, 639] width 14 height 14
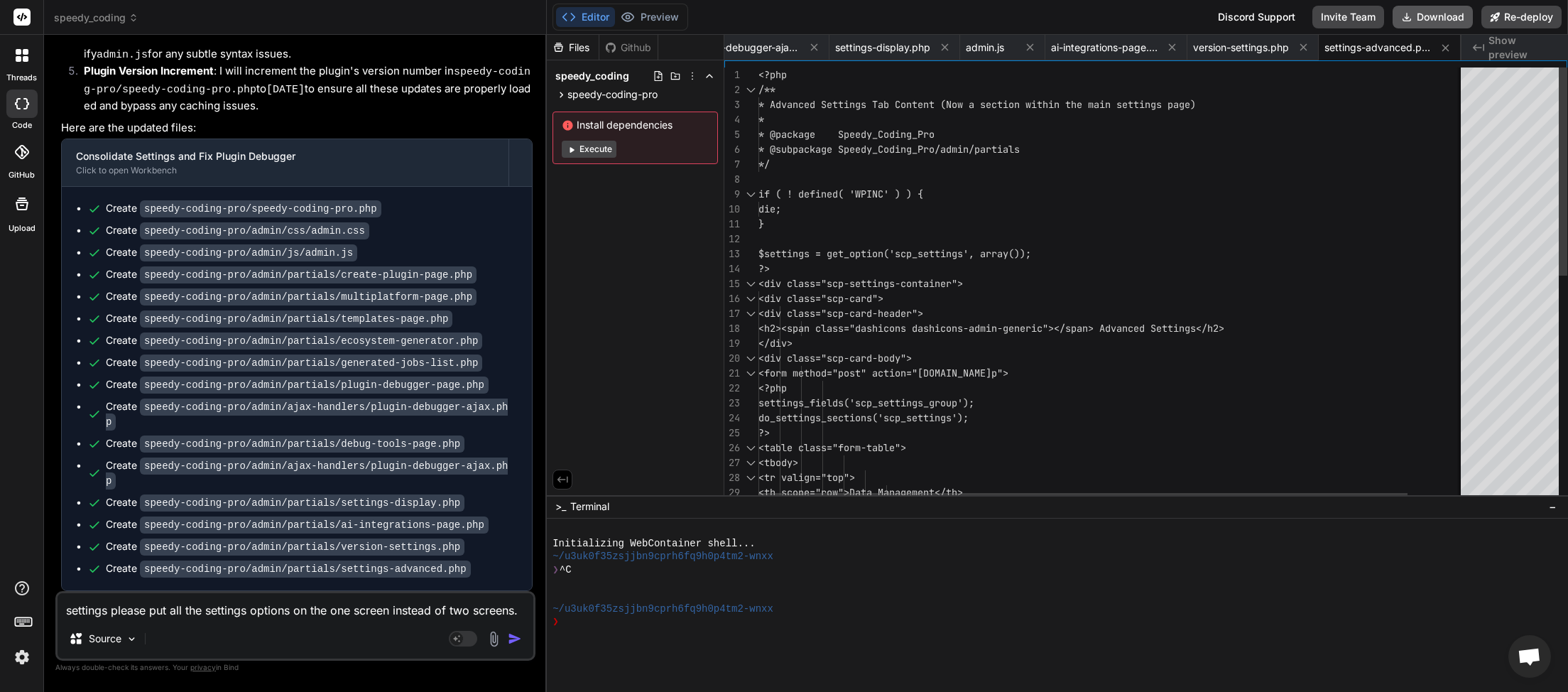
scroll to position [0, 1249]
click at [1427, 14] on button "Download" at bounding box center [1433, 17] width 81 height 23
paste textarea "<?php // Speedy Coding Pro Debug Log [[DATE] 19:25:16 UTC] Uncaught Exception: …"
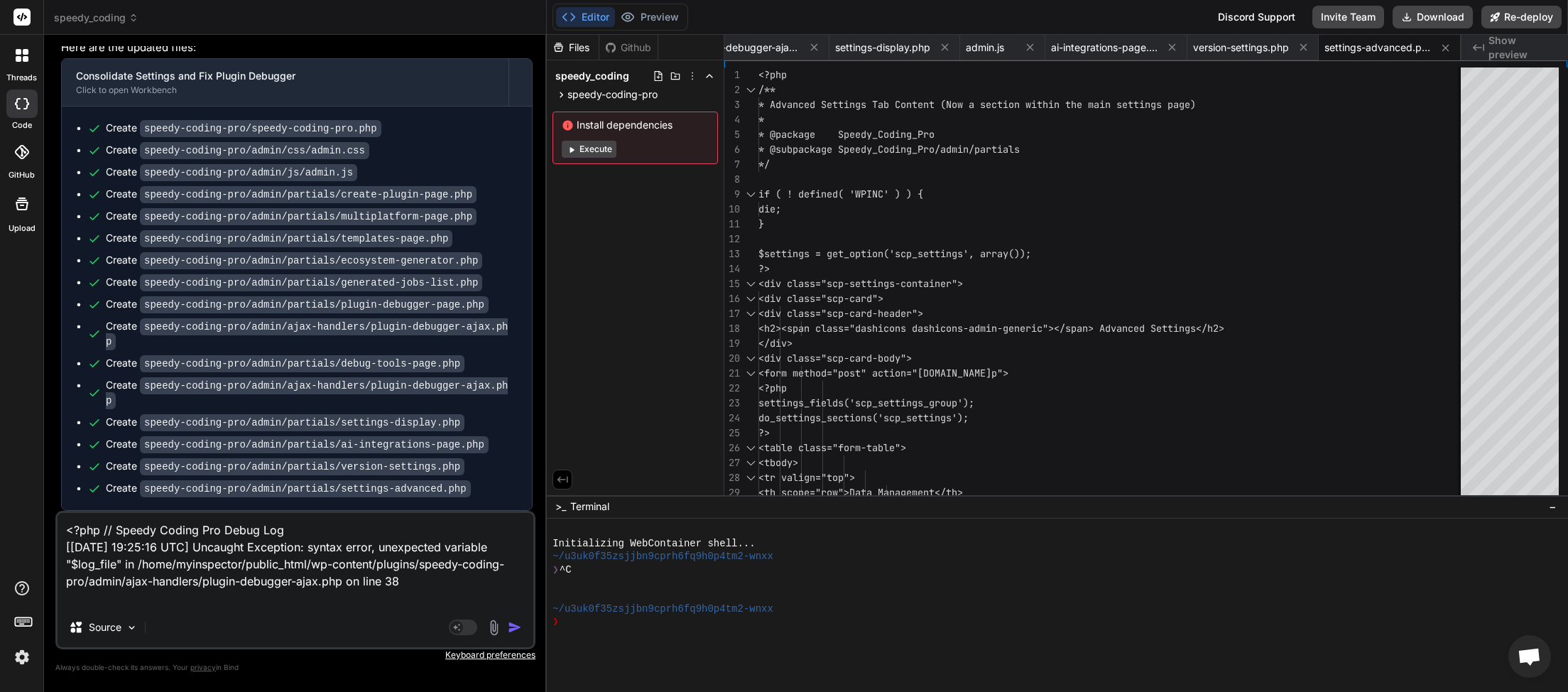
scroll to position [112114, 0]
click at [518, 630] on img "button" at bounding box center [515, 627] width 14 height 14
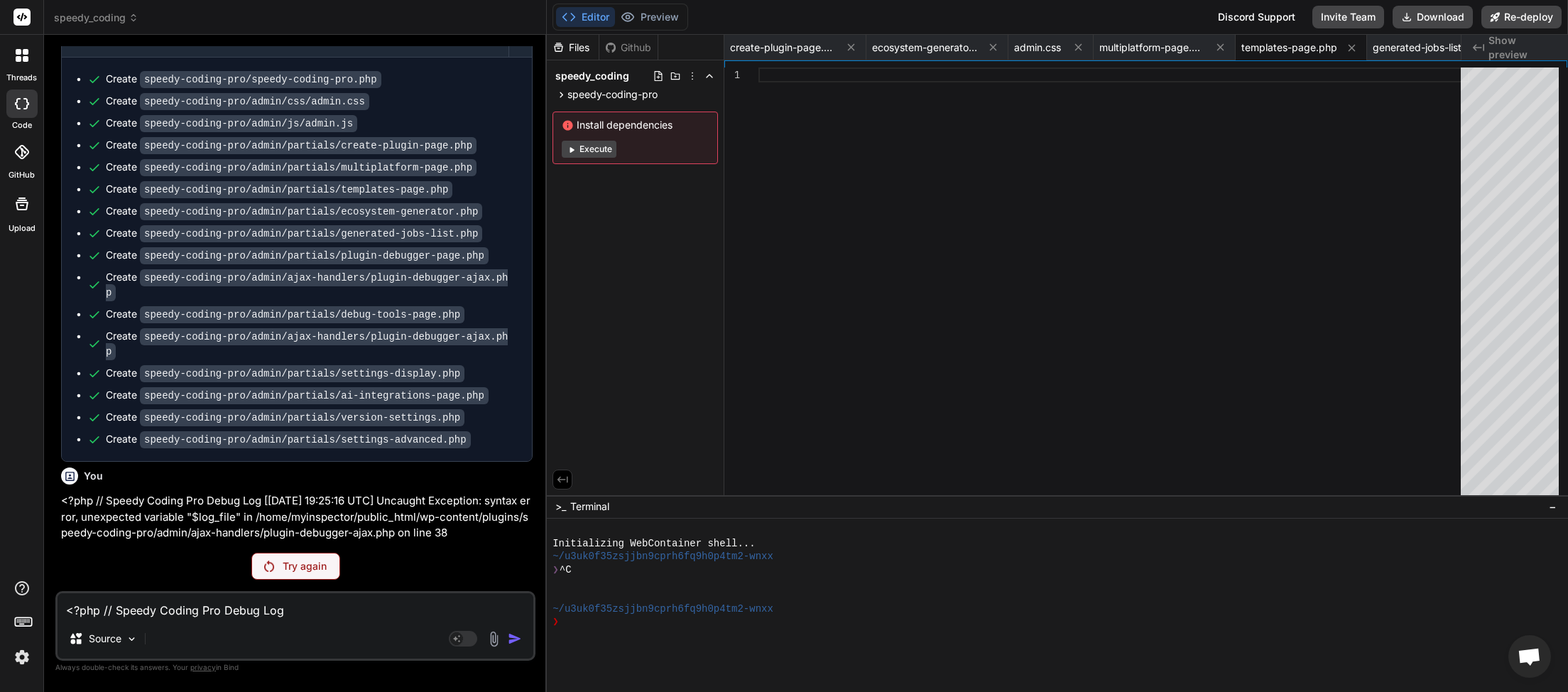
scroll to position [112714, 0]
click at [282, 560] on div "Try again" at bounding box center [296, 567] width 89 height 27
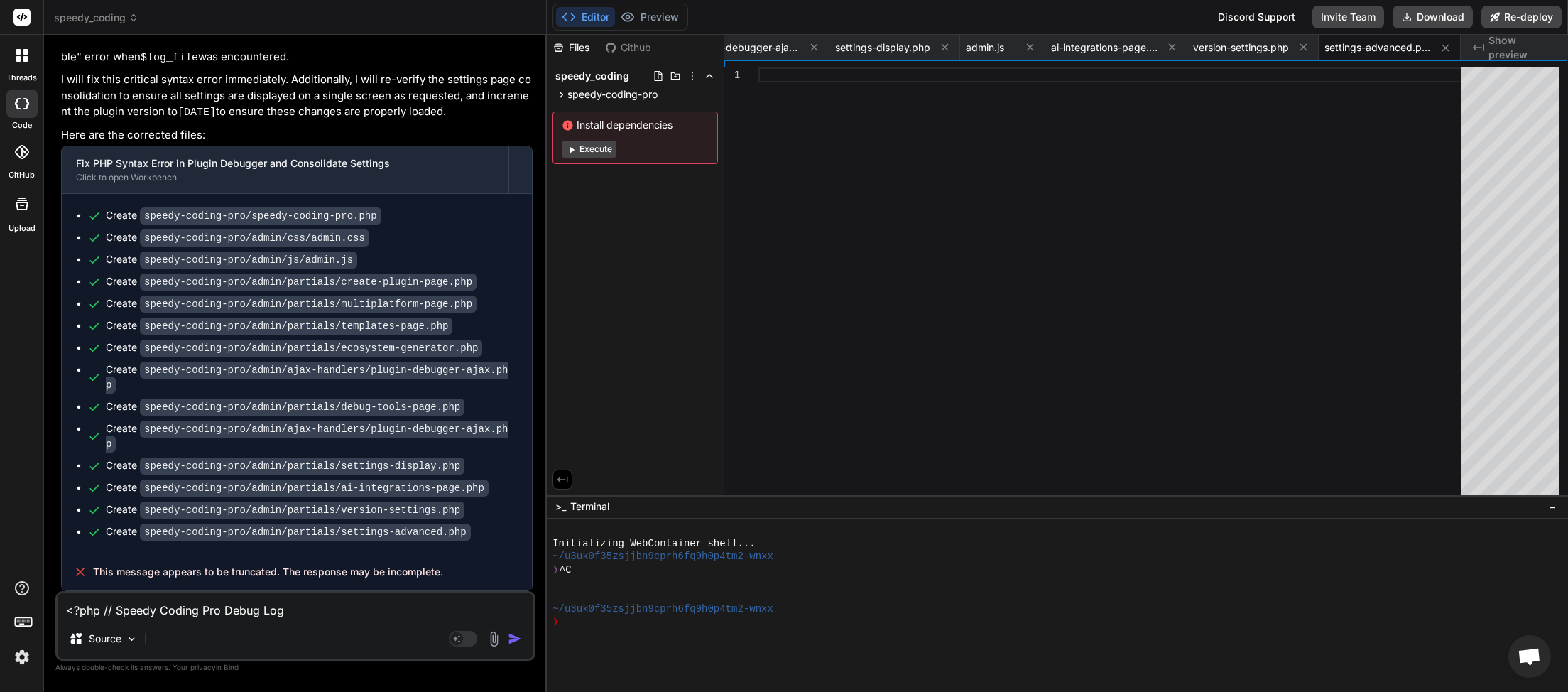
scroll to position [113311, 0]
drag, startPoint x: 332, startPoint y: 556, endPoint x: 93, endPoint y: 577, distance: 239.9
click at [93, 577] on div "This message appears to be truncated. The response may be incomplete." at bounding box center [296, 572] width 470 height 37
copy span "This message appears to be truncated. The response may be incomplete."
click at [178, 611] on textarea "<?php // Speedy Coding Pro Debug Log [[DATE] 19:25:16 UTC] Uncaught Exception: …" at bounding box center [296, 606] width 476 height 26
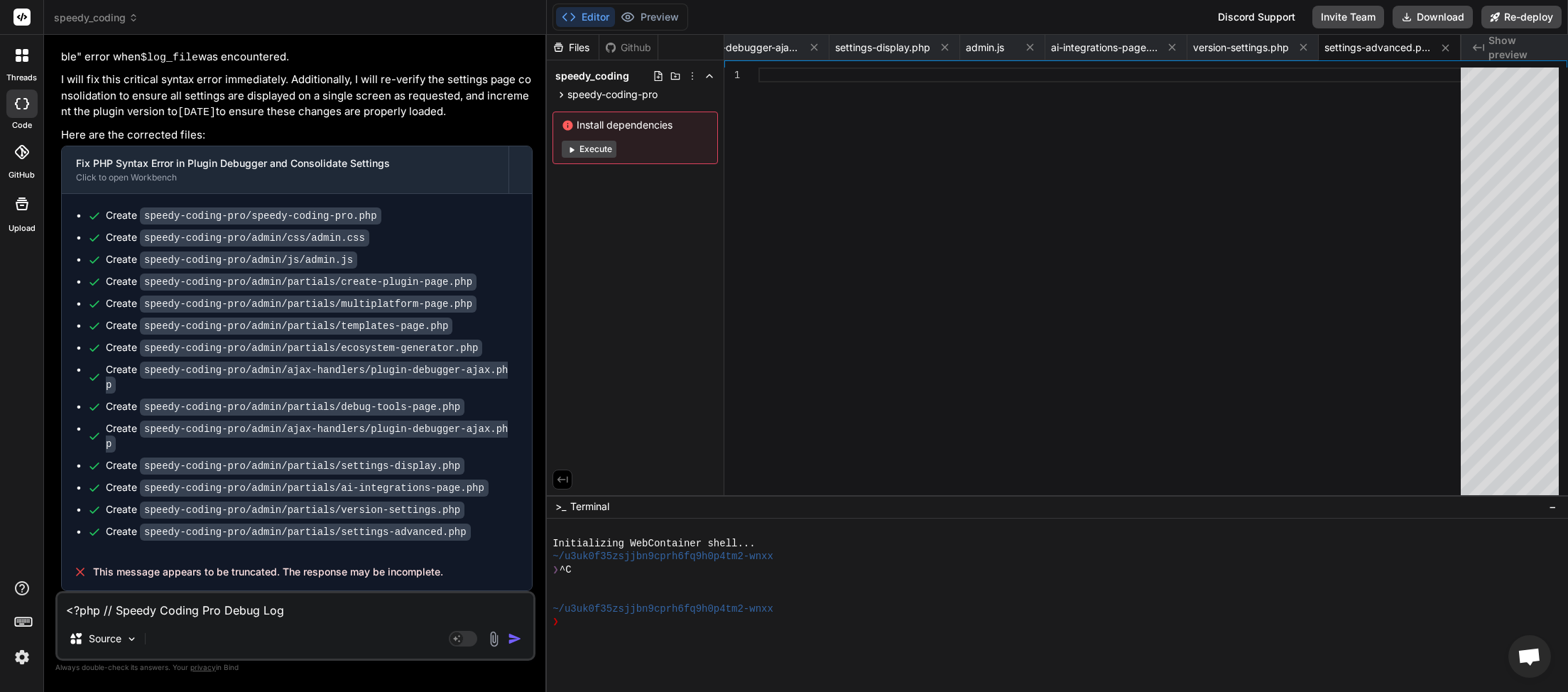
paste textarea "This message appears to be truncated. The response may be incomplete."
click at [515, 639] on img "button" at bounding box center [515, 639] width 14 height 14
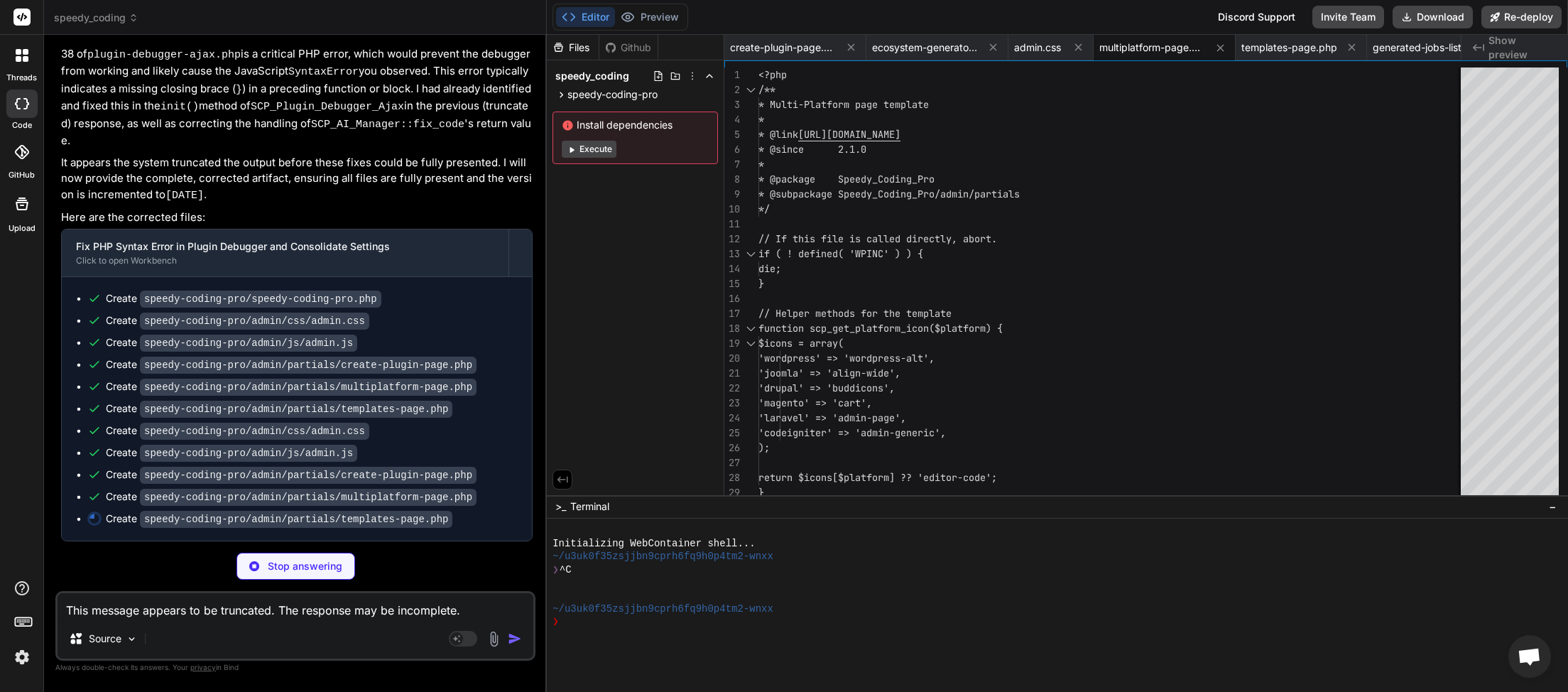
scroll to position [113968, 0]
click at [280, 601] on textarea "This message appears to be truncated. The response may be incomplete." at bounding box center [296, 606] width 476 height 26
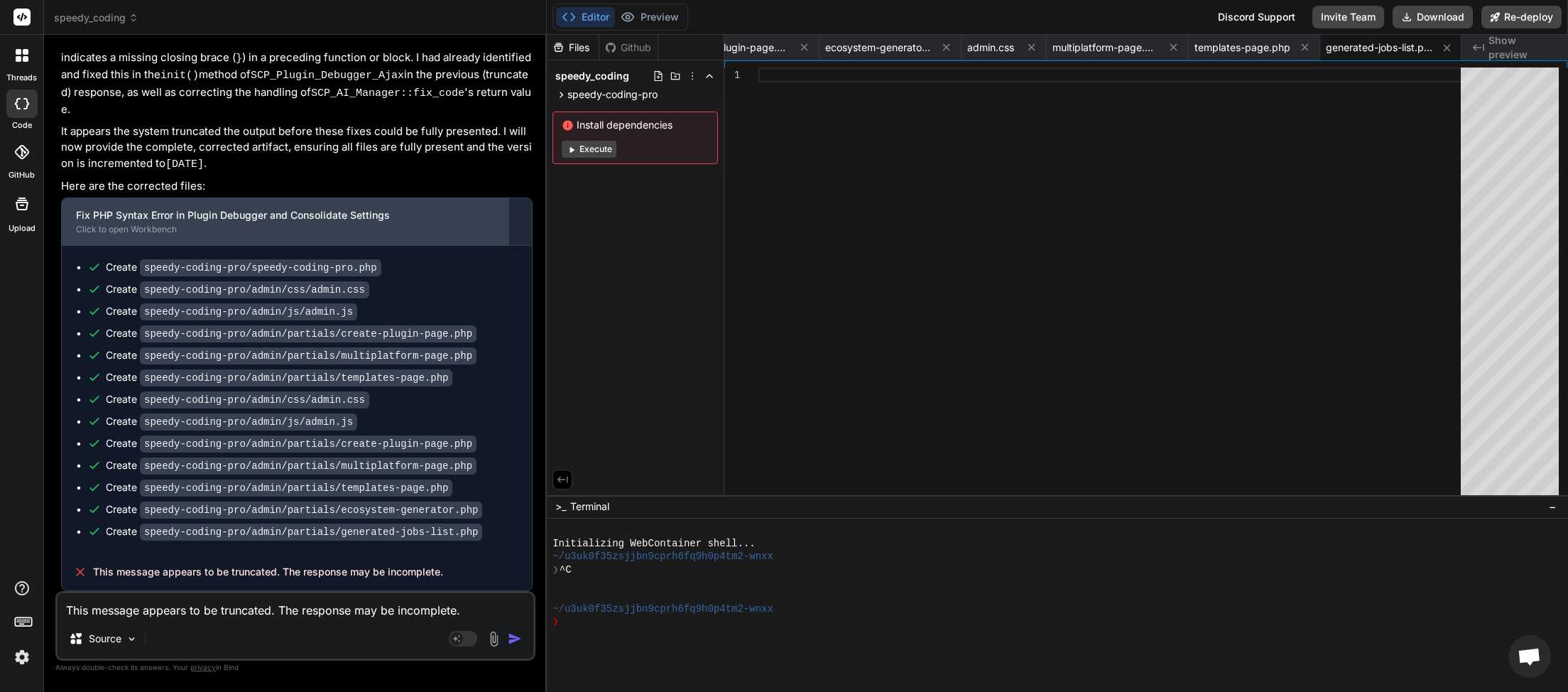
scroll to position [113999, 0]
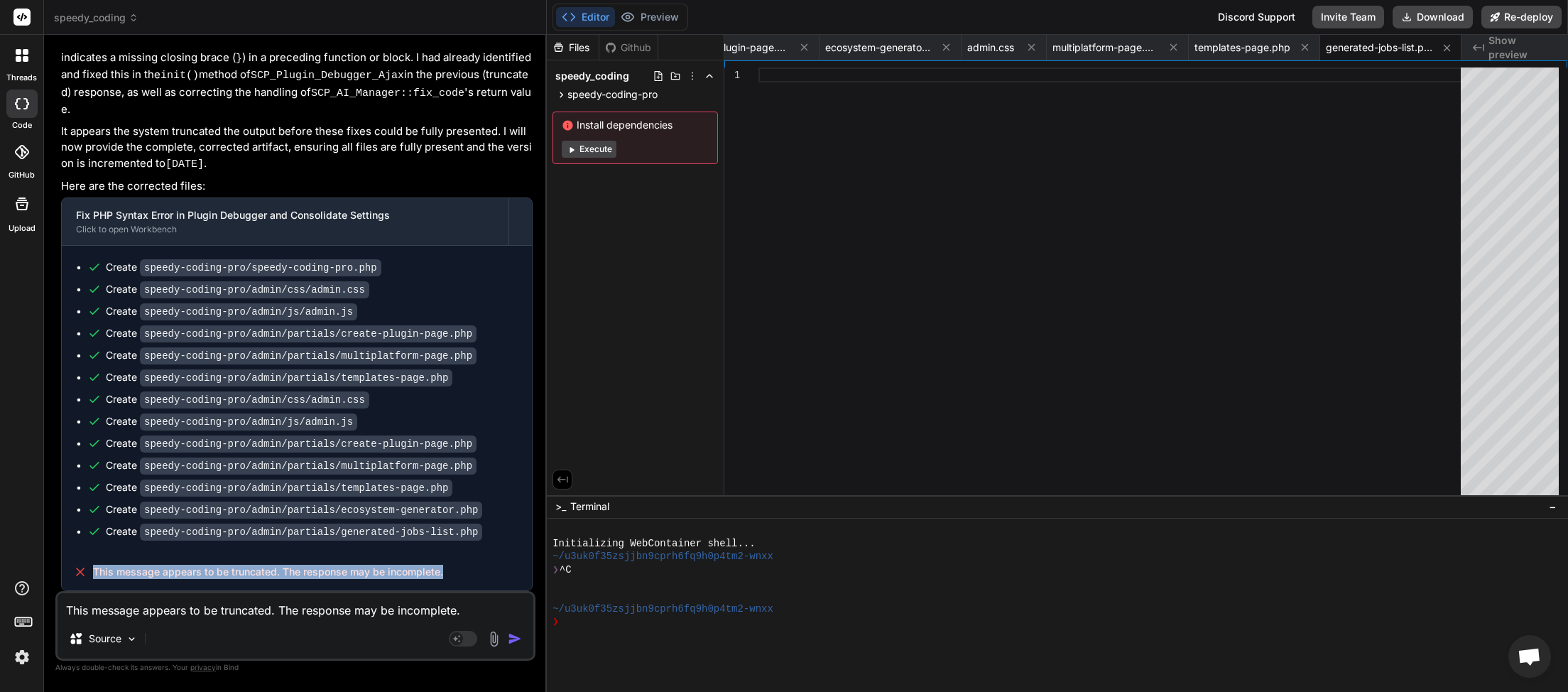
drag, startPoint x: 416, startPoint y: 570, endPoint x: 92, endPoint y: 573, distance: 324.0
click at [92, 573] on div "This message appears to be truncated. The response may be incomplete." at bounding box center [296, 572] width 470 height 37
click at [82, 611] on textarea "This message appears to be truncated. The response may be incomplete." at bounding box center [296, 606] width 476 height 26
paste textarea
click at [512, 636] on img "button" at bounding box center [515, 639] width 14 height 14
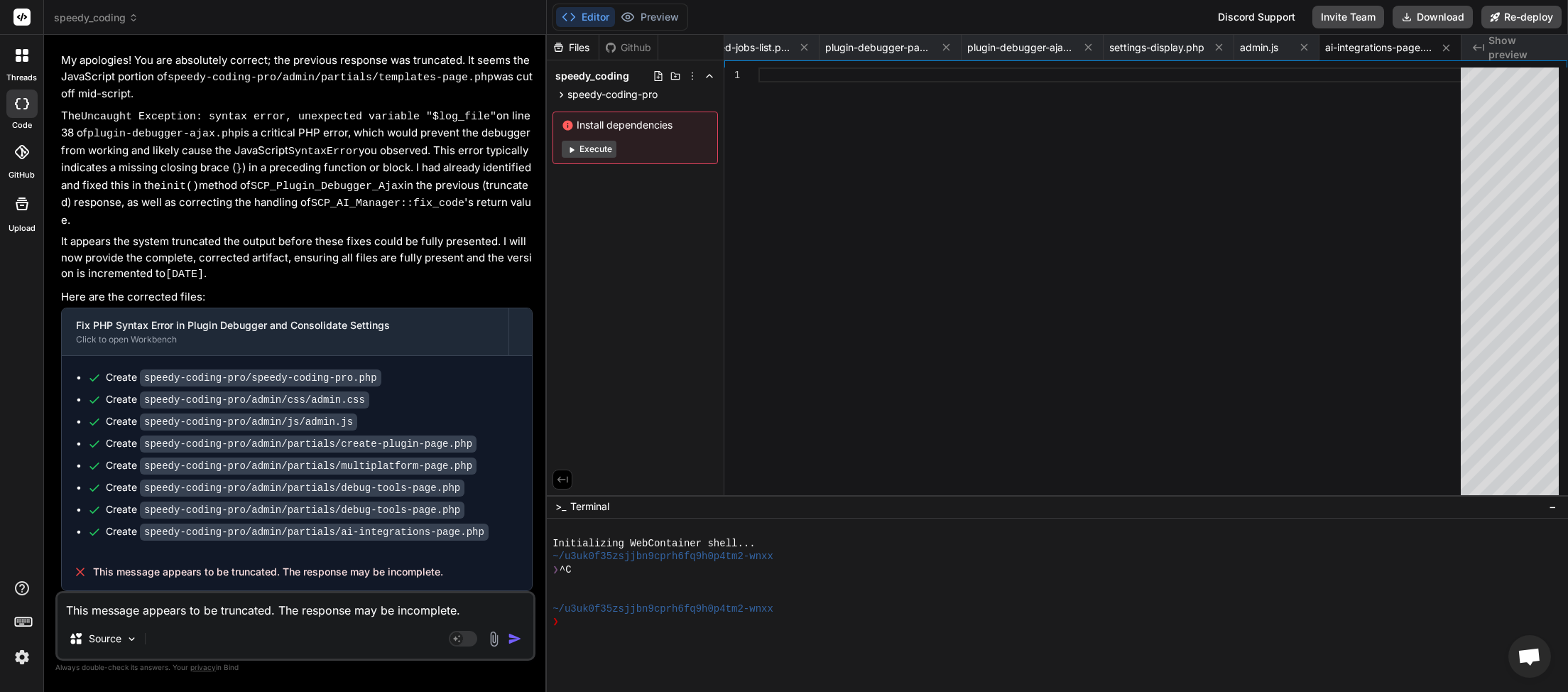
scroll to position [114594, 0]
paste textarea "Paint Posts - Each"
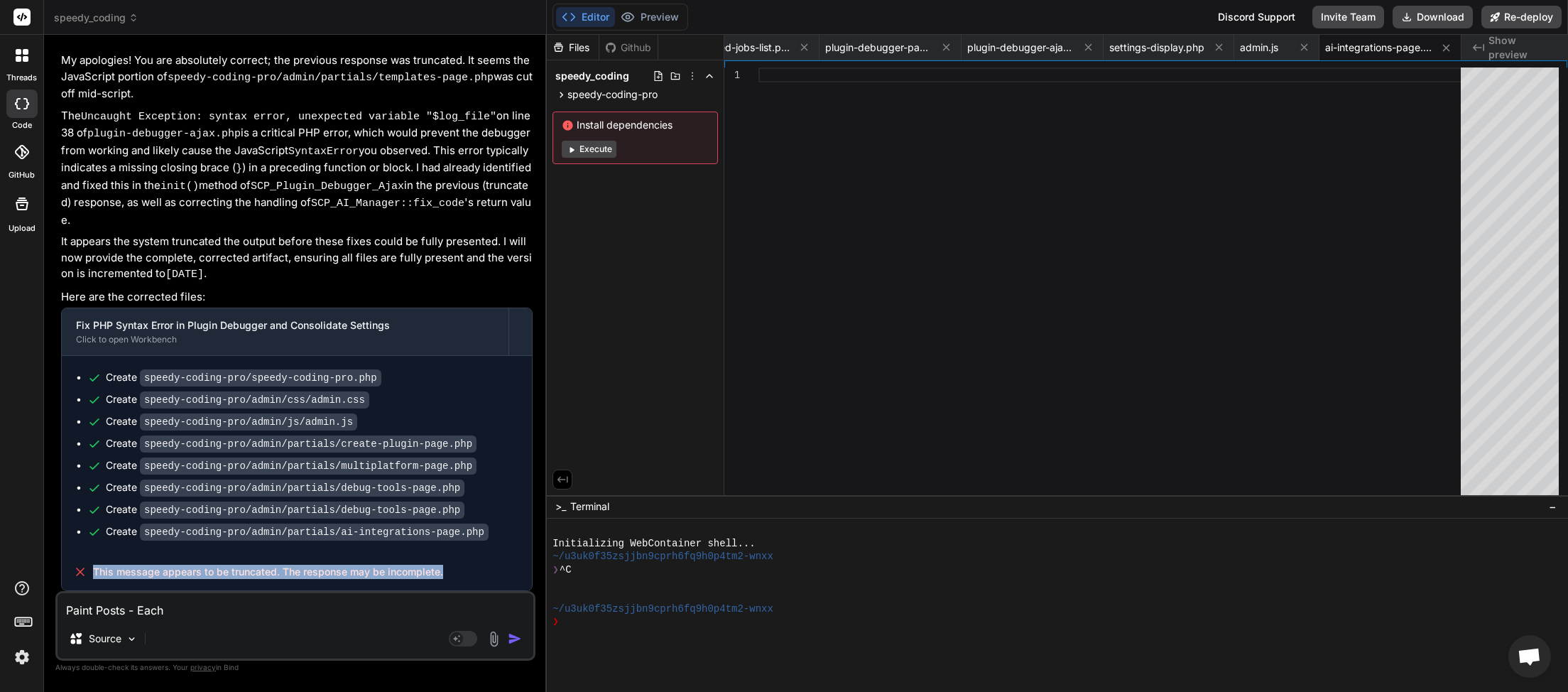
drag, startPoint x: 456, startPoint y: 578, endPoint x: 92, endPoint y: 574, distance: 364.0
click at [92, 574] on div "This message appears to be truncated. The response may be incomplete." at bounding box center [296, 572] width 470 height 37
copy span "This message appears to be truncated. The response may be incomplete."
drag, startPoint x: 131, startPoint y: 611, endPoint x: 47, endPoint y: 614, distance: 84.1
click at [58, 611] on textarea "Paint Posts - Each" at bounding box center [296, 606] width 476 height 26
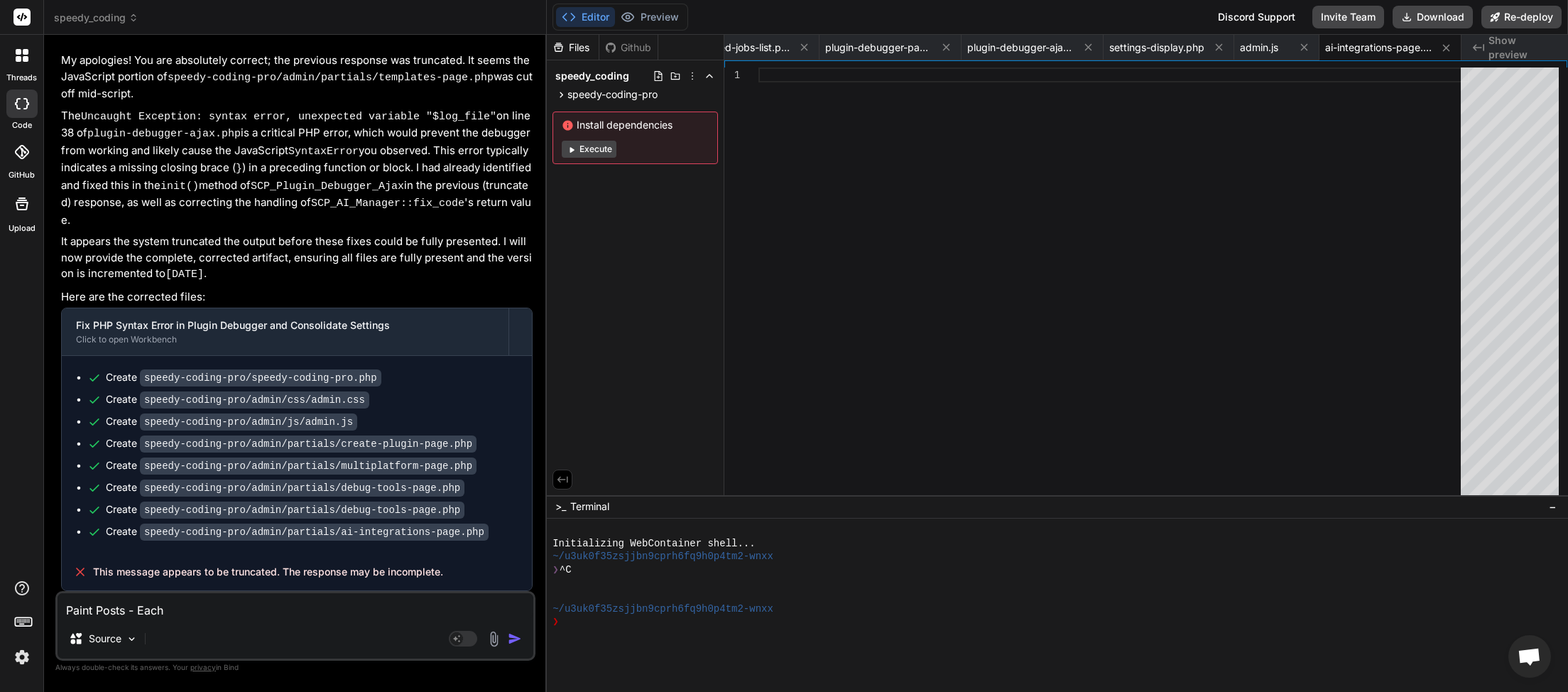
paste textarea "This message appears to be truncated. The response may be incomplete."
click at [517, 641] on img "button" at bounding box center [515, 639] width 14 height 14
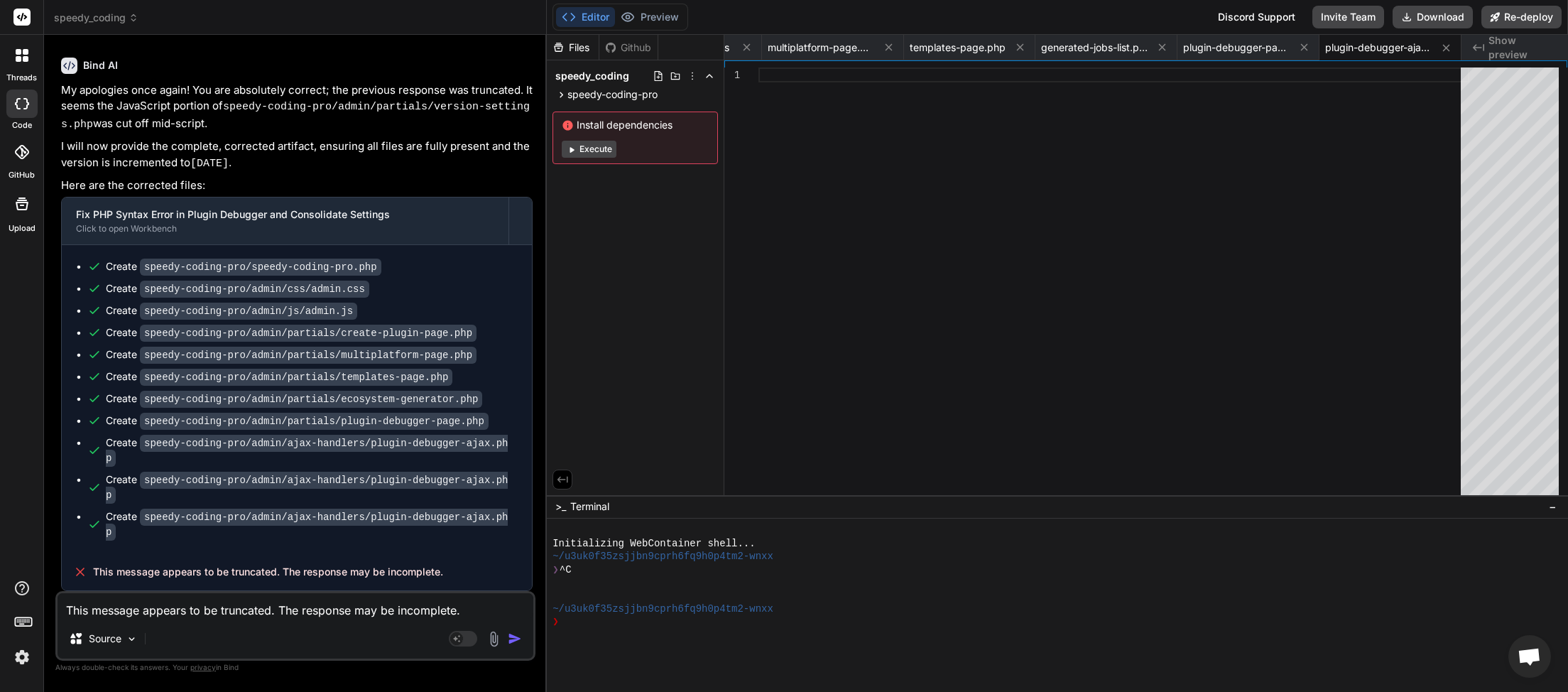
scroll to position [115136, 0]
drag, startPoint x: 399, startPoint y: 573, endPoint x: 96, endPoint y: 586, distance: 303.3
click at [96, 586] on div "This message appears to be truncated. The response may be incomplete." at bounding box center [296, 572] width 470 height 37
copy span "This message appears to be truncated. The response may be incomplete."
paste textarea
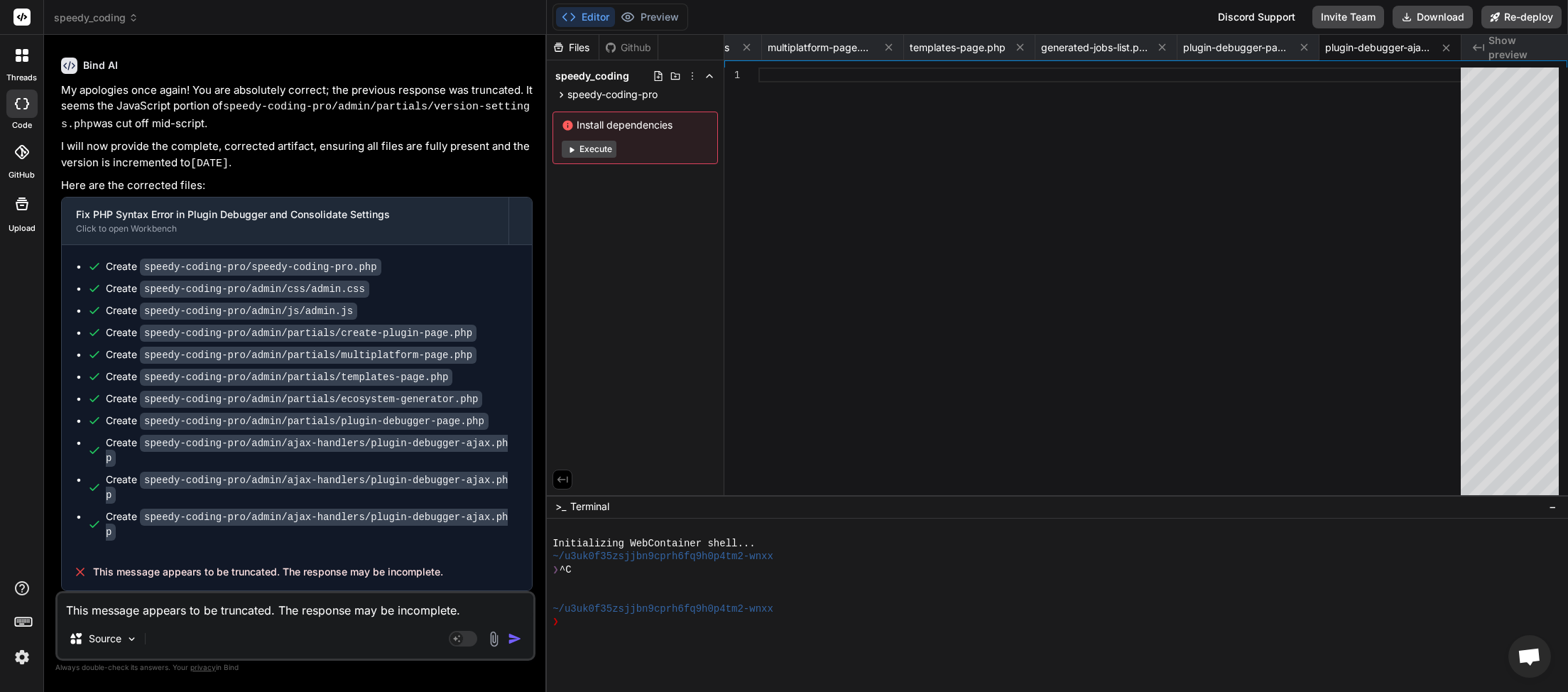
click at [514, 636] on img "button" at bounding box center [515, 639] width 14 height 14
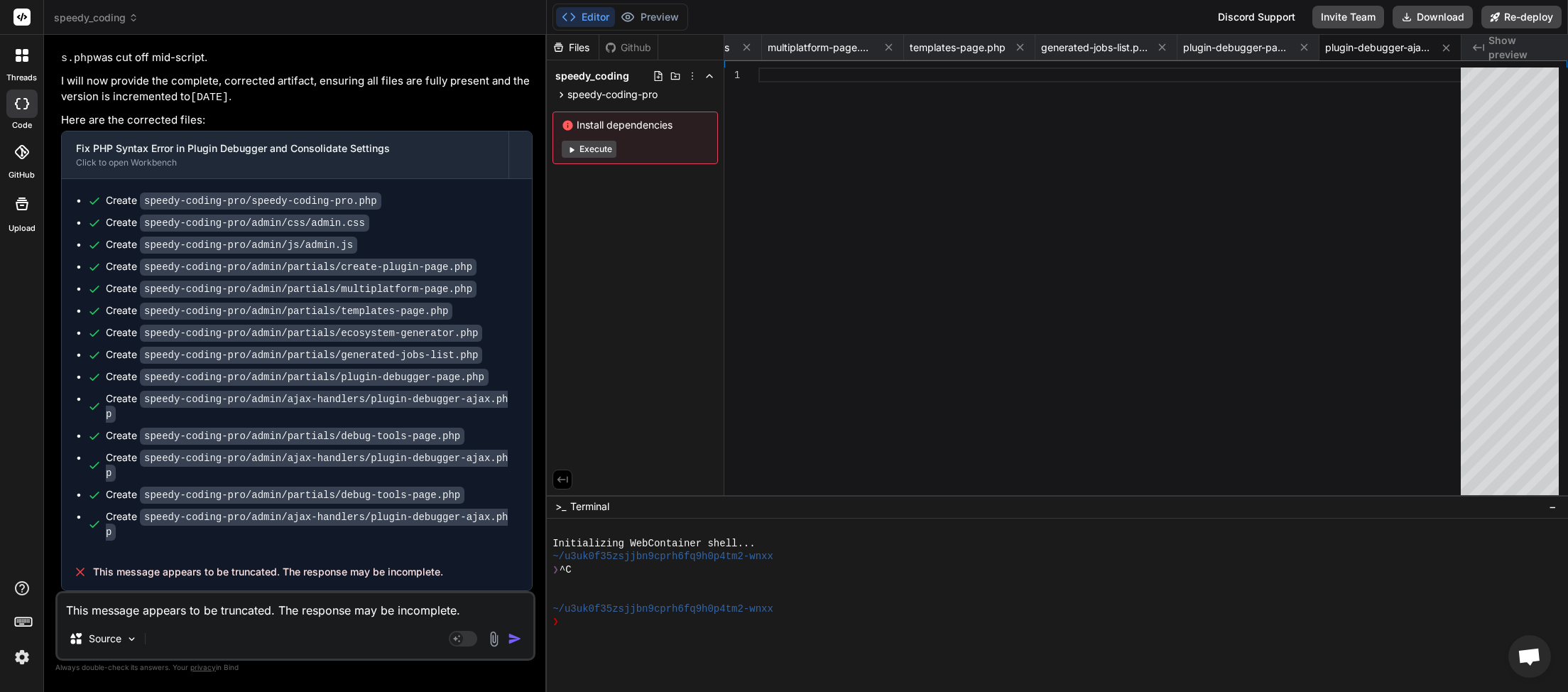
scroll to position [115742, 0]
drag, startPoint x: 454, startPoint y: 576, endPoint x: 93, endPoint y: 572, distance: 361.0
click at [92, 572] on div "This message appears to be truncated. The response may be incomplete." at bounding box center [296, 572] width 470 height 37
copy span "This message appears to be truncated. The response may be incomplete."
click at [106, 605] on textarea "This message appears to be truncated. The response may be incomplete." at bounding box center [296, 606] width 476 height 26
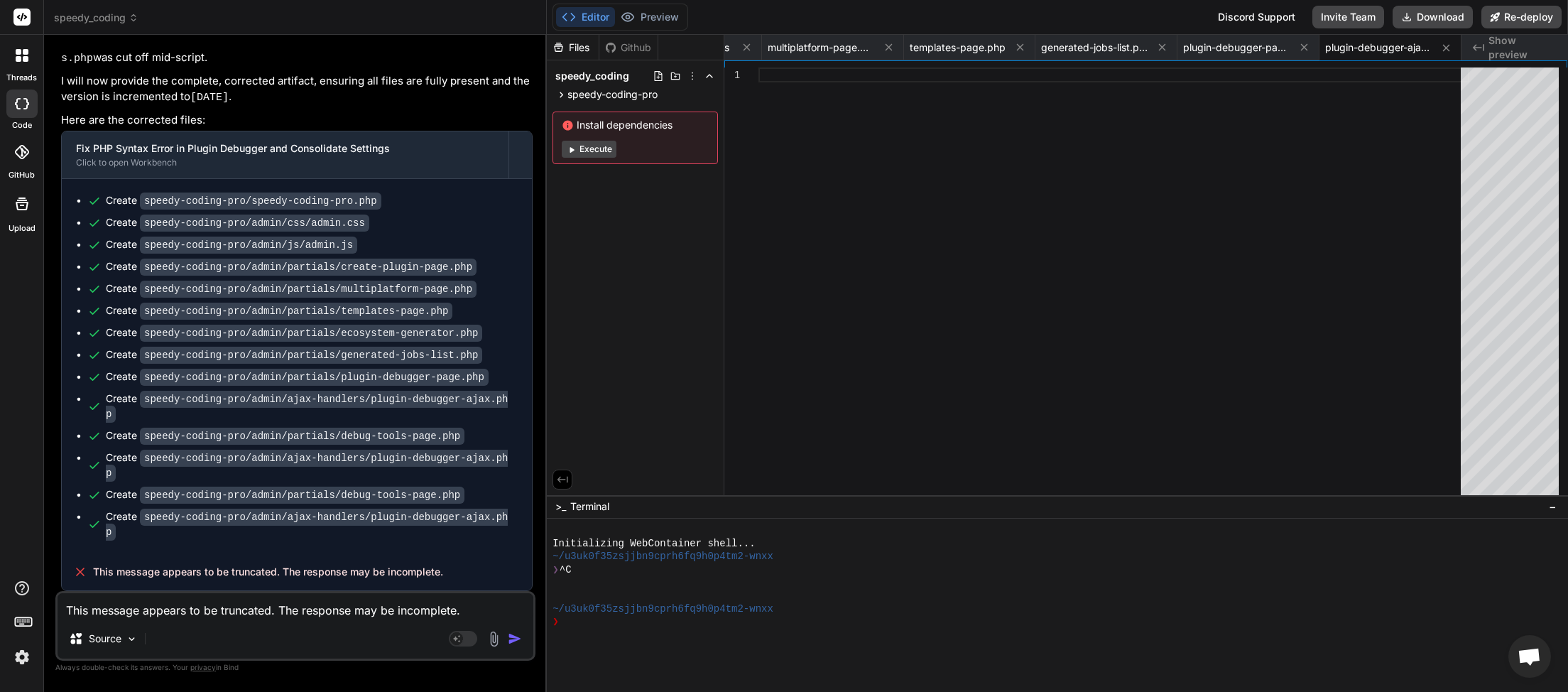
paste textarea
click at [522, 636] on img "button" at bounding box center [515, 639] width 14 height 14
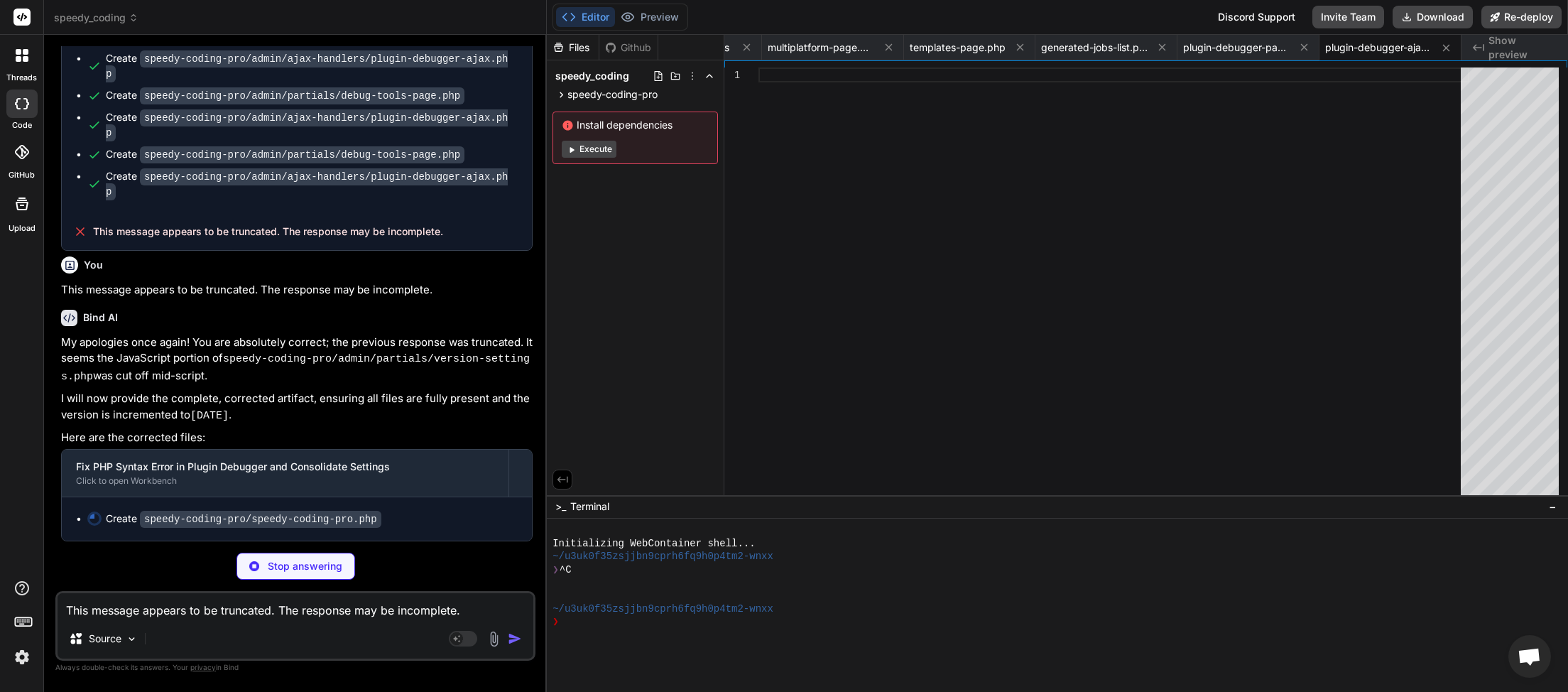
scroll to position [116080, 0]
click at [242, 616] on textarea "This message appears to be truncated. The response may be incomplete." at bounding box center [296, 606] width 476 height 26
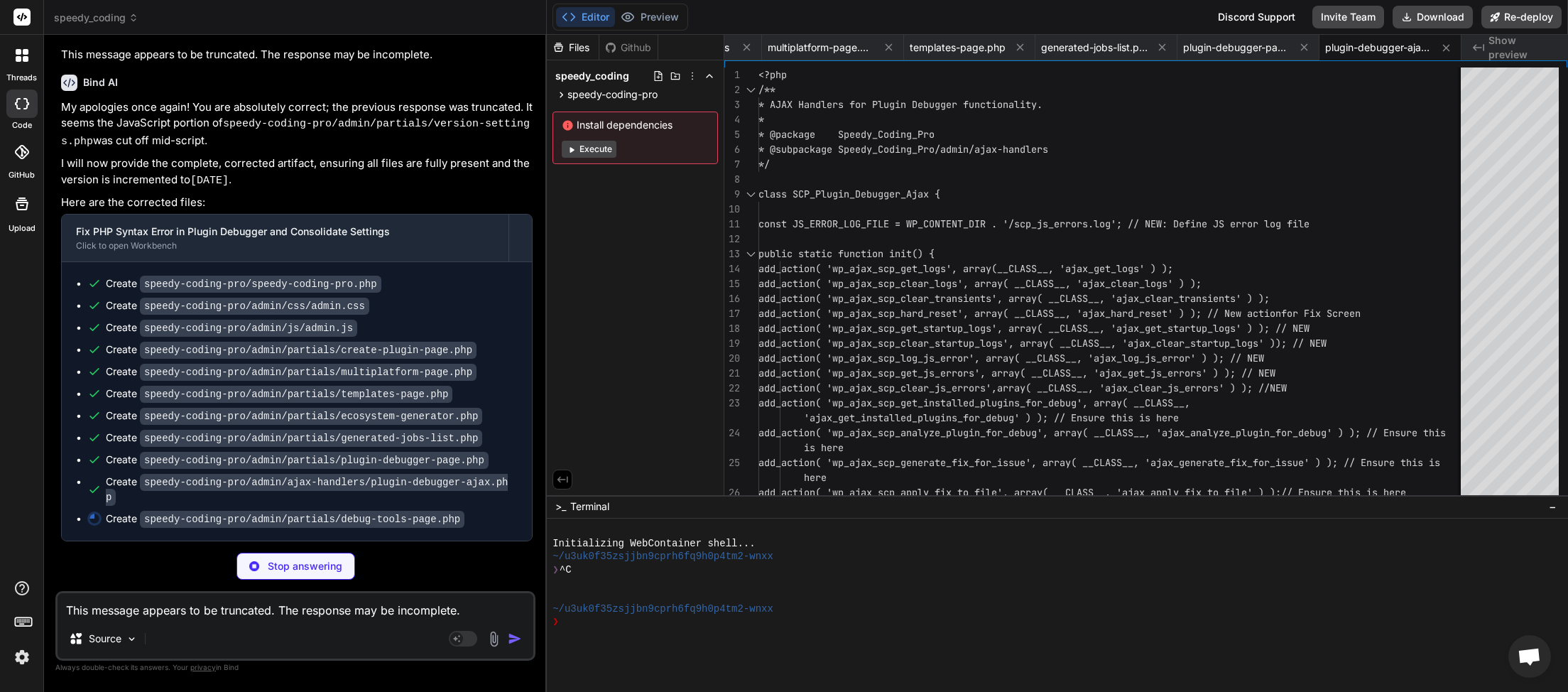
scroll to position [116296, 0]
click at [169, 614] on textarea "This message appears to be truncated. The response may be incomplete." at bounding box center [296, 606] width 476 height 26
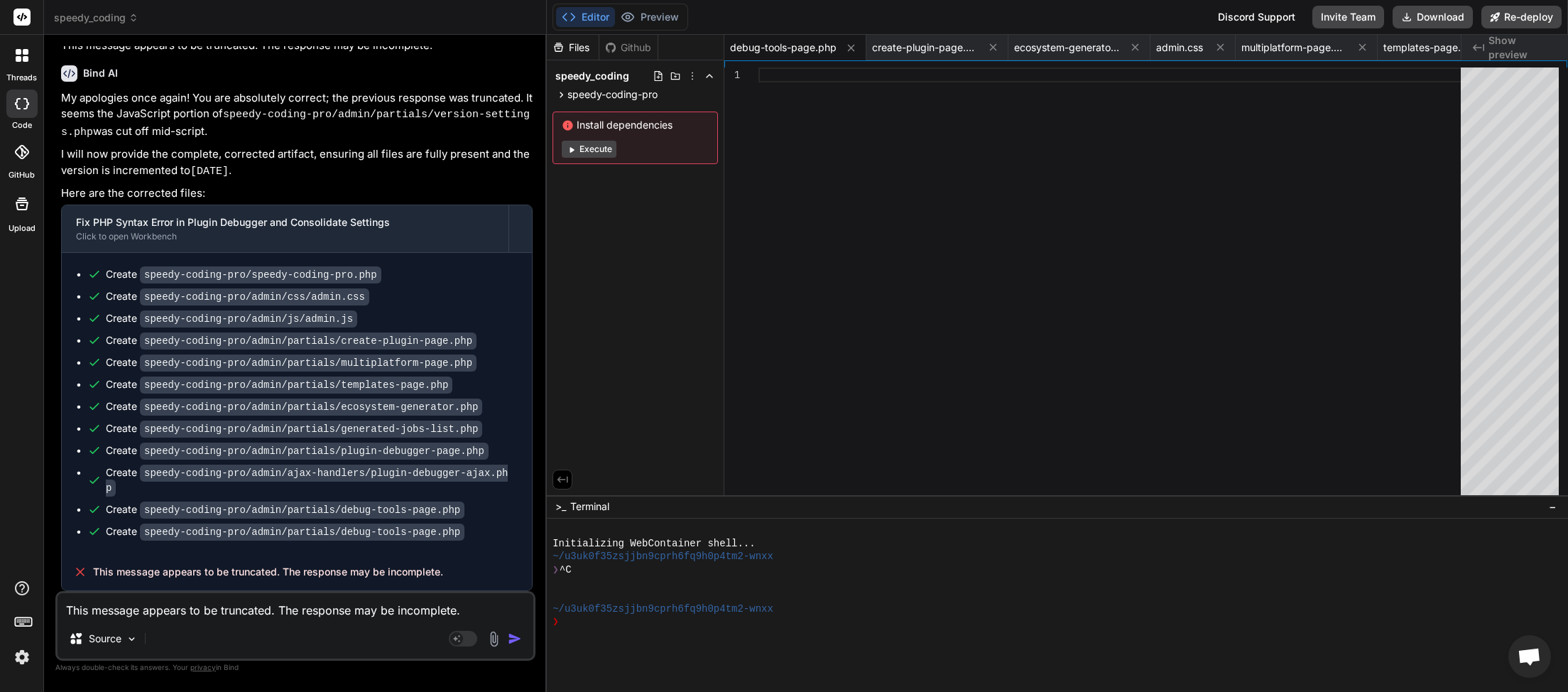
scroll to position [116305, 0]
paste textarea
click at [510, 637] on img "button" at bounding box center [515, 639] width 14 height 14
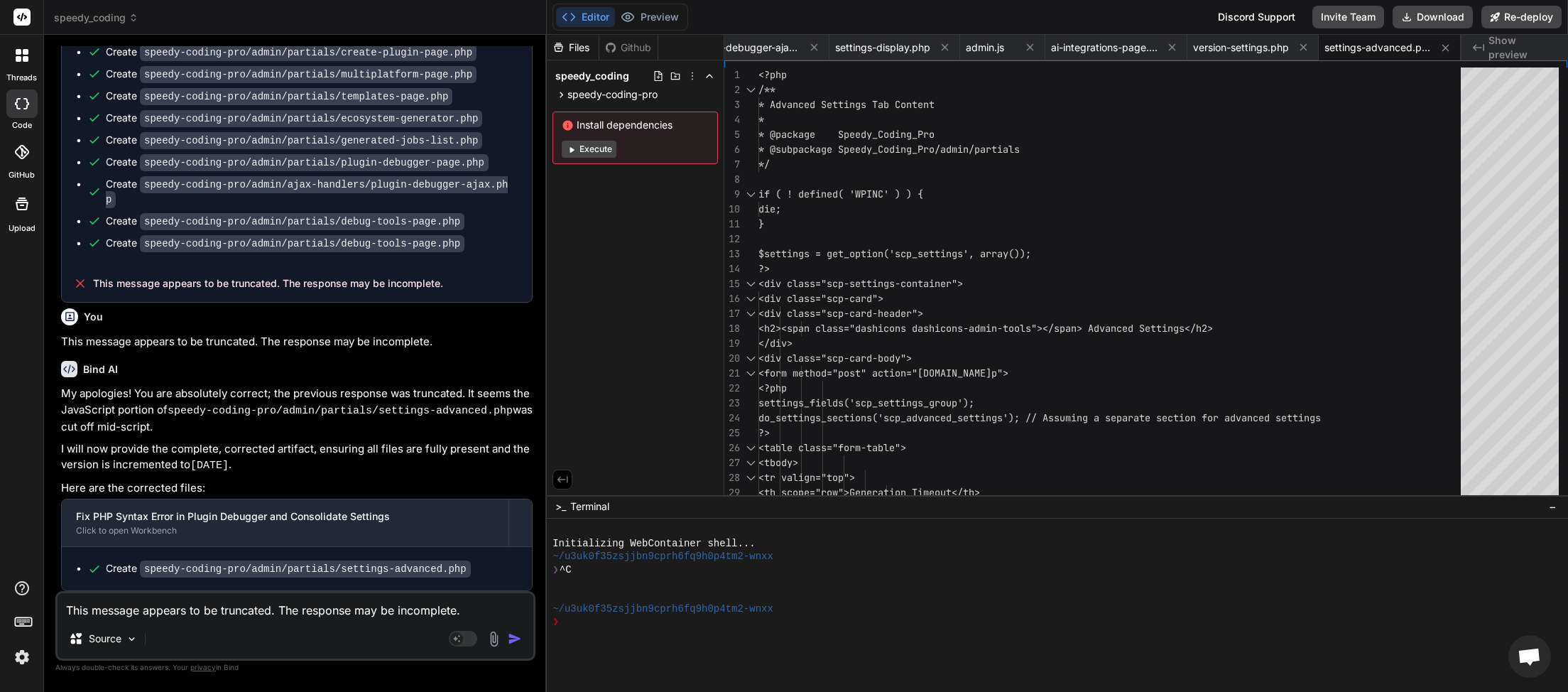
scroll to position [116592, 0]
click at [1447, 14] on button "Download" at bounding box center [1433, 17] width 81 height 23
paste textarea "<?php // Speedy Coding Pro Debug Log [[DATE] 20:21:27 UTC] Uncaught Exception: …"
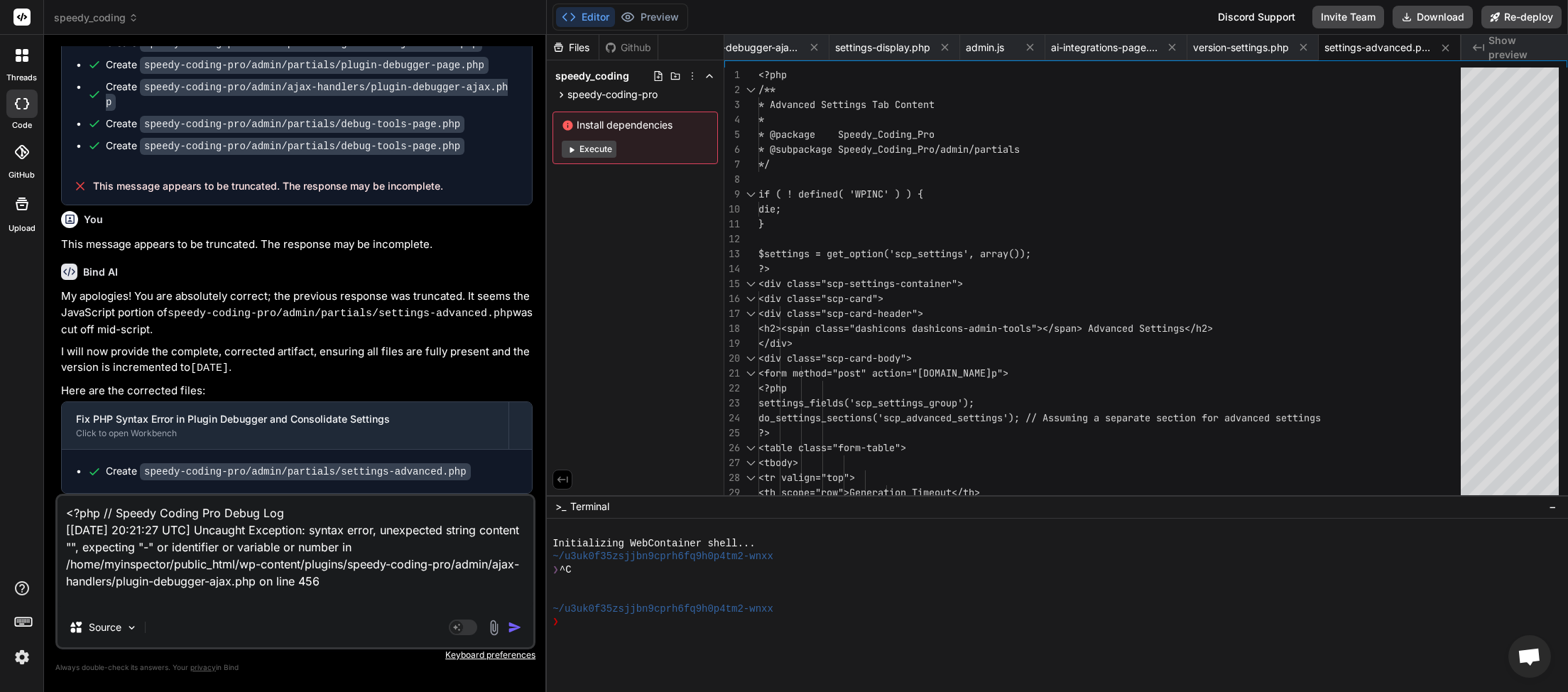
click at [518, 627] on img "button" at bounding box center [515, 627] width 14 height 14
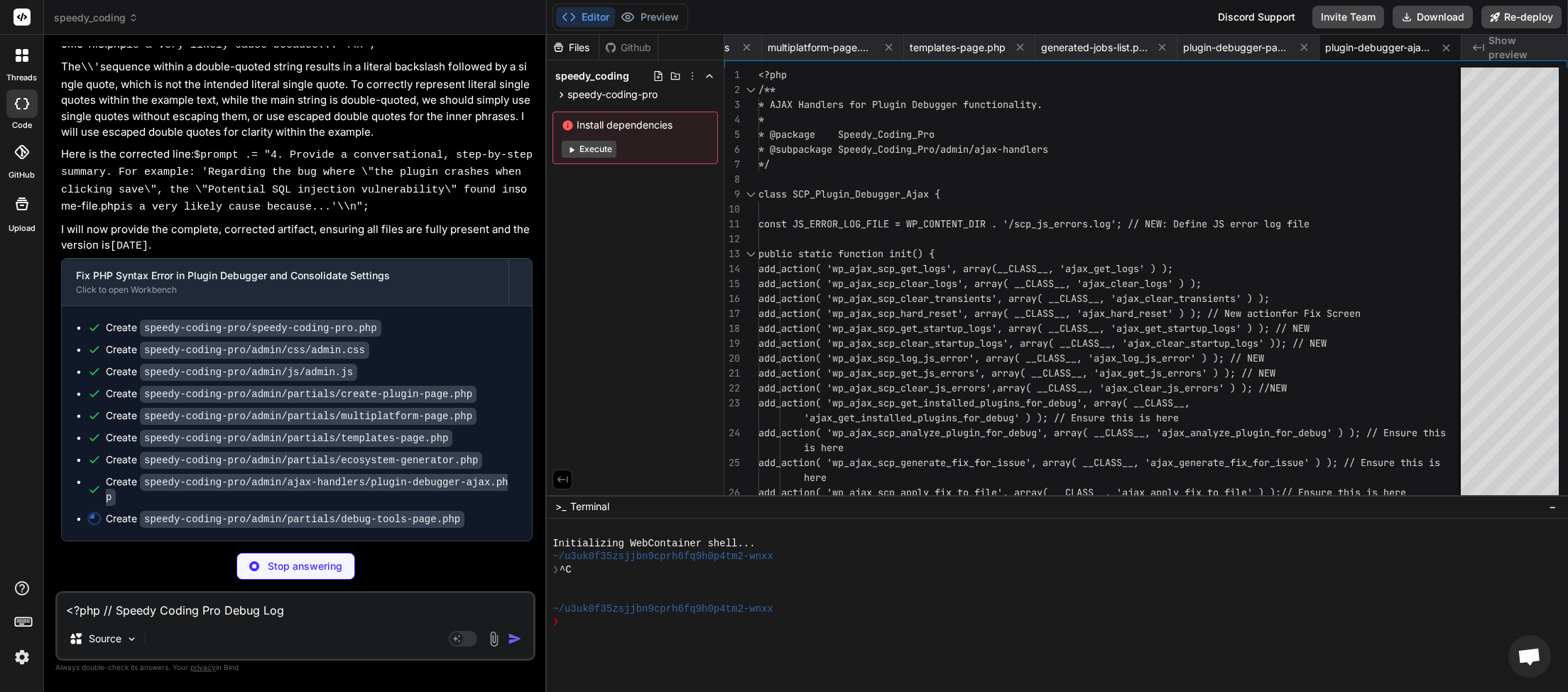
scroll to position [117406, 0]
click at [325, 617] on textarea "<?php // Speedy Coding Pro Debug Log [[DATE] 20:21:27 UTC] Uncaught Exception: …" at bounding box center [296, 606] width 476 height 26
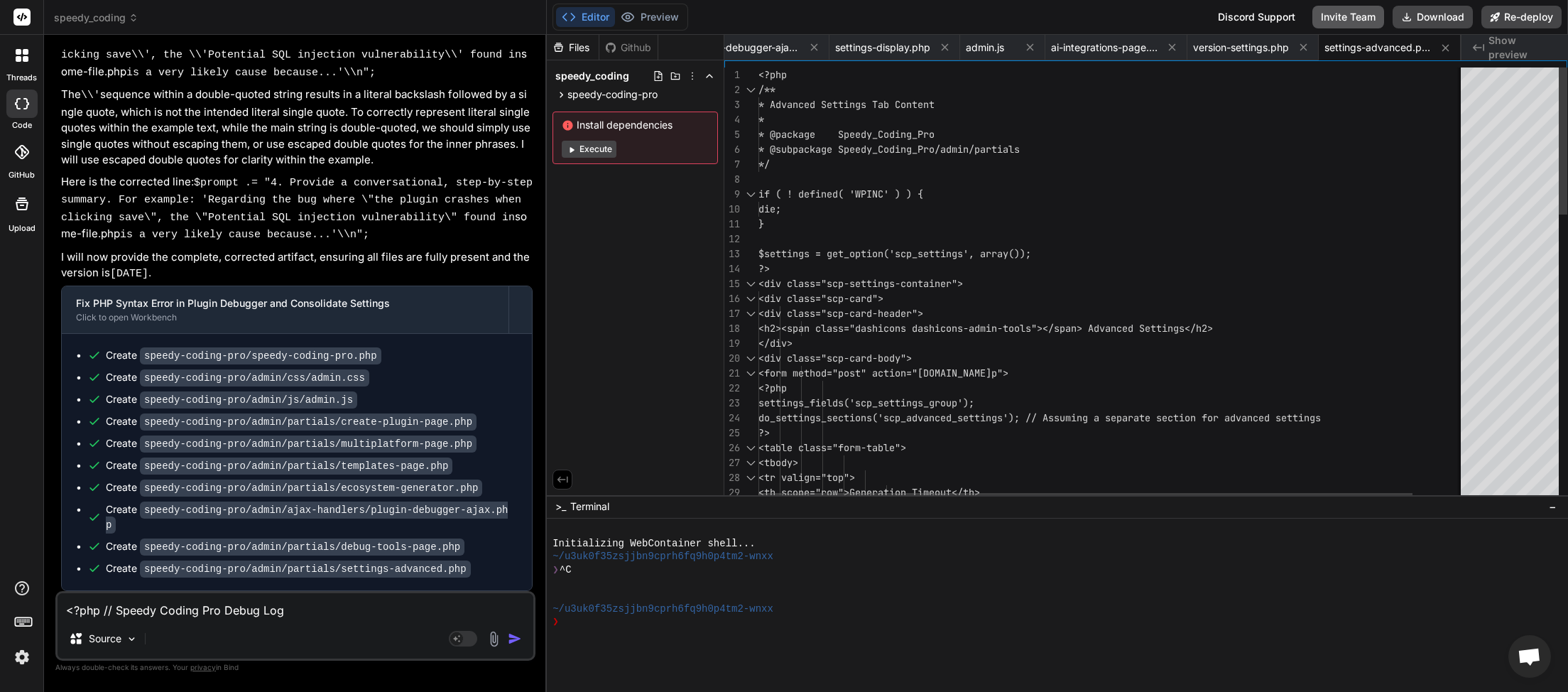
scroll to position [0, 1249]
click at [1433, 16] on button "Download" at bounding box center [1433, 17] width 81 height 23
paste textarea "9:04 UTC] Uncaught Exception: syntax error, unexpected token "global" in /home/…"
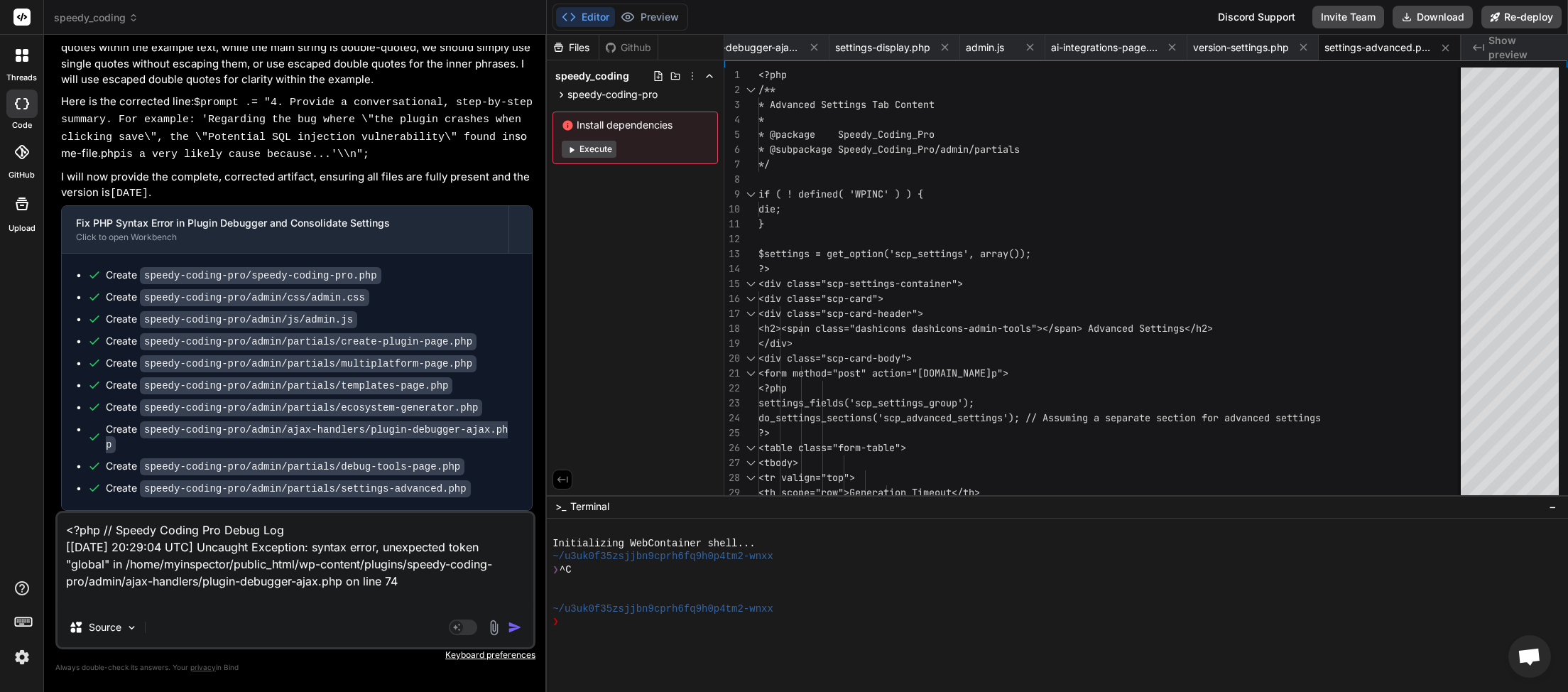
click at [517, 627] on img "button" at bounding box center [515, 627] width 14 height 14
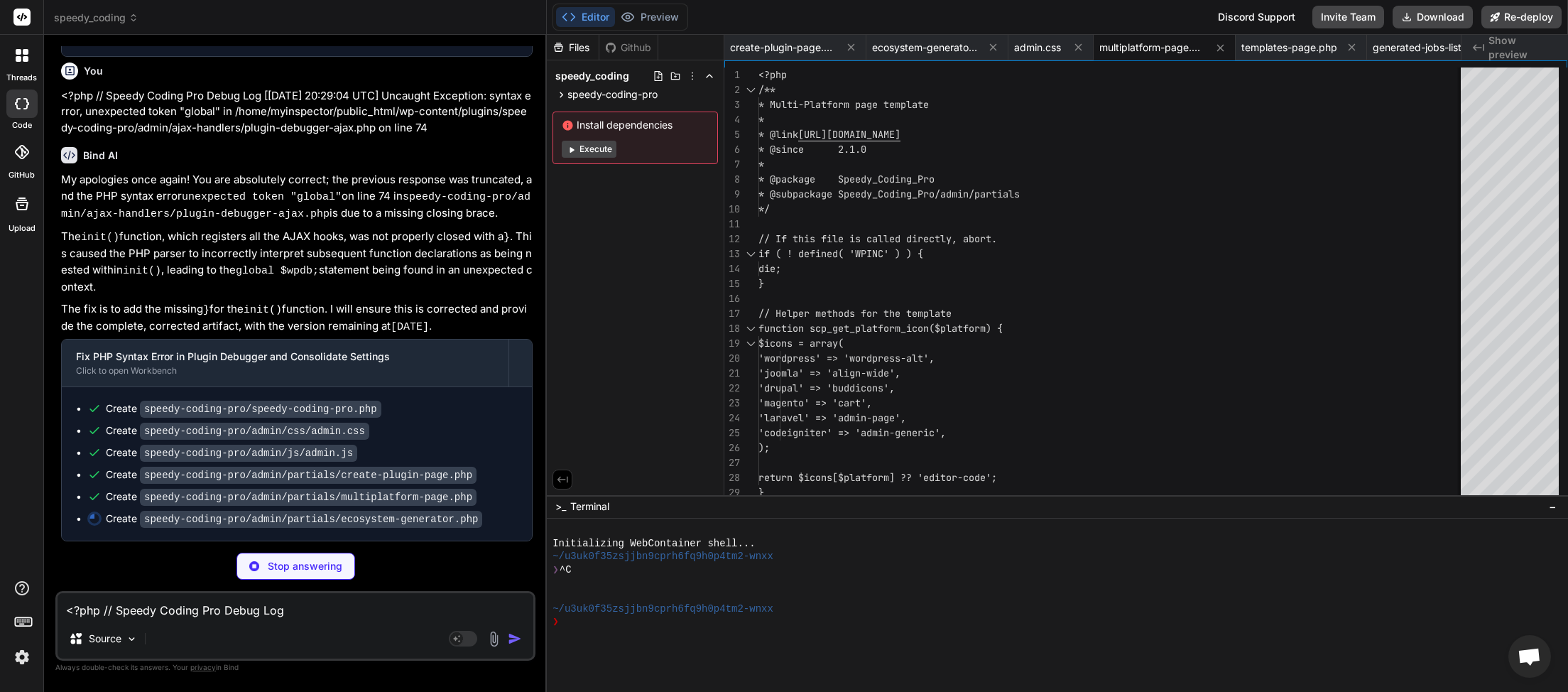
scroll to position [117905, 0]
click at [203, 615] on textarea "<?php // Speedy Coding Pro Debug Log [[DATE] 20:29:04 UTC] Uncaught Exception: …" at bounding box center [296, 606] width 476 height 26
click at [143, 602] on textarea "<?php // Speedy Coding Pro Debug Log [[DATE] 20:29:04 UTC] Uncaught Exception: …" at bounding box center [296, 606] width 476 height 26
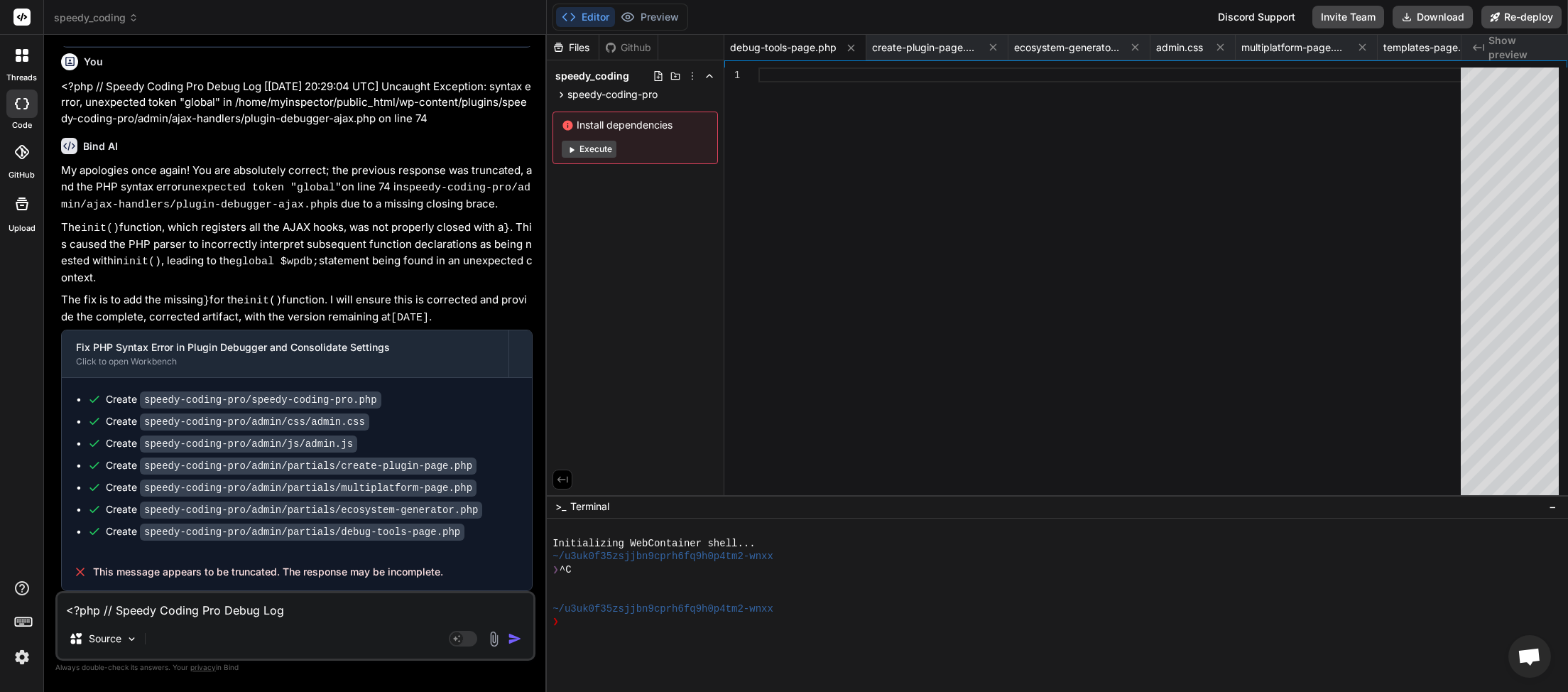
scroll to position [117914, 0]
drag, startPoint x: 425, startPoint y: 570, endPoint x: 102, endPoint y: 573, distance: 323.0
click at [91, 577] on div "This message appears to be truncated. The response may be incomplete." at bounding box center [296, 572] width 470 height 37
click at [105, 611] on textarea "<?php // Speedy Coding Pro Debug Log [[DATE] 20:29:04 UTC] Uncaught Exception: …" at bounding box center [296, 606] width 476 height 26
paste textarea "This message appears to be truncated. The response may be incomplete."
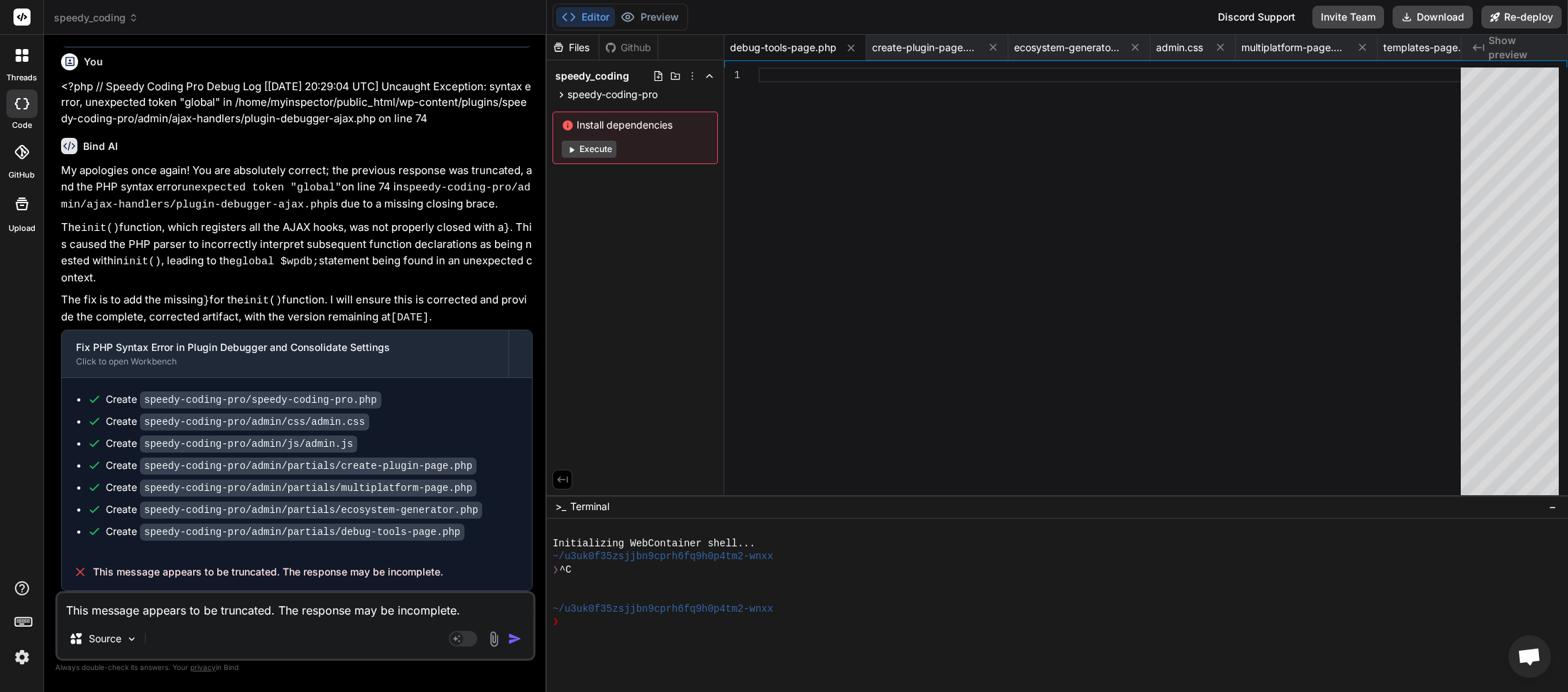
click at [517, 636] on img "button" at bounding box center [515, 639] width 14 height 14
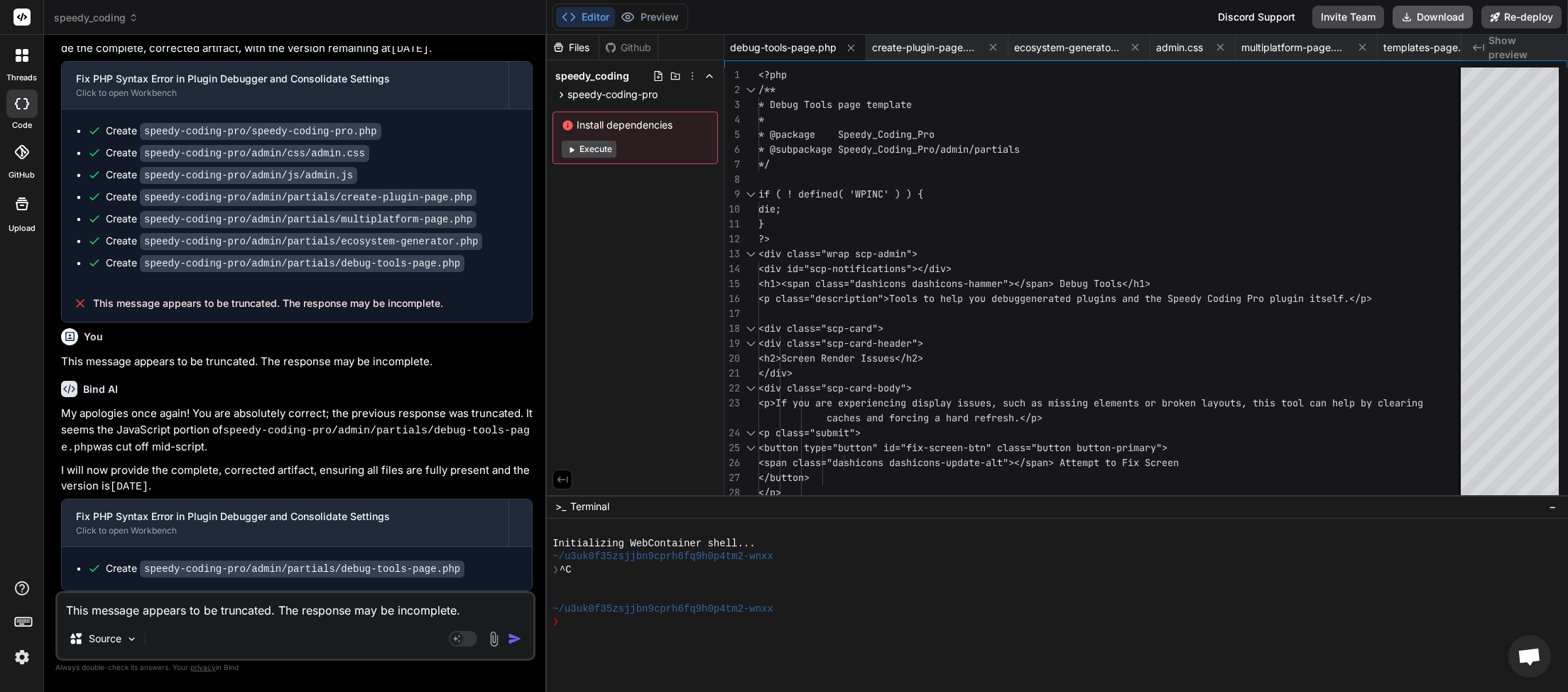
scroll to position [0, 142]
click at [1421, 16] on button "Download" at bounding box center [1433, 17] width 81 height 23
paste textarea "<?php // Speedy Coding Pro Debug Log [[DATE] 20:36:37 UTC] Uncaught Exception: …"
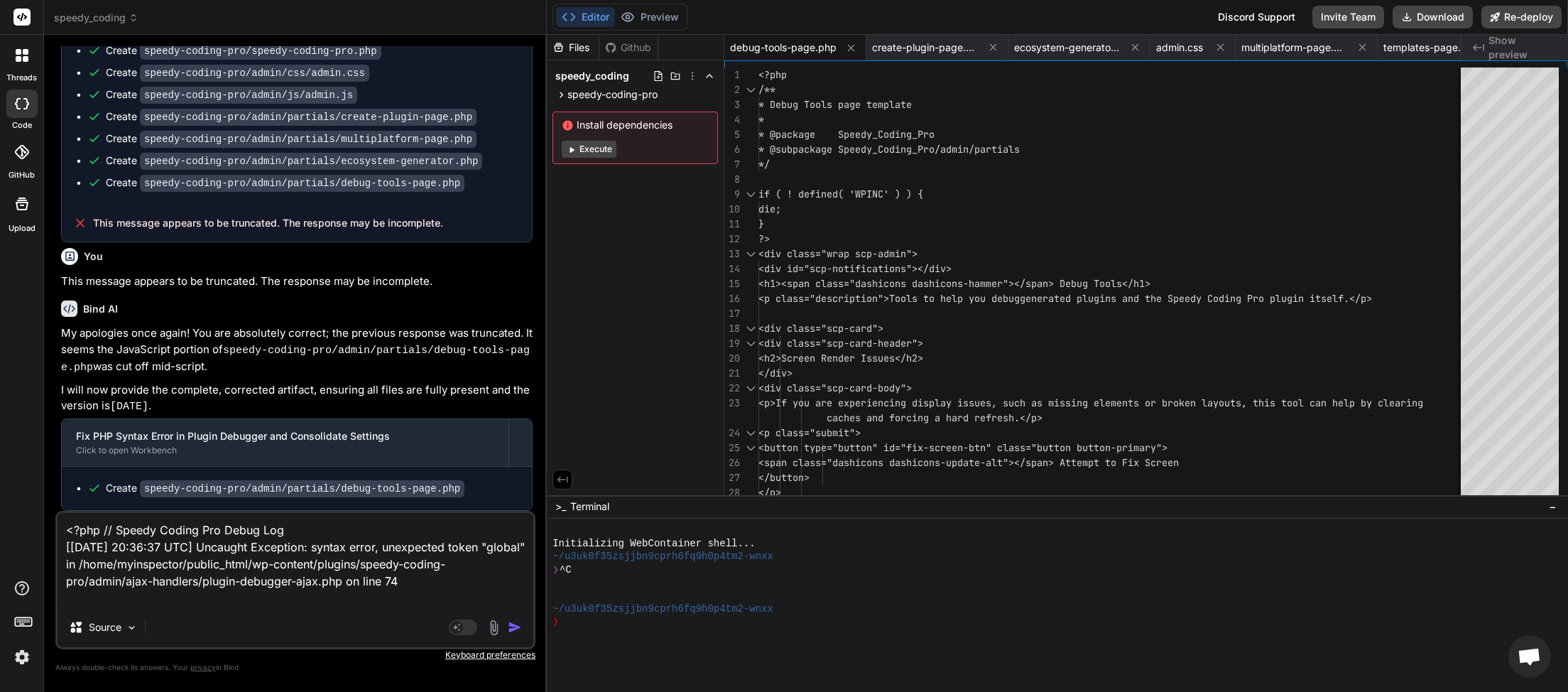
click at [518, 631] on img "button" at bounding box center [515, 627] width 14 height 14
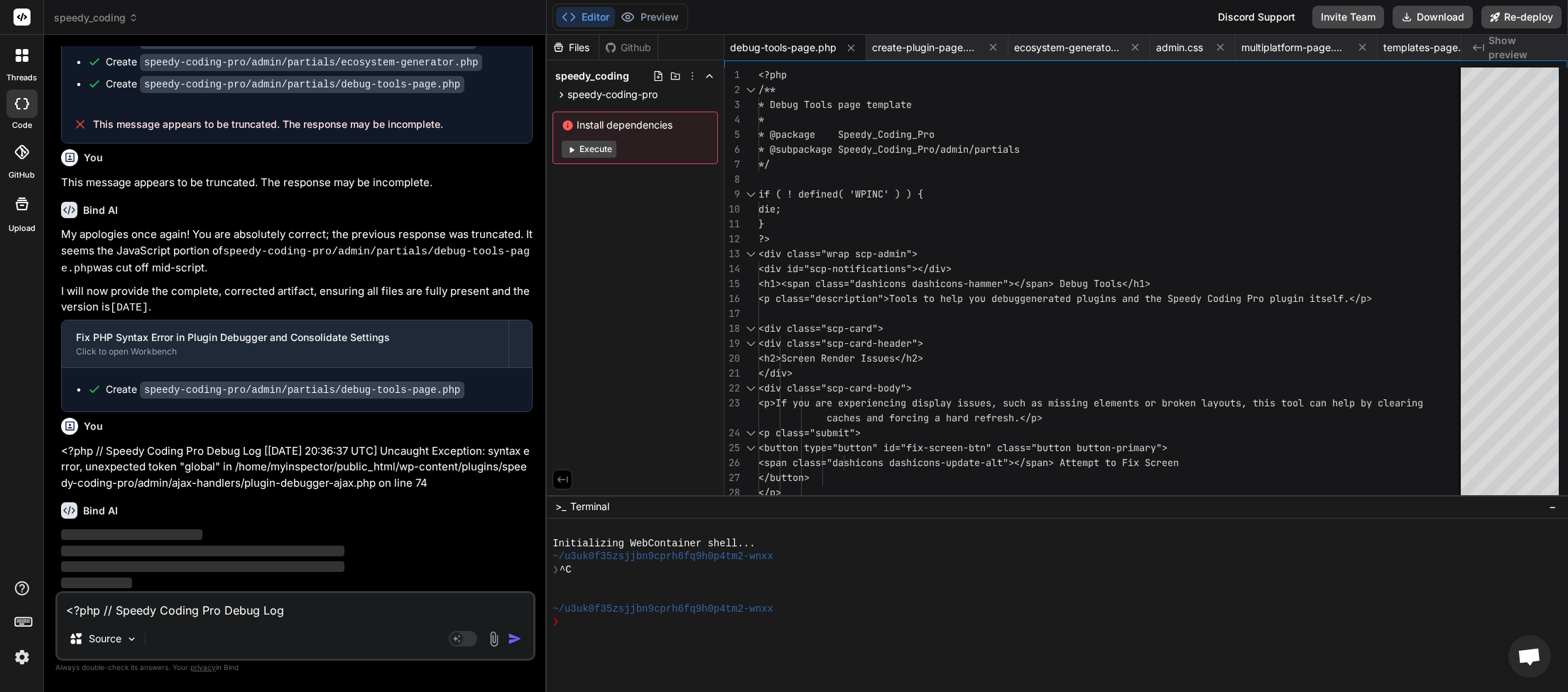
click at [303, 608] on textarea "<?php // Speedy Coding Pro Debug Log [[DATE] 20:36:37 UTC] Uncaught Exception: …" at bounding box center [296, 606] width 476 height 26
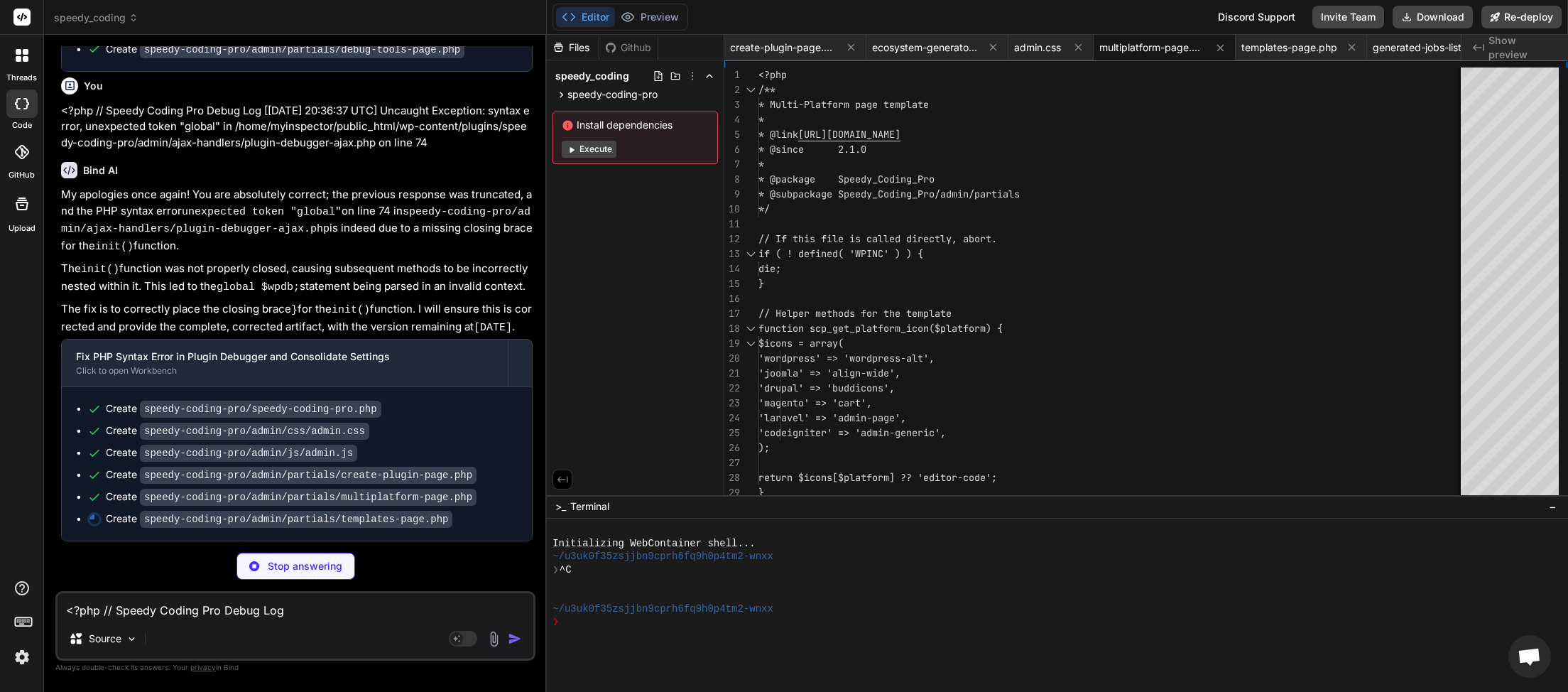
scroll to position [118689, 0]
click at [310, 614] on textarea "<?php // Speedy Coding Pro Debug Log [[DATE] 20:36:37 UTC] Uncaught Exception: …" at bounding box center [296, 606] width 476 height 26
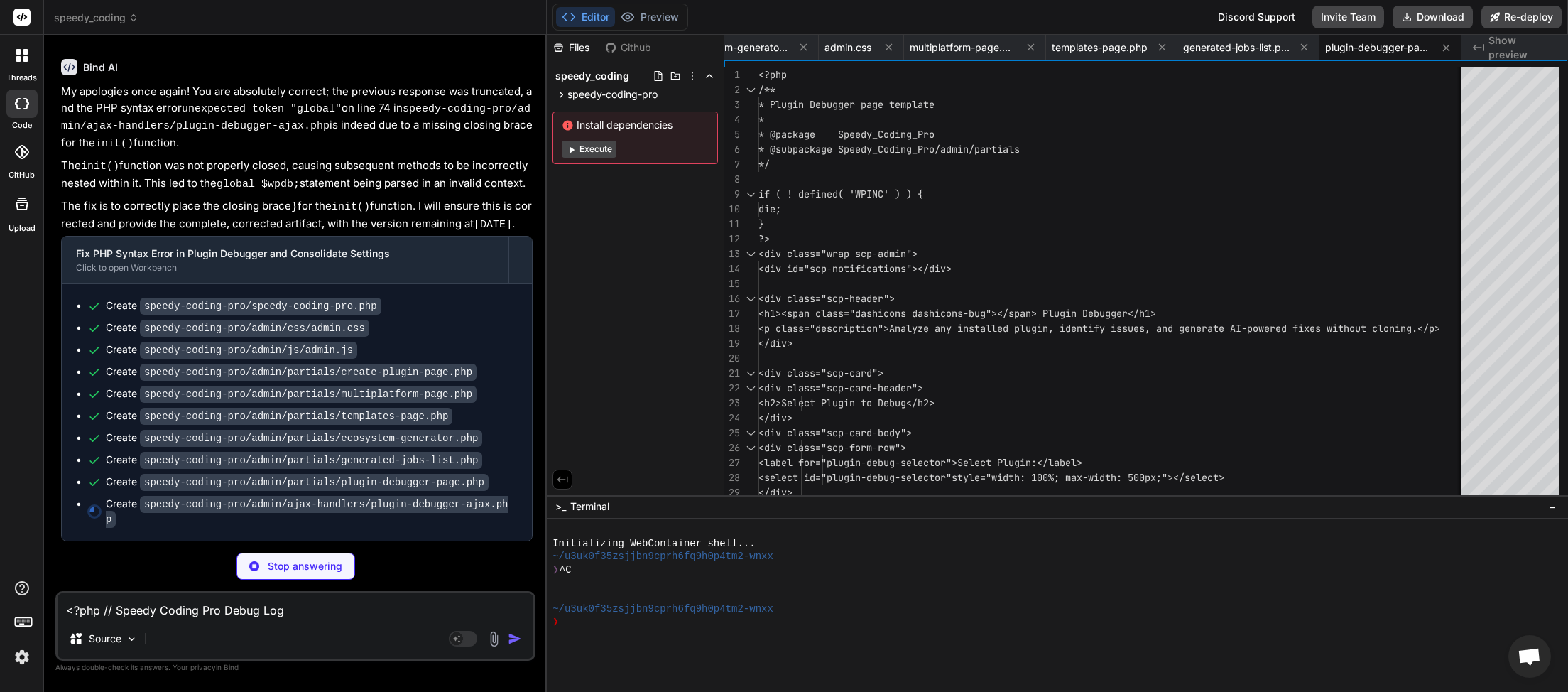
scroll to position [118777, 0]
click at [233, 606] on textarea "<?php // Speedy Coding Pro Debug Log [[DATE] 20:36:37 UTC] Uncaught Exception: …" at bounding box center [296, 606] width 476 height 26
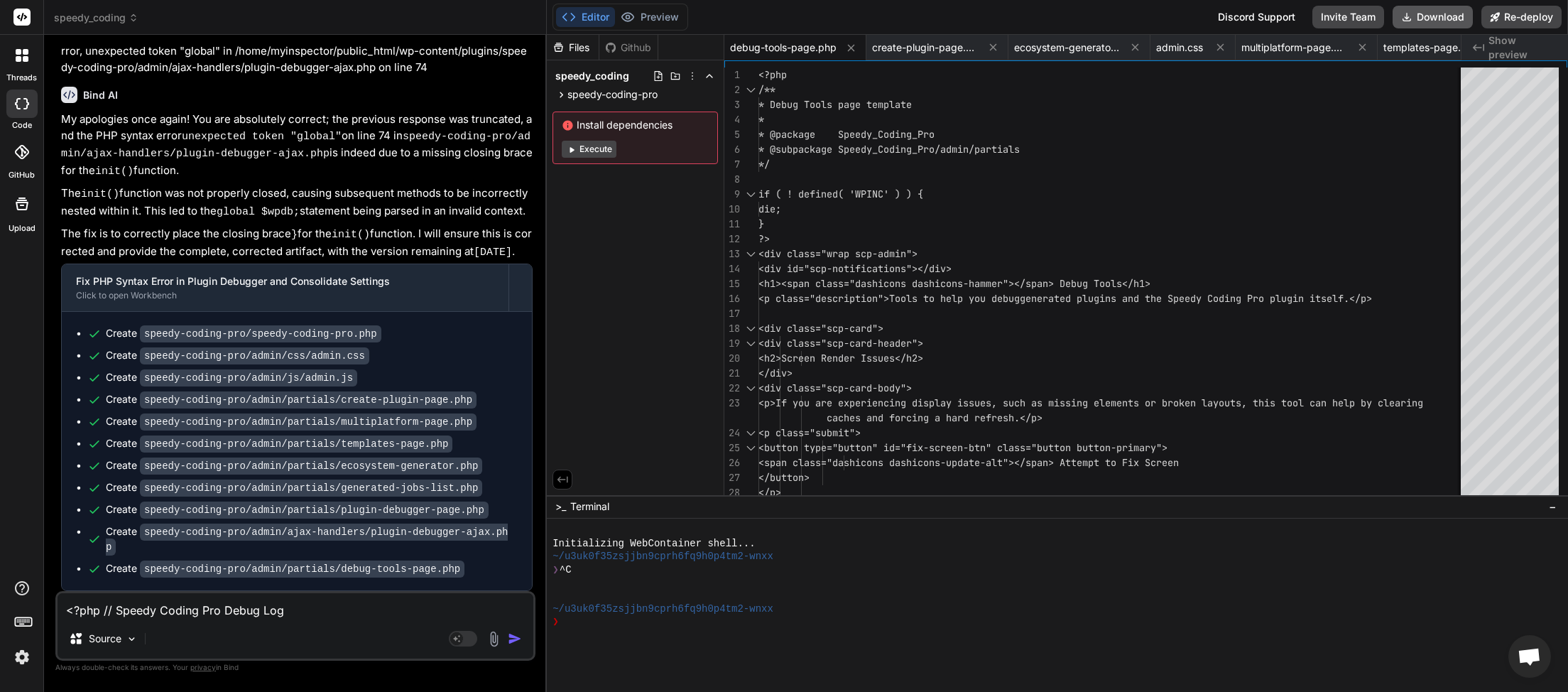
scroll to position [0, 142]
click at [1443, 21] on button "Download" at bounding box center [1433, 17] width 81 height 23
paste textarea "41:01 UTC] Uncaught Exception: syntax error, unexpected string content "", expe…"
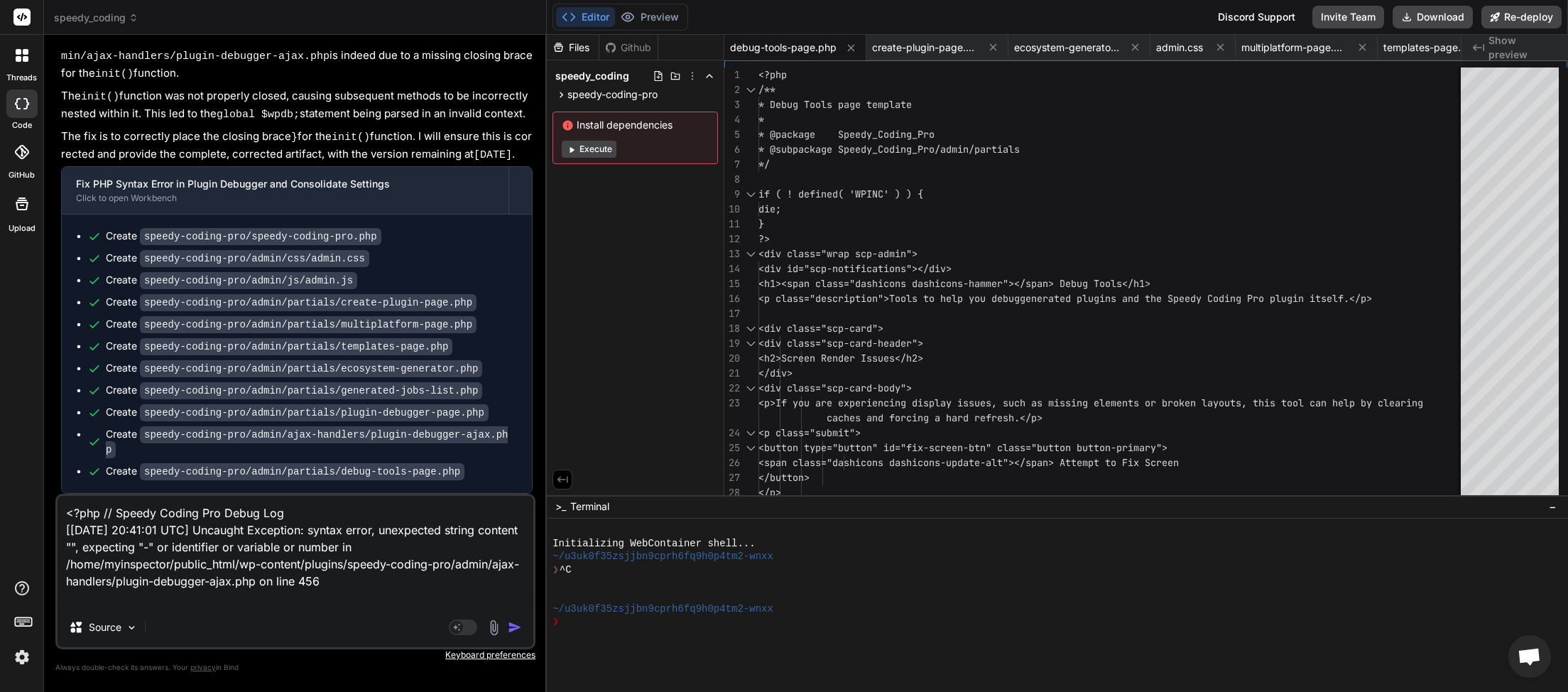
click at [516, 631] on img "button" at bounding box center [515, 627] width 14 height 14
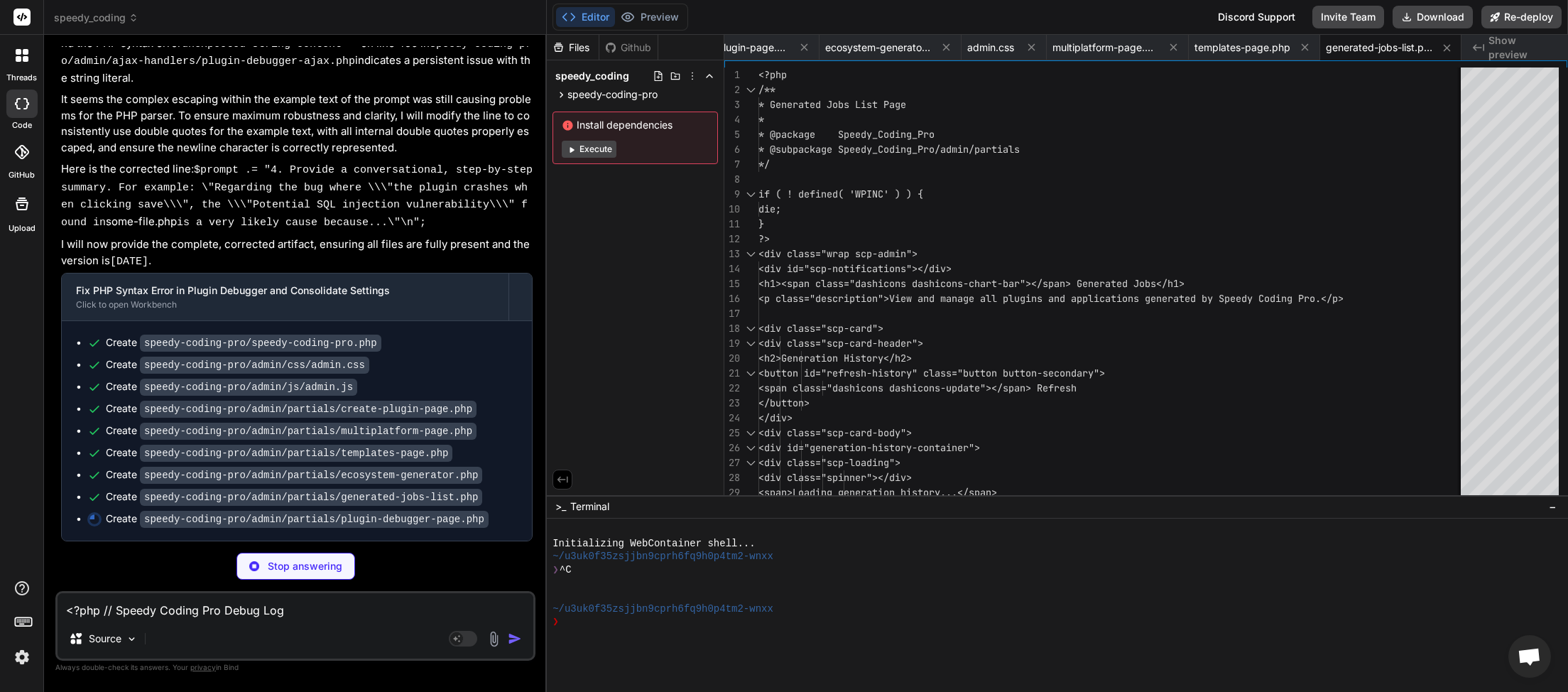
scroll to position [119458, 0]
click at [169, 619] on textarea "<?php // Speedy Coding Pro Debug Log [[DATE] 20:41:01 UTC] Uncaught Exception: …" at bounding box center [296, 606] width 476 height 26
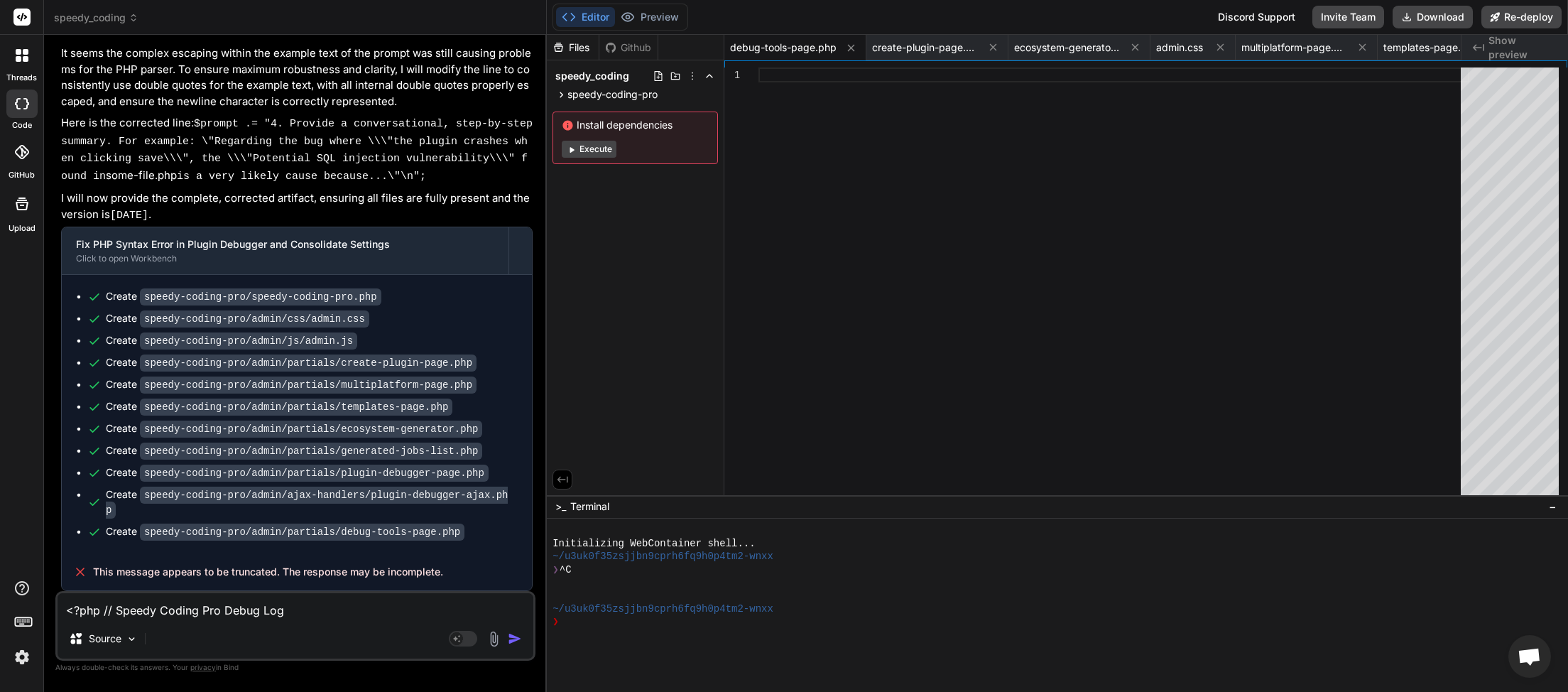
scroll to position [119489, 0]
click at [343, 608] on textarea "<?php // Speedy Coding Pro Debug Log [[DATE] 20:41:01 UTC] Uncaught Exception: …" at bounding box center [296, 606] width 476 height 26
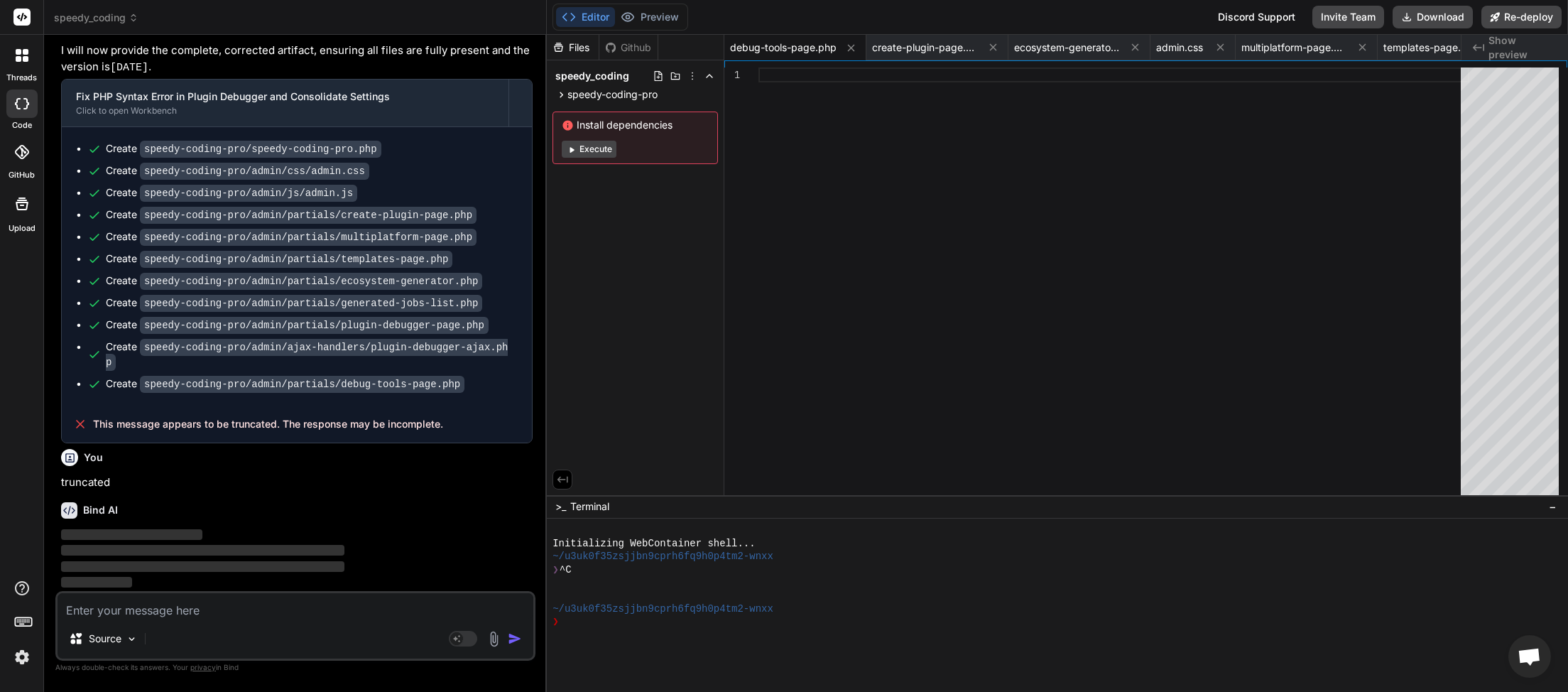
scroll to position [0, 142]
click at [277, 622] on div "Source Agent Mode. When this toggle is activated, AI automatically makes decisi…" at bounding box center [296, 626] width 480 height 70
click at [150, 607] on textarea at bounding box center [296, 606] width 476 height 26
click at [209, 608] on textarea at bounding box center [296, 606] width 476 height 26
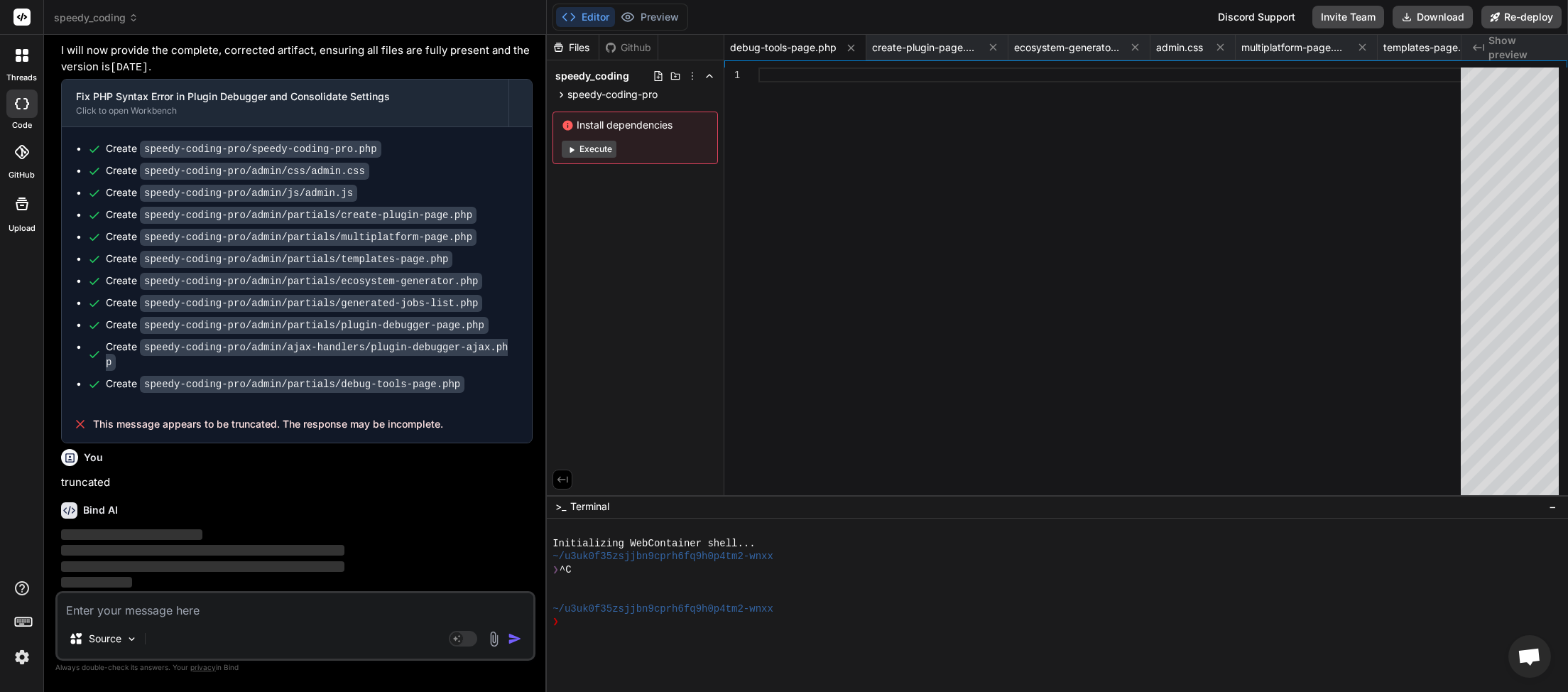
click at [238, 613] on textarea at bounding box center [296, 606] width 476 height 26
click at [245, 602] on textarea at bounding box center [296, 606] width 476 height 26
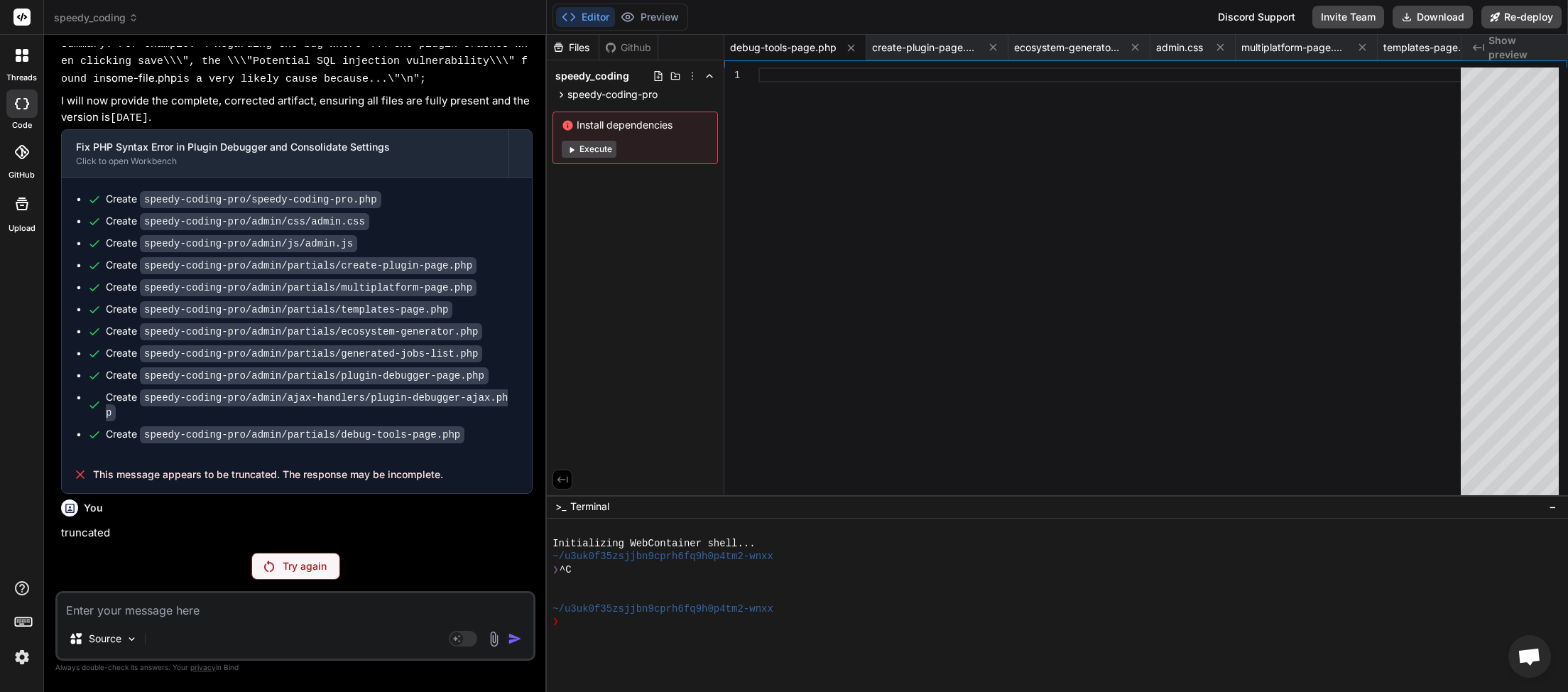
scroll to position [119586, 0]
click at [288, 570] on p "Try again" at bounding box center [305, 566] width 44 height 14
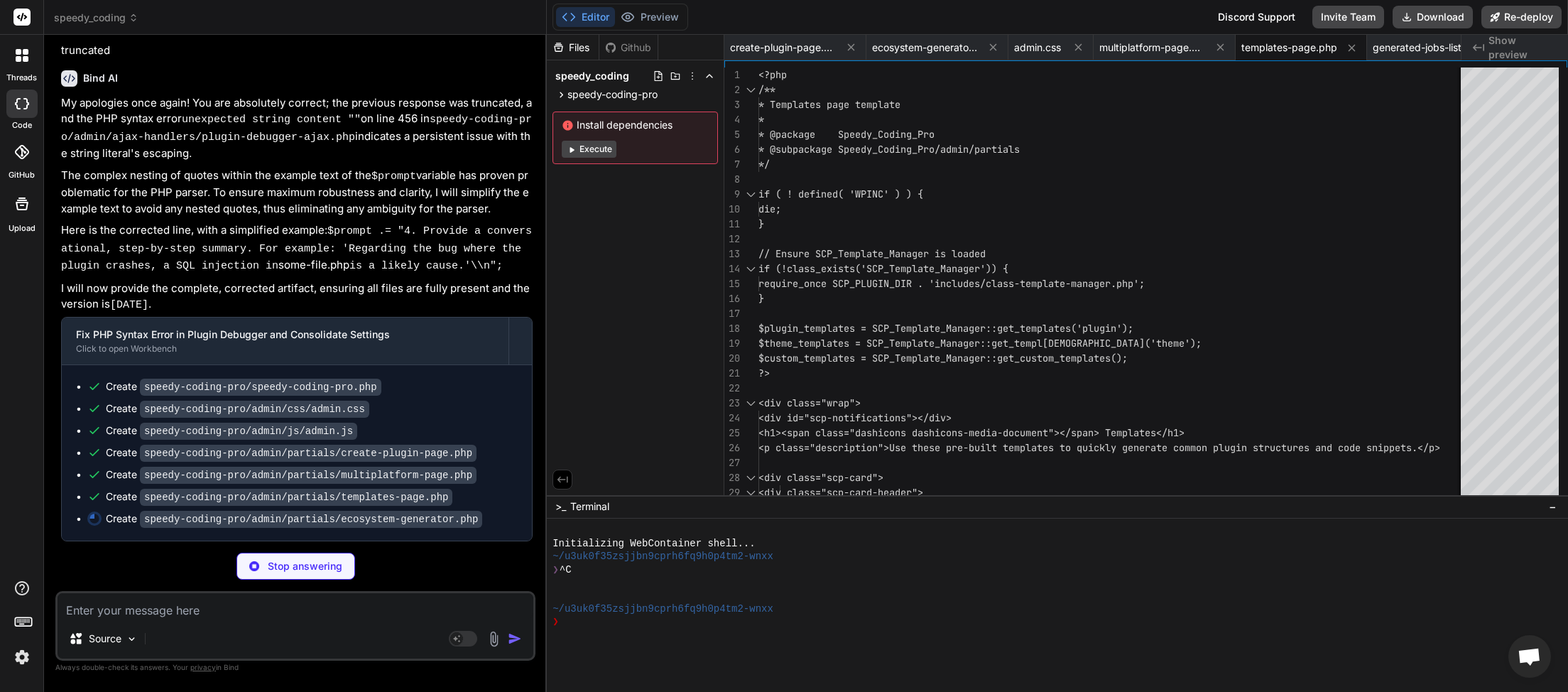
scroll to position [120075, 0]
click at [252, 619] on textarea at bounding box center [296, 606] width 476 height 26
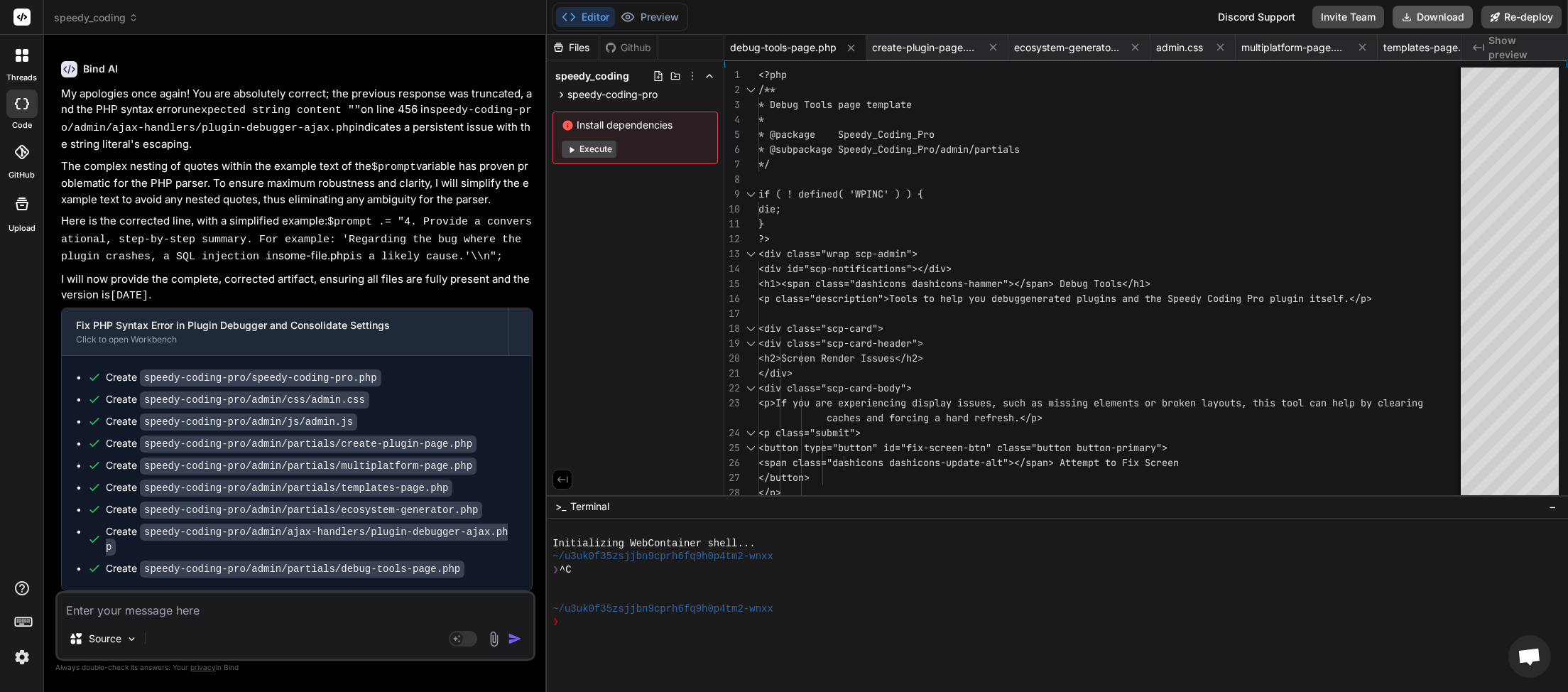
scroll to position [0, 142]
click at [1416, 20] on button "Download" at bounding box center [1433, 17] width 81 height 23
paste textarea "<?php // Speedy Coding Pro Debug Log [[DATE] 21:07:50 UTC] Uncaught Exception: …"
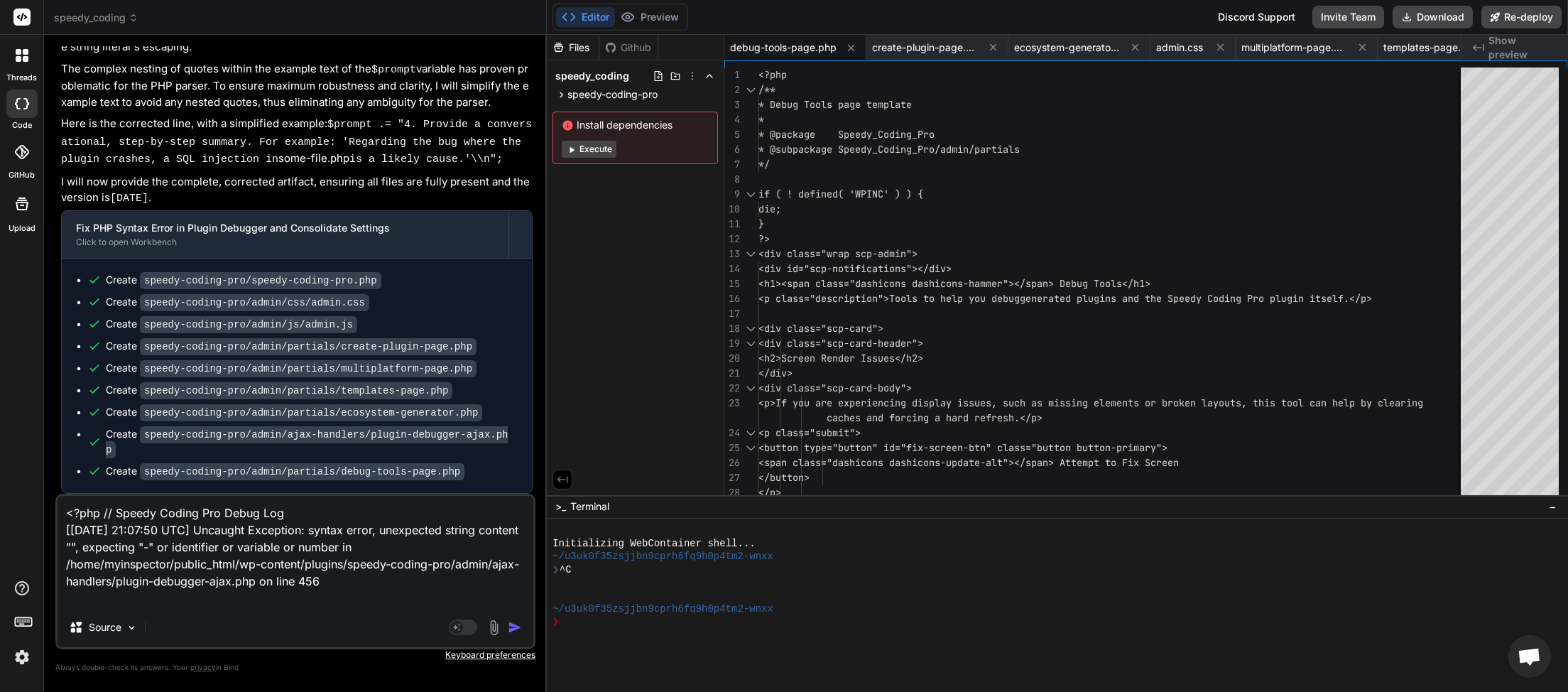
click at [517, 627] on img "button" at bounding box center [515, 627] width 14 height 14
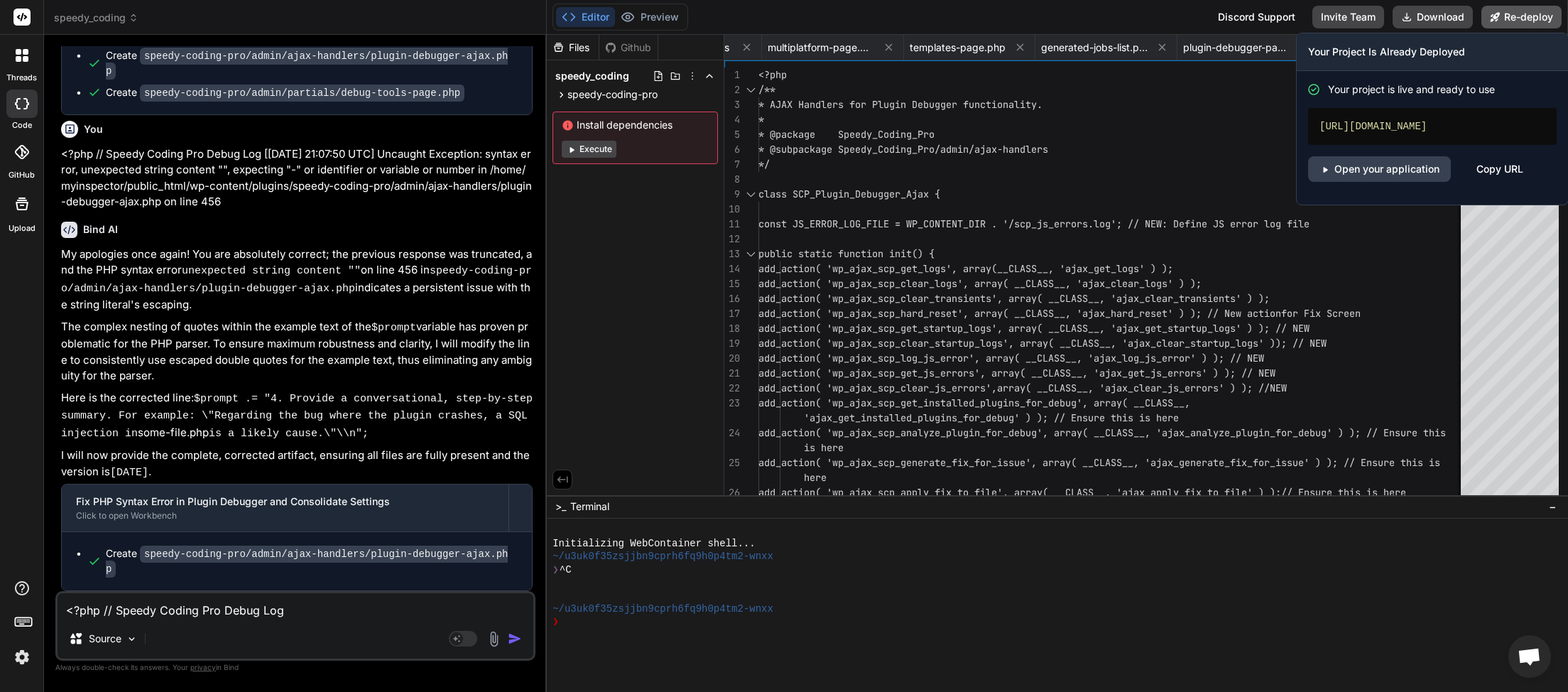
scroll to position [0, 616]
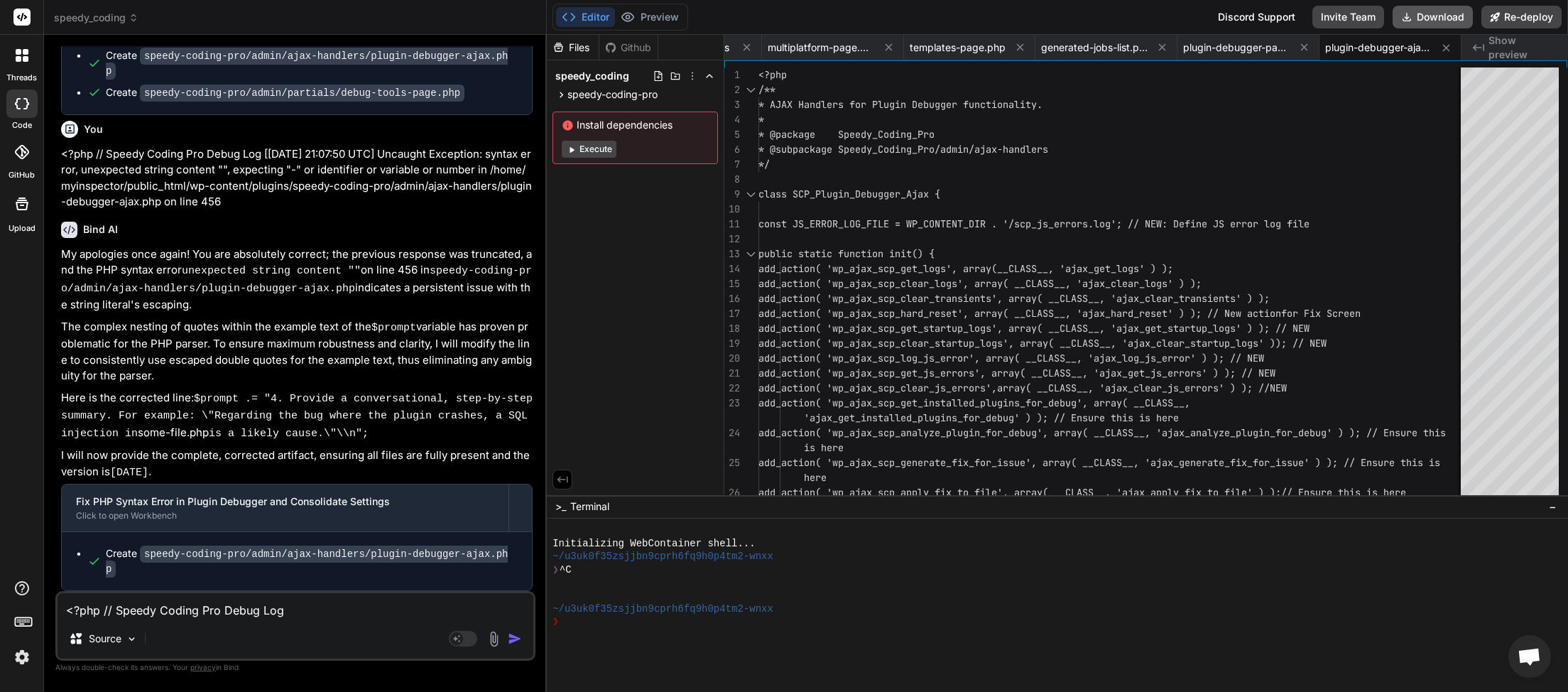
click at [1443, 14] on button "Download" at bounding box center [1433, 17] width 81 height 23
click at [192, 608] on textarea "<?php // Speedy Coding Pro Debug Log [[DATE] 21:07:50 UTC] Uncaught Exception: …" at bounding box center [296, 606] width 476 height 26
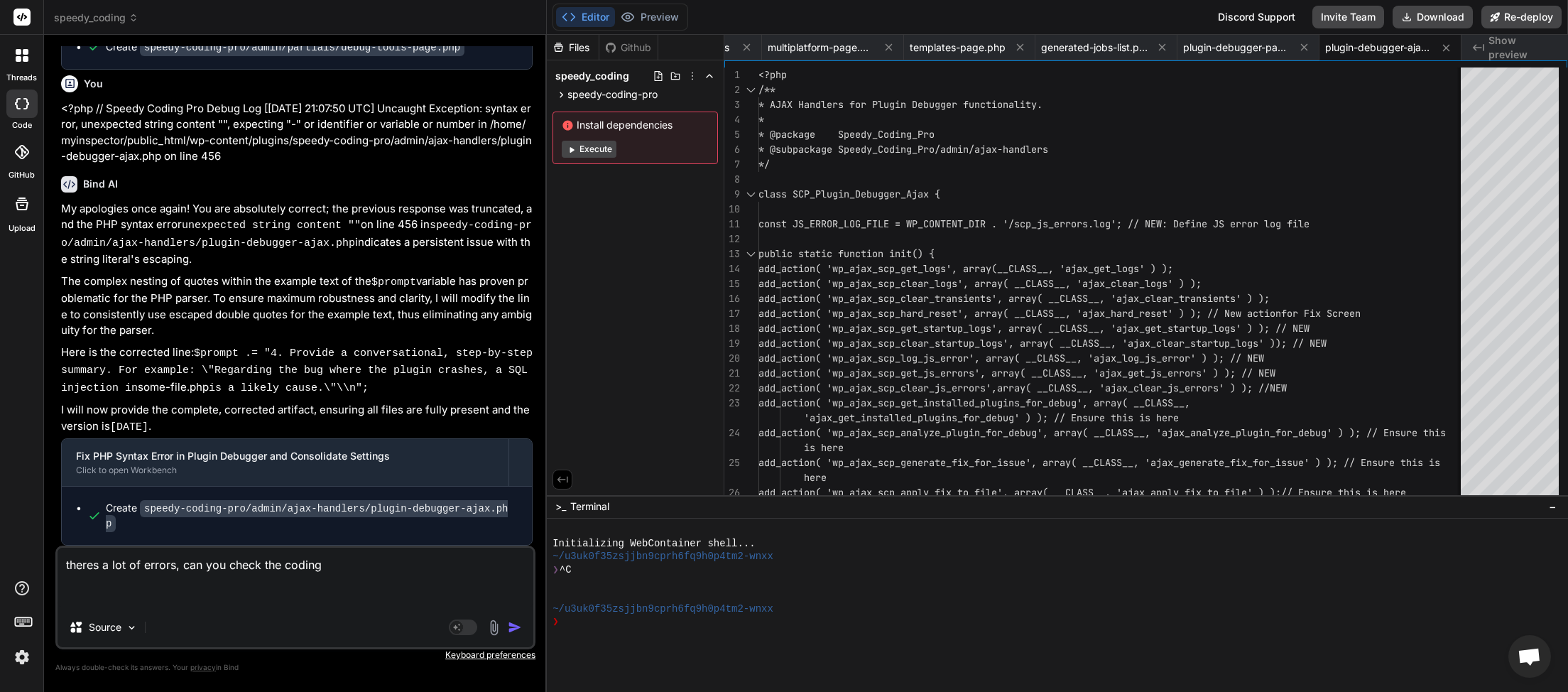
paste textarea "<?php // Speedy Coding Pro Debug Log [[DATE] 21:11:22 UTC] Uncaught Exception: …"
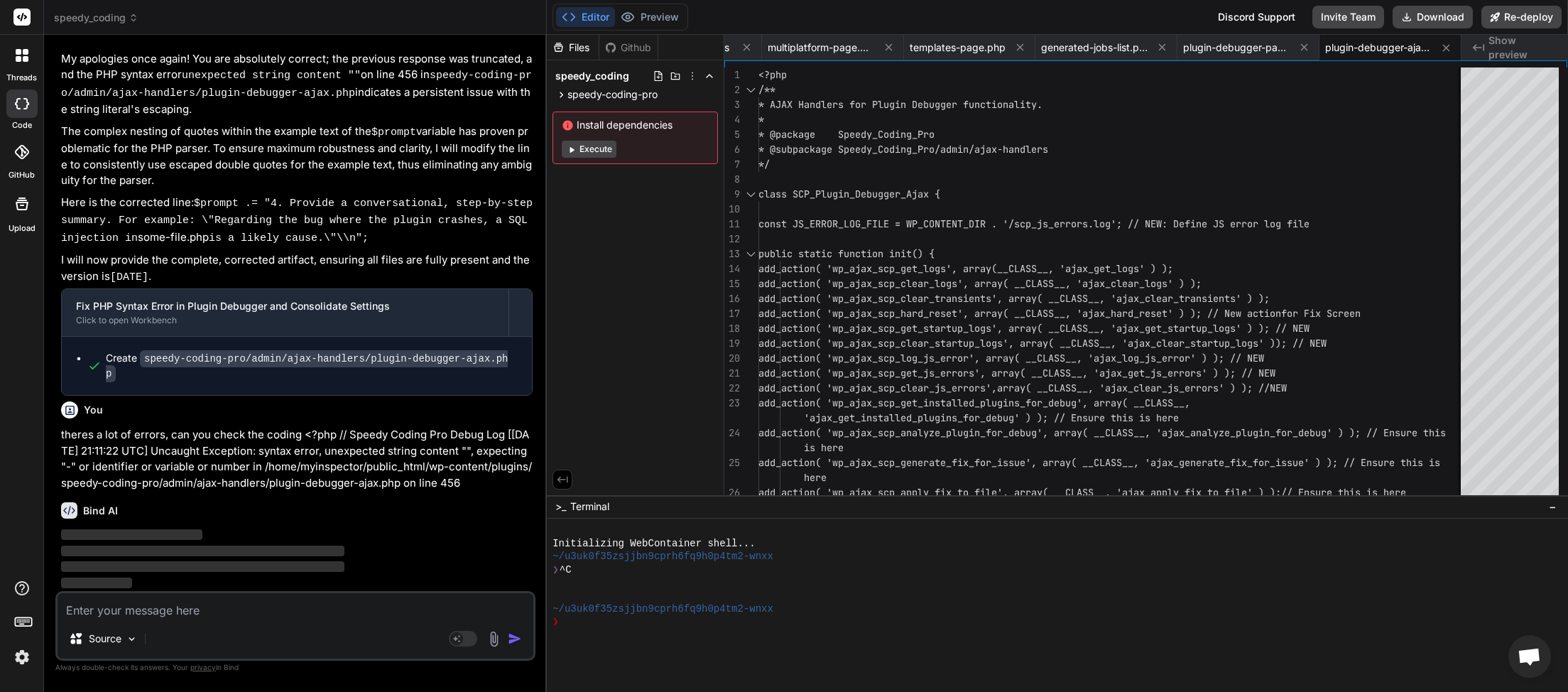
click at [195, 611] on textarea at bounding box center [296, 606] width 476 height 26
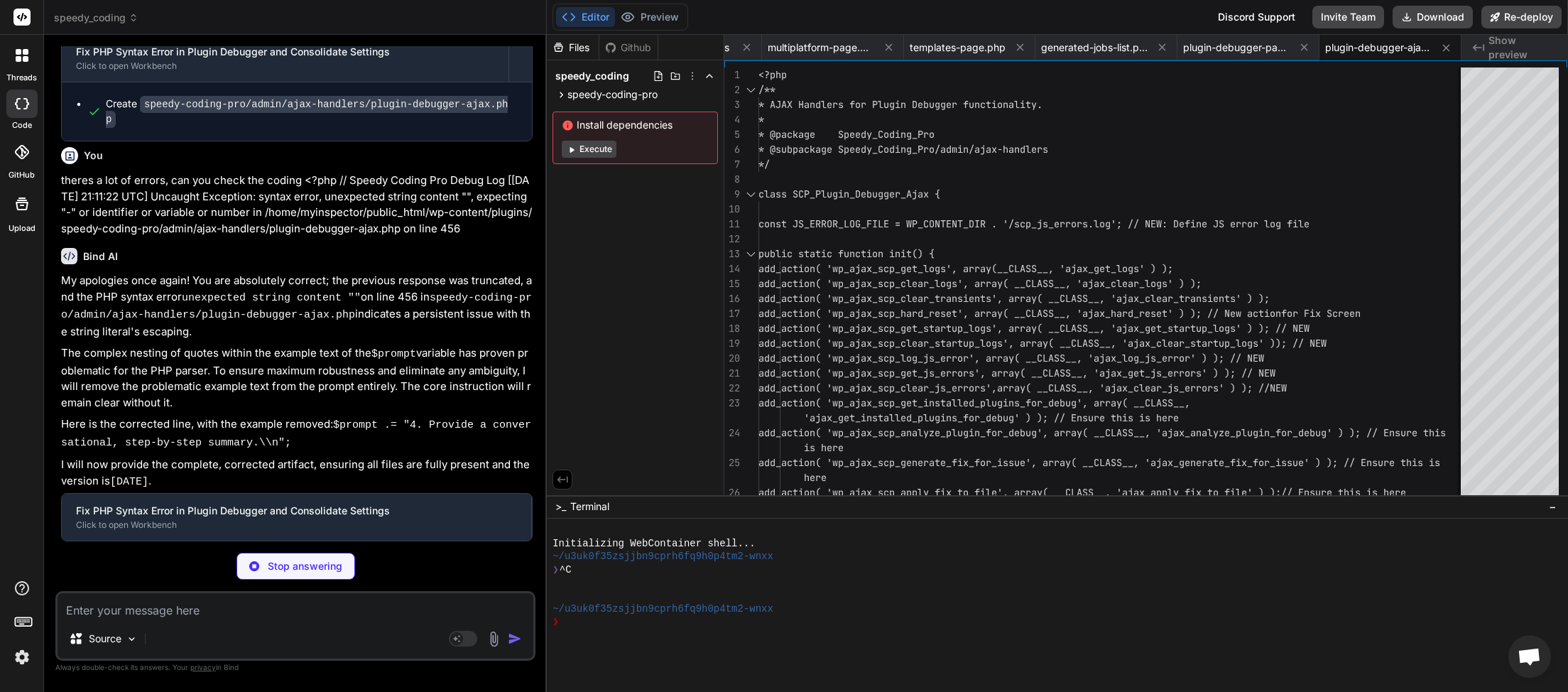
scroll to position [120721, 0]
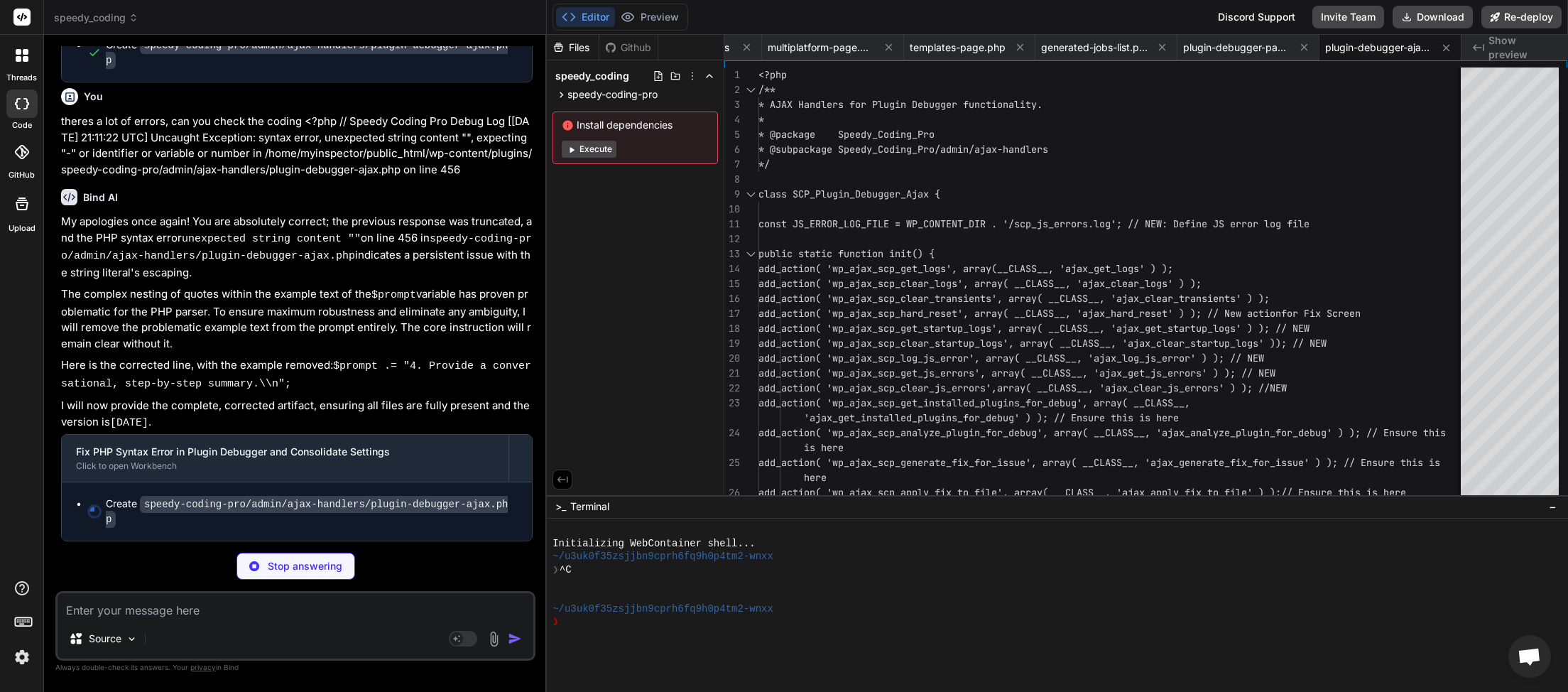
click at [270, 616] on textarea at bounding box center [296, 606] width 476 height 26
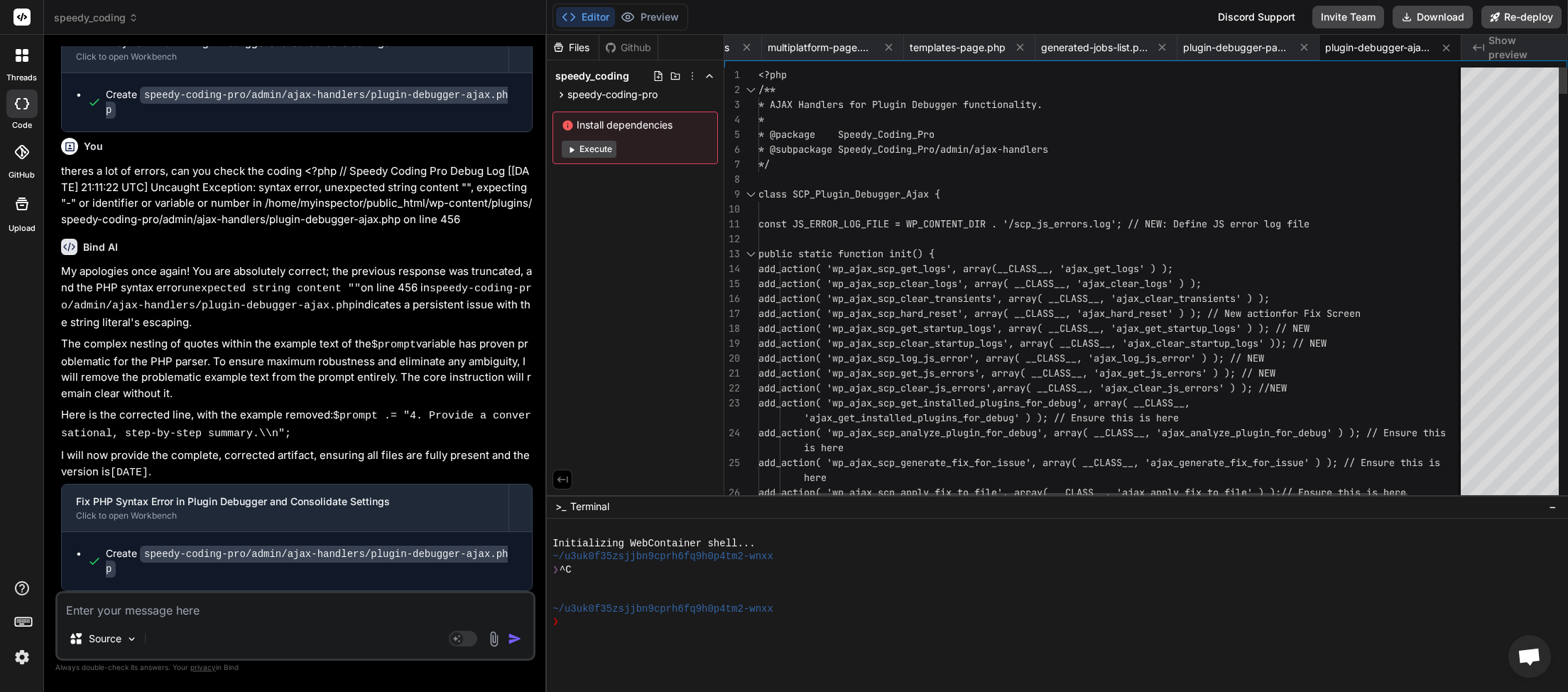
scroll to position [0, 616]
click at [1431, 20] on button "Download" at bounding box center [1433, 17] width 81 height 23
paste textarea "<?php // Speedy Coding Pro Debug Log [[DATE] 21:12:54 UTC] Uncaught Exception: …"
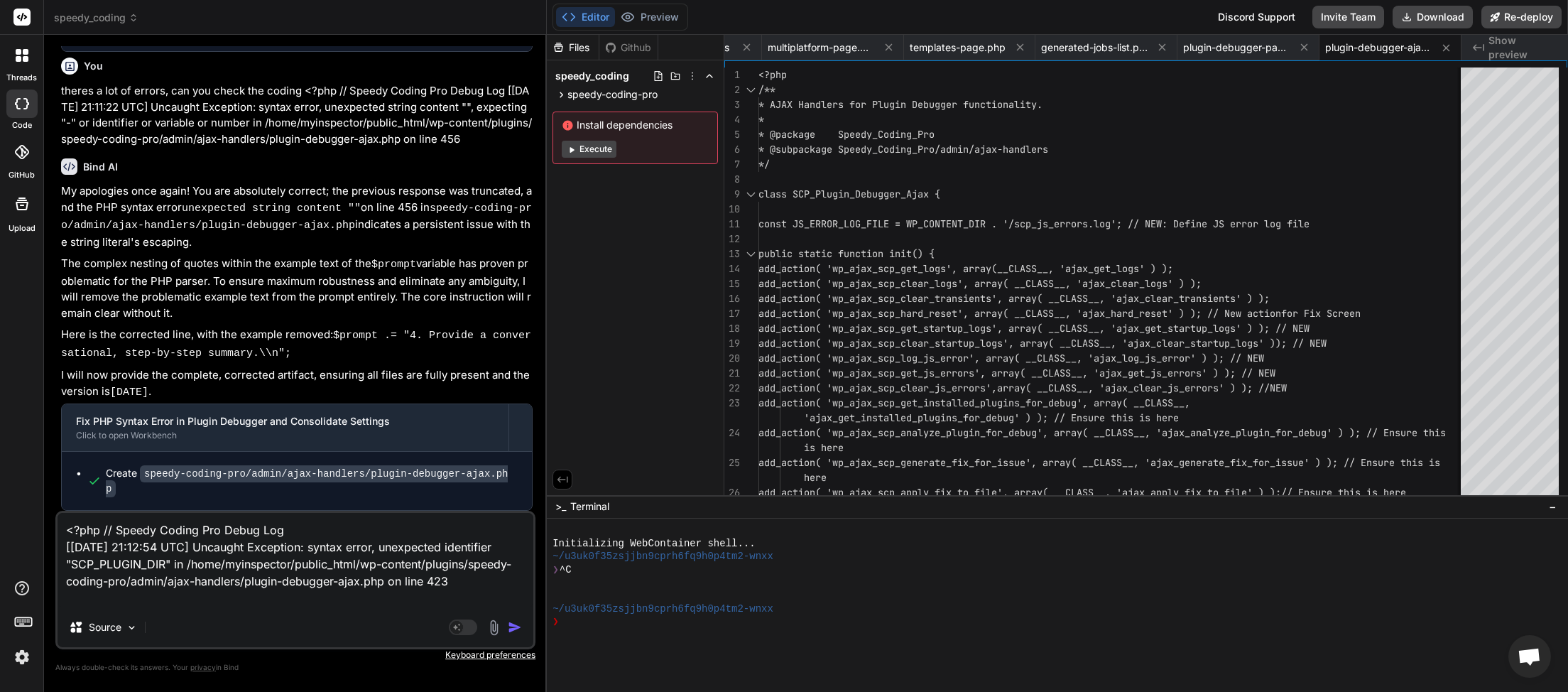
click at [518, 627] on img "button" at bounding box center [515, 627] width 14 height 14
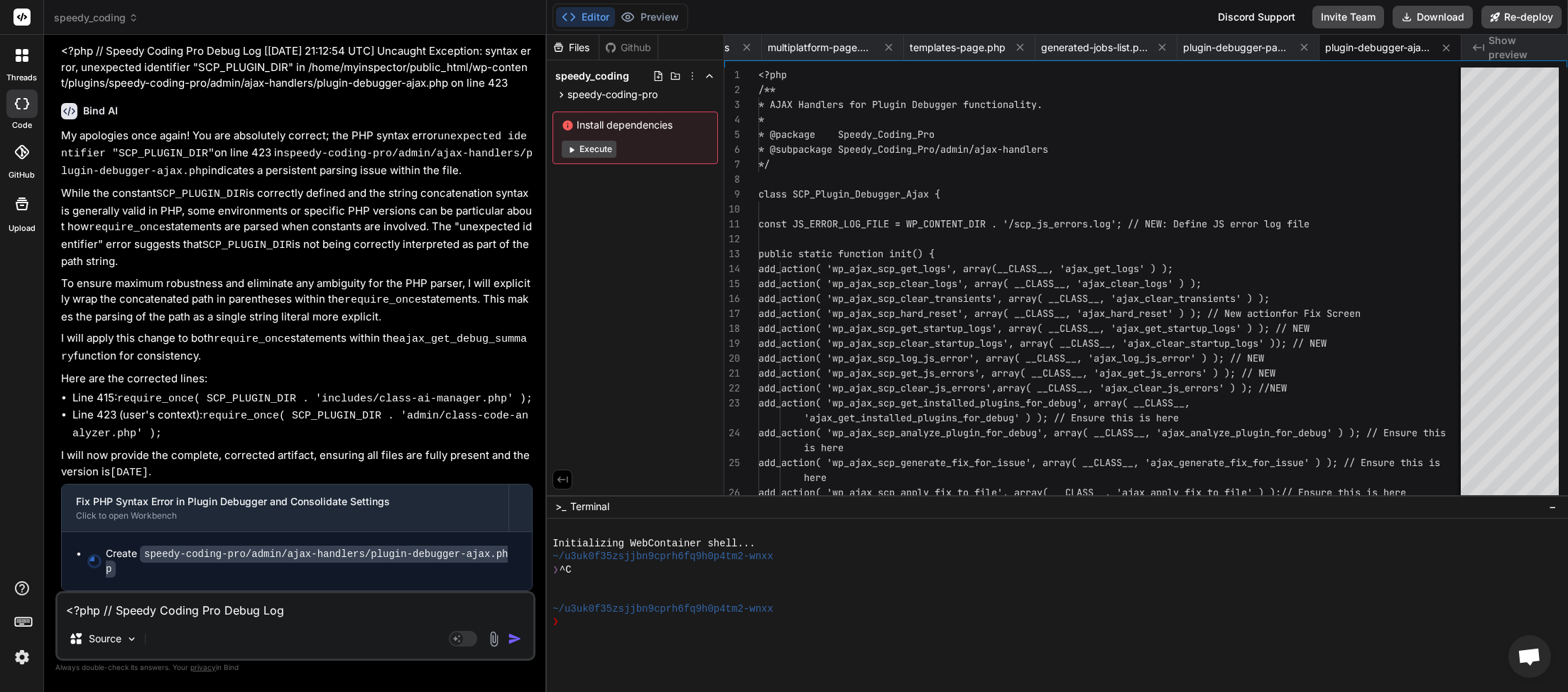
scroll to position [121543, 0]
click at [1422, 22] on button "Download" at bounding box center [1433, 17] width 81 height 23
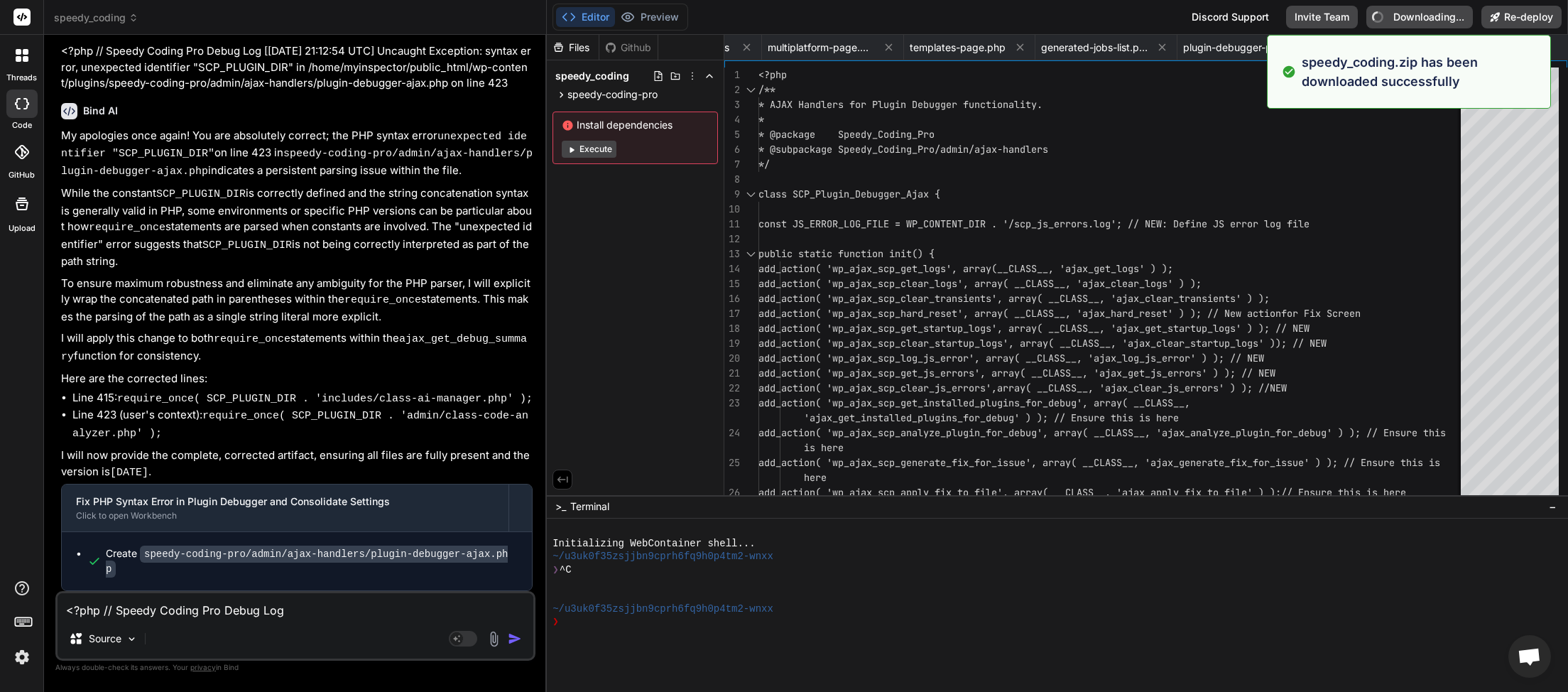
scroll to position [0, 616]
